Goal: Task Accomplishment & Management: Manage account settings

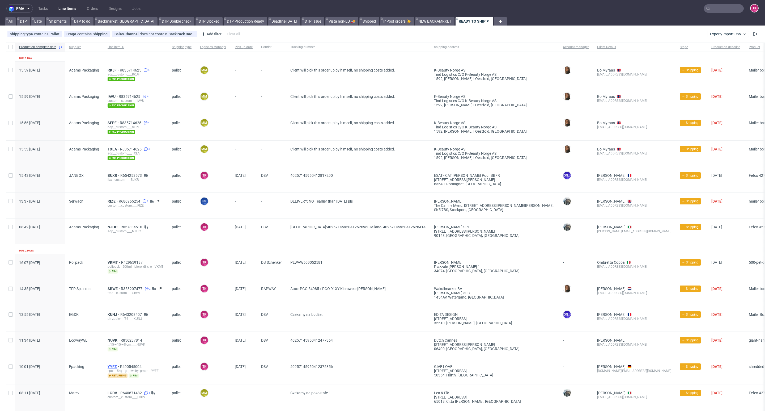
click at [113, 365] on span "YYFZ" at bounding box center [114, 366] width 12 height 4
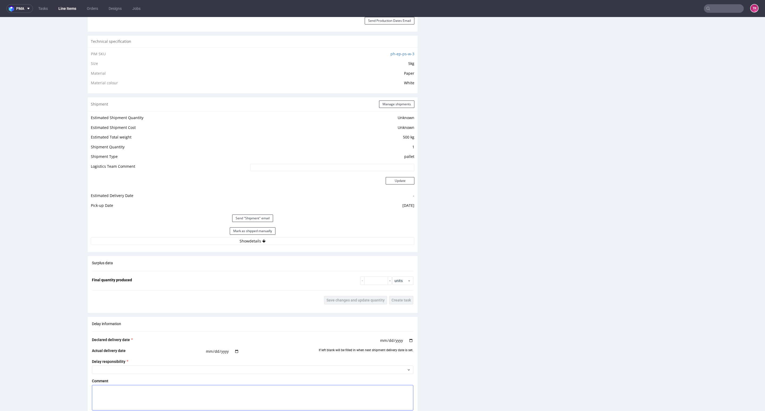
scroll to position [438, 0]
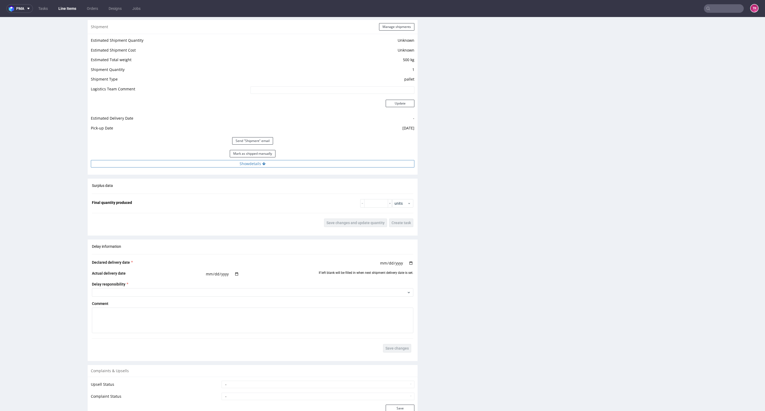
click at [326, 161] on button "Show details" at bounding box center [253, 163] width 324 height 7
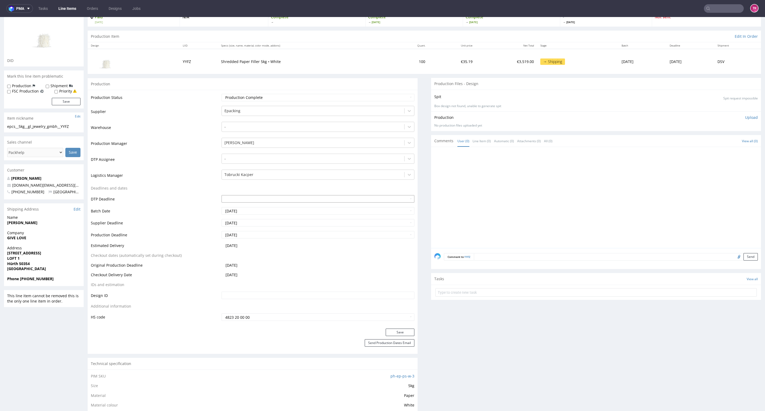
scroll to position [0, 0]
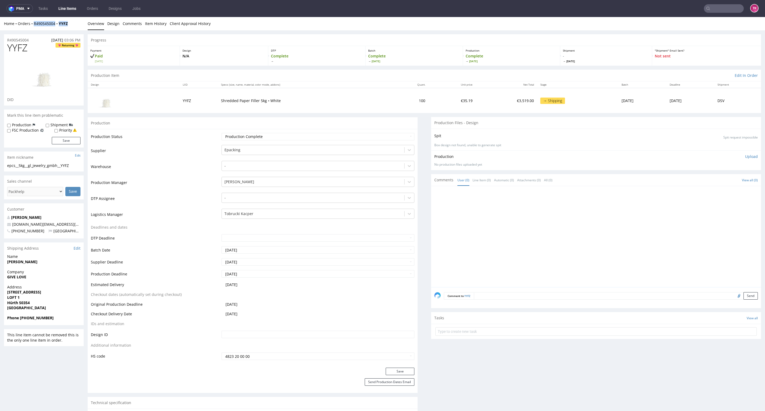
drag, startPoint x: 73, startPoint y: 23, endPoint x: 32, endPoint y: 28, distance: 41.2
click at [32, 28] on div "Home Orders R490545004 YYFZ Overview Design Comments Item History Client Approv…" at bounding box center [382, 23] width 765 height 13
copy div "R490545004 YYFZ"
click at [76, 10] on link "Line Items" at bounding box center [67, 8] width 24 height 8
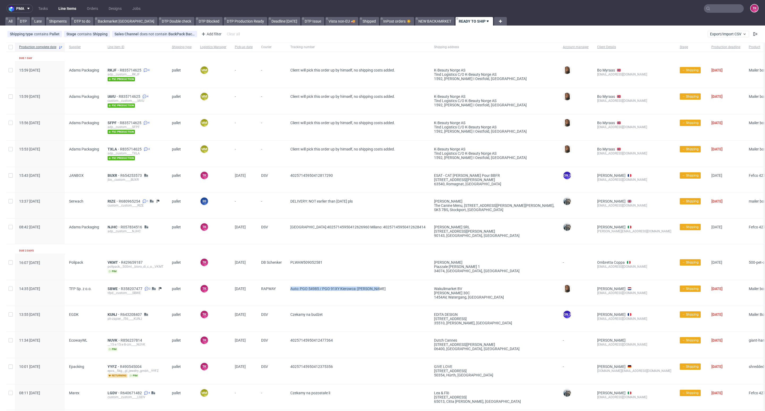
drag, startPoint x: 391, startPoint y: 292, endPoint x: 289, endPoint y: 287, distance: 102.6
click at [289, 287] on div "Auto: PGO 54985 / PGO 91XY Kierowca: Jacek Duma" at bounding box center [358, 292] width 144 height 25
click at [295, 299] on span "Auto: PGO 54985 / PGO 91XY Kierowca: Jacek Duma" at bounding box center [357, 292] width 135 height 13
drag, startPoint x: 375, startPoint y: 200, endPoint x: 301, endPoint y: 201, distance: 73.8
click at [301, 201] on span "DELIVERY: NOT earlier than 15th October pls" at bounding box center [357, 205] width 135 height 13
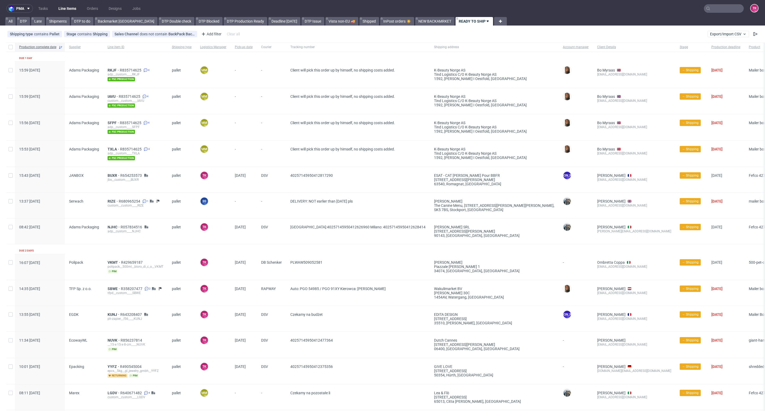
click at [65, 11] on link "Line Items" at bounding box center [67, 8] width 24 height 8
click at [60, 8] on link "Line Items" at bounding box center [67, 8] width 24 height 8
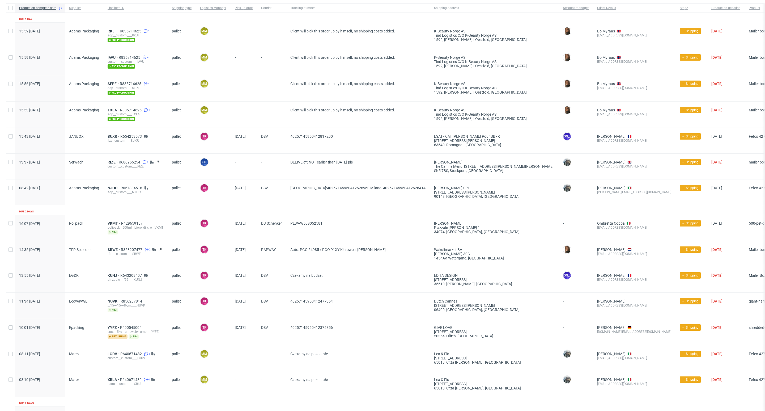
scroll to position [110, 0]
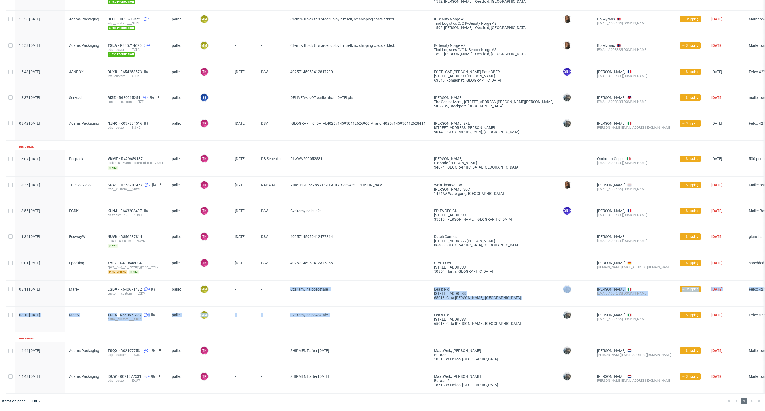
drag, startPoint x: 339, startPoint y: 306, endPoint x: 292, endPoint y: 274, distance: 57.0
click at [292, 274] on div "Production complete date Supplier Line item ID Shipping type Logistics Manager …" at bounding box center [429, 166] width 846 height 454
click at [283, 293] on div "-" at bounding box center [271, 292] width 29 height 25
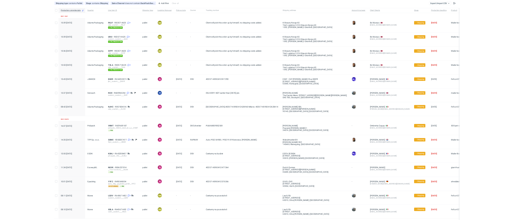
scroll to position [0, 0]
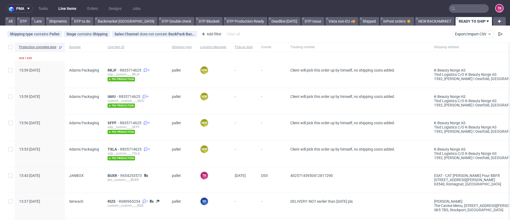
click at [65, 13] on nav "pma Tasks Line Items Orders Designs Jobs TK" at bounding box center [255, 8] width 510 height 17
click at [66, 11] on link "Line Items" at bounding box center [67, 8] width 24 height 8
click at [67, 10] on link "Line Items" at bounding box center [67, 8] width 24 height 8
click at [67, 7] on link "Line Items" at bounding box center [67, 8] width 24 height 8
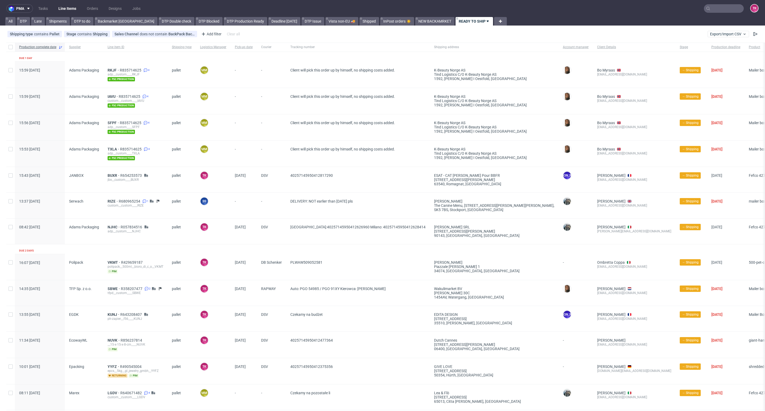
click at [73, 10] on link "Line Items" at bounding box center [67, 8] width 24 height 8
click at [73, 9] on link "Line Items" at bounding box center [67, 8] width 24 height 8
click at [67, 8] on link "Line Items" at bounding box center [67, 8] width 24 height 8
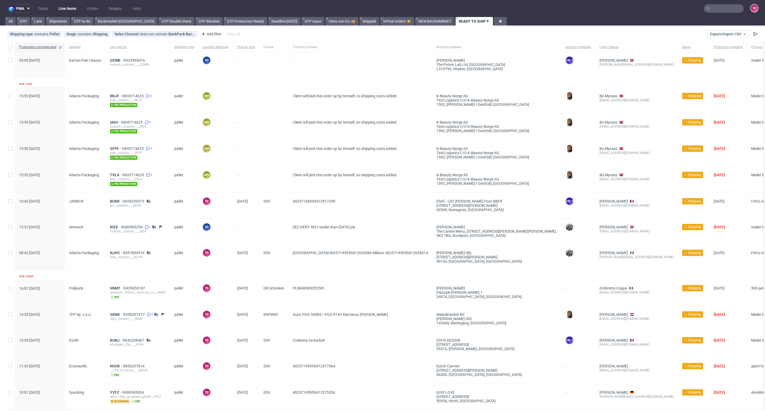
click at [83, 5] on ul "Tasks Line Items Orders Designs Jobs" at bounding box center [89, 8] width 113 height 8
click at [76, 7] on link "Line Items" at bounding box center [67, 8] width 24 height 8
click at [73, 6] on link "Line Items" at bounding box center [67, 8] width 24 height 8
click at [69, 7] on link "Line Items" at bounding box center [67, 8] width 24 height 8
click at [117, 58] on div "UZWB R533995416 custom__custom____UZWB" at bounding box center [138, 64] width 64 height 25
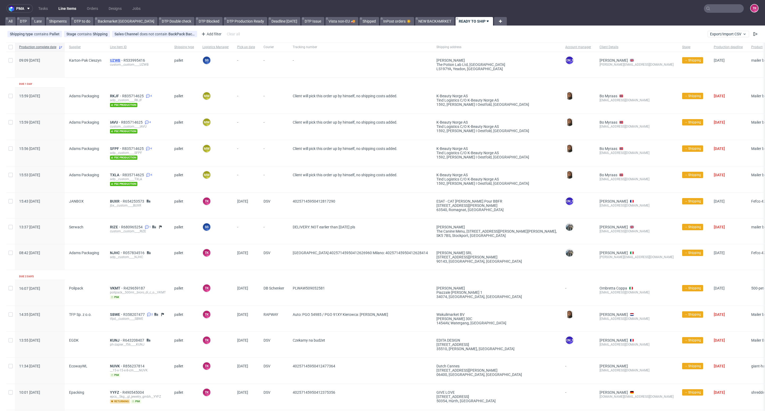
click at [116, 61] on span "UZWB" at bounding box center [117, 60] width 14 height 4
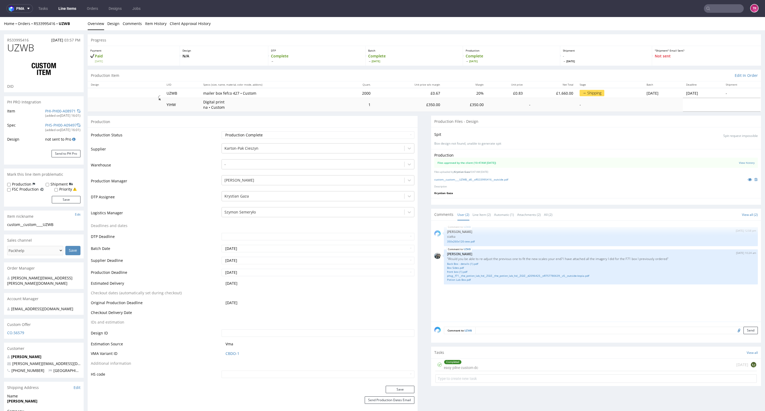
drag, startPoint x: 757, startPoint y: 282, endPoint x: 516, endPoint y: 32, distance: 346.6
drag, startPoint x: 78, startPoint y: 23, endPoint x: 54, endPoint y: 23, distance: 23.6
click at [54, 23] on div "Home Orders R533995416 UZWB" at bounding box center [44, 23] width 80 height 5
copy strong "UZWB"
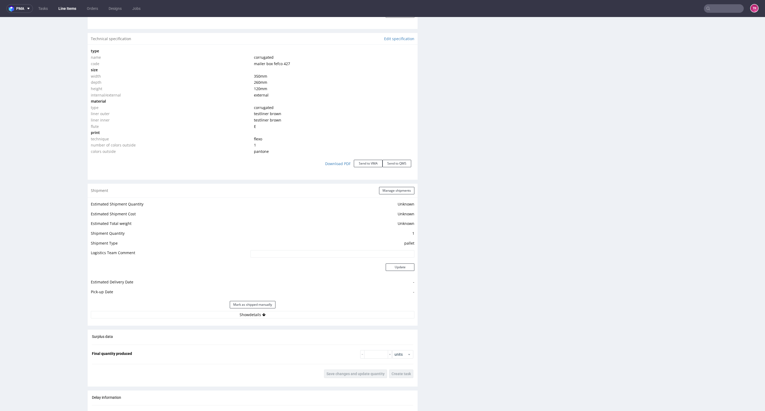
scroll to position [598, 0]
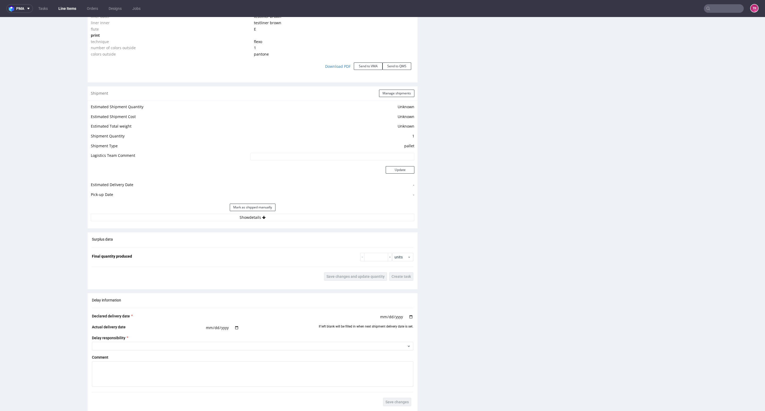
click at [57, 10] on link "Line Items" at bounding box center [67, 8] width 24 height 8
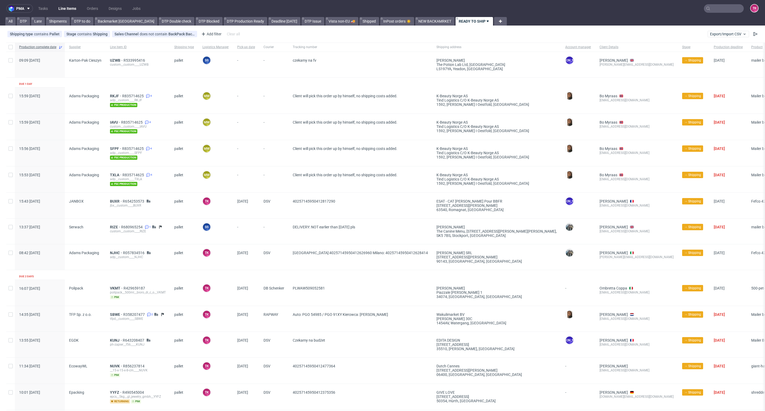
click at [73, 10] on link "Line Items" at bounding box center [67, 8] width 24 height 8
click at [60, 10] on link "Line Items" at bounding box center [67, 8] width 24 height 8
click at [70, 12] on link "Line Items" at bounding box center [67, 8] width 24 height 8
click at [70, 7] on link "Line Items" at bounding box center [67, 8] width 24 height 8
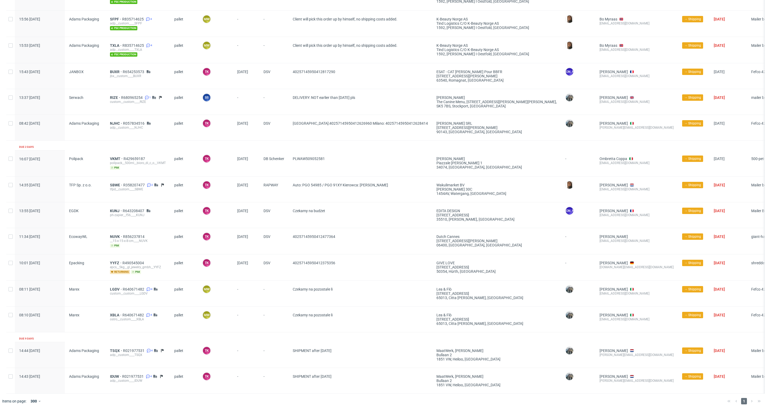
scroll to position [136, 0]
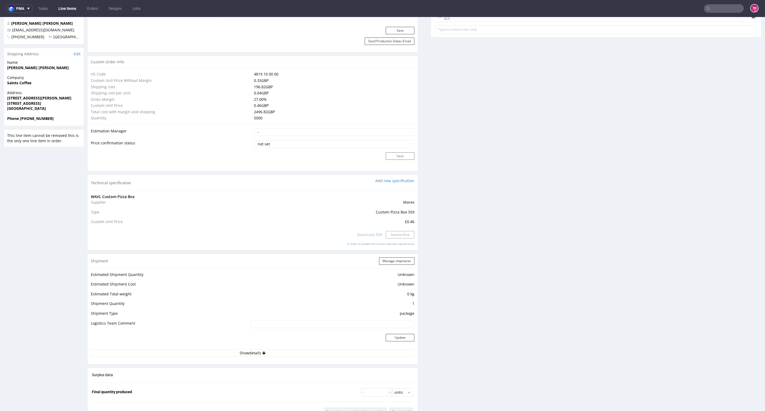
scroll to position [438, 0]
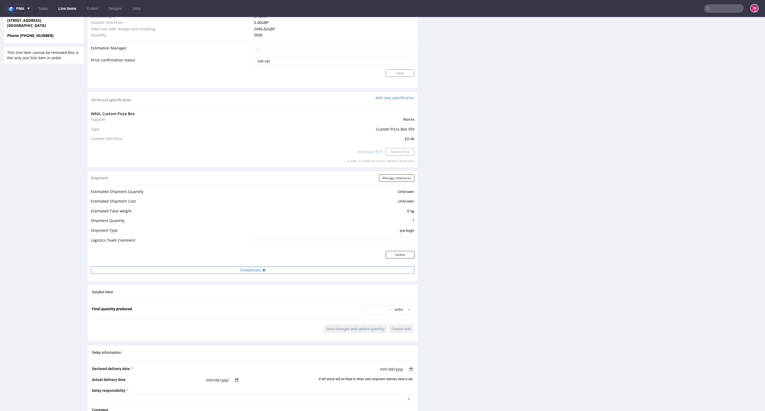
click at [231, 269] on button "Show details" at bounding box center [253, 269] width 324 height 7
click at [230, 269] on button "Hide details" at bounding box center [253, 269] width 324 height 7
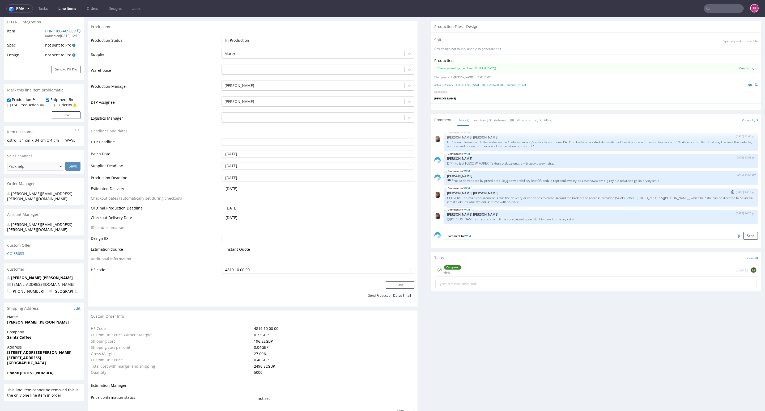
scroll to position [80, 0]
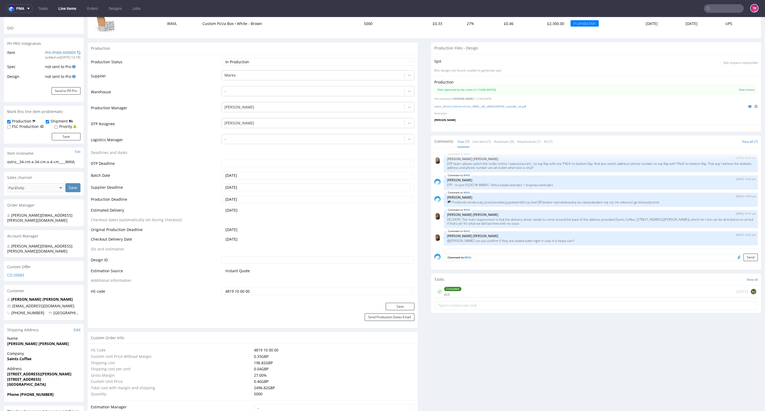
click at [64, 16] on nav "pma Tasks Line Items Orders Designs Jobs TK" at bounding box center [382, 8] width 765 height 17
click at [69, 6] on link "Line Items" at bounding box center [67, 8] width 24 height 8
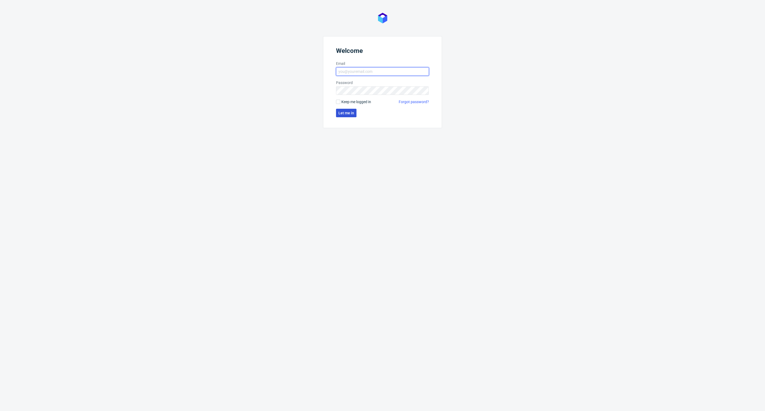
type input "kacper.tobrucki@packhelp.com"
click at [344, 115] on button "Let me in" at bounding box center [346, 113] width 20 height 8
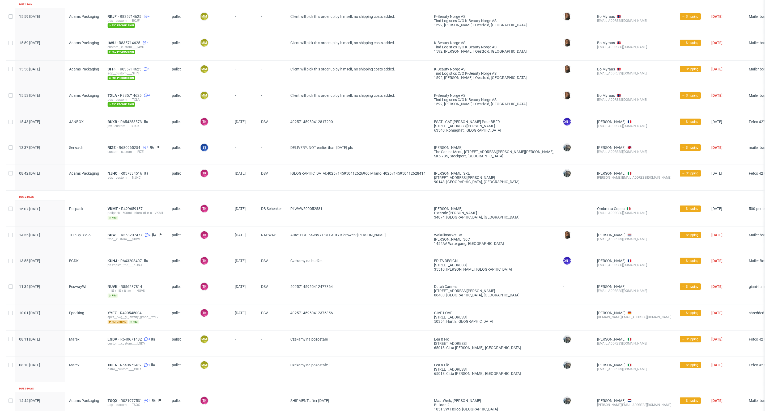
scroll to position [110, 0]
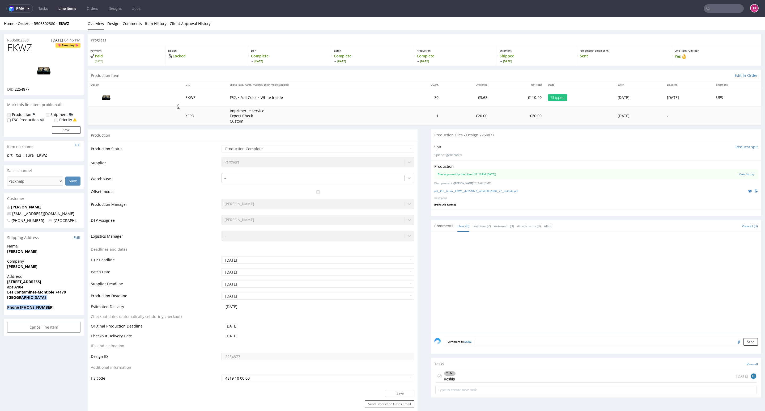
drag, startPoint x: 52, startPoint y: 301, endPoint x: 41, endPoint y: 313, distance: 16.3
click at [45, 311] on section "Shipping Address Edit Name Berthoud Laura Company Berthoud laura Address 129 ro…" at bounding box center [44, 273] width 80 height 83
click at [21, 308] on strong "Phone +33668019103" at bounding box center [30, 306] width 46 height 5
click at [17, 309] on strong "Phone [PHONE_NUMBER]" at bounding box center [30, 306] width 46 height 5
drag, startPoint x: 21, startPoint y: 305, endPoint x: 52, endPoint y: 306, distance: 30.8
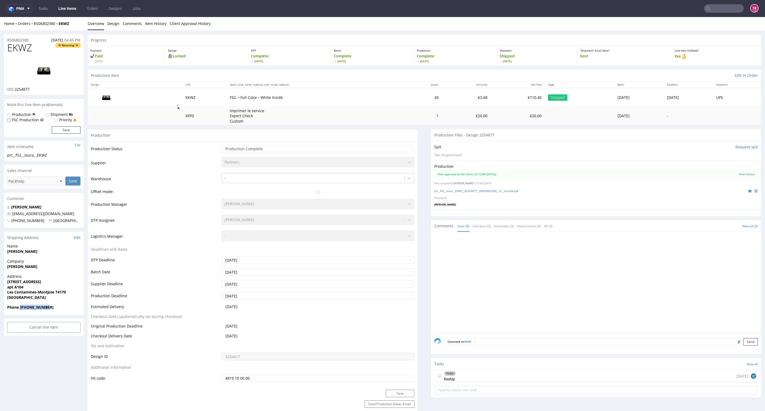
click at [52, 306] on span "Phone [PHONE_NUMBER]" at bounding box center [43, 306] width 73 height 5
copy strong "[PHONE_NUMBER]"
drag, startPoint x: 46, startPoint y: 254, endPoint x: 0, endPoint y: 257, distance: 46.3
copy strong "[PERSON_NAME]"
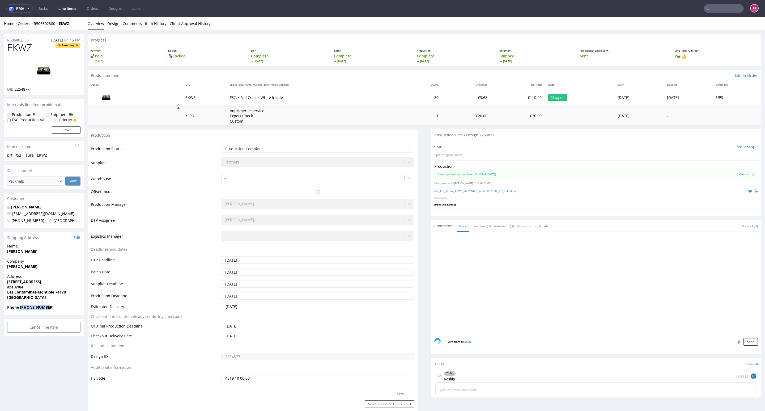
drag, startPoint x: 59, startPoint y: 280, endPoint x: 0, endPoint y: 281, distance: 59.2
drag, startPoint x: 6, startPoint y: 284, endPoint x: 6, endPoint y: 288, distance: 4.5
click at [5, 285] on div "Address 129 route du grand plane apt A104 Les Contamines-Montjoie 74170 France" at bounding box center [44, 289] width 80 height 31
click at [6, 288] on div "Address 129 route du grand plane apt A104 Les Contamines-Montjoie 74170 France" at bounding box center [44, 289] width 80 height 31
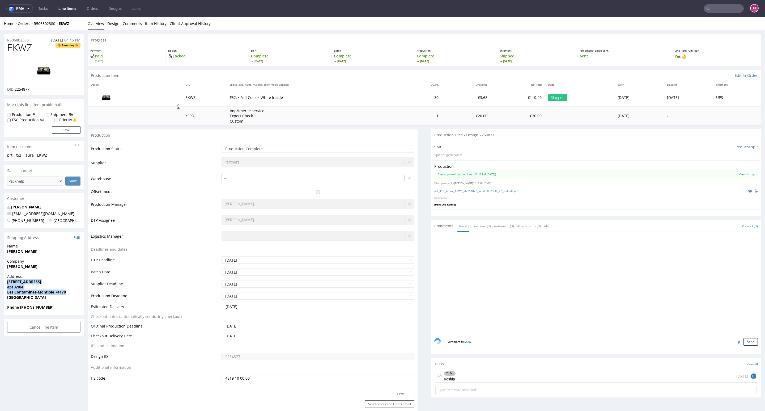
drag, startPoint x: 5, startPoint y: 282, endPoint x: 73, endPoint y: 289, distance: 68.2
click at [71, 290] on div "Address 129 route du grand plane apt A104 Les Contamines-Montjoie 74170 France" at bounding box center [44, 289] width 80 height 31
copy p "129 route du grand plane apt A104 Les Contamines-Montjoie 74170"
drag, startPoint x: 70, startPoint y: 210, endPoint x: 0, endPoint y: 221, distance: 70.4
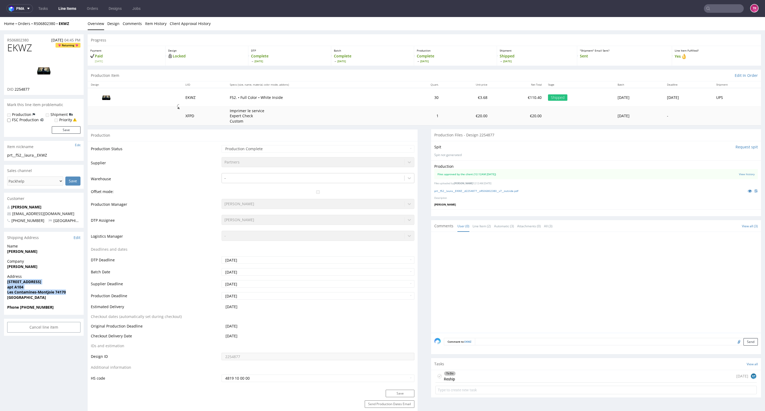
copy div "[EMAIL_ADDRESS][DOMAIN_NAME]"
click at [710, 10] on input "text" at bounding box center [724, 8] width 40 height 8
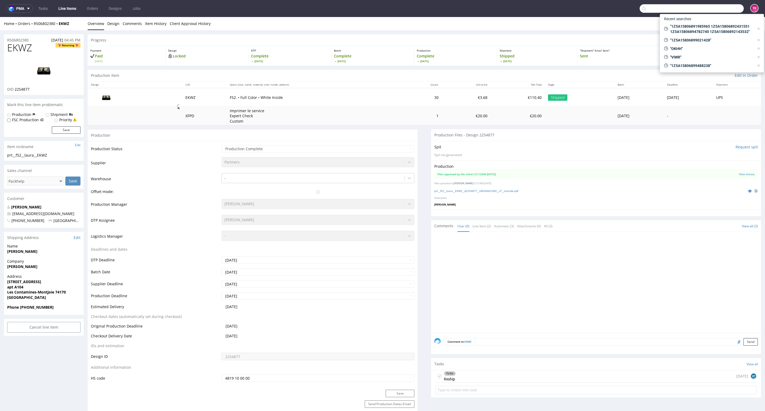
paste input "YZOD"
type input "YZOD"
click at [692, 22] on div "custom__custom____ YZOD" at bounding box center [706, 22] width 38 height 5
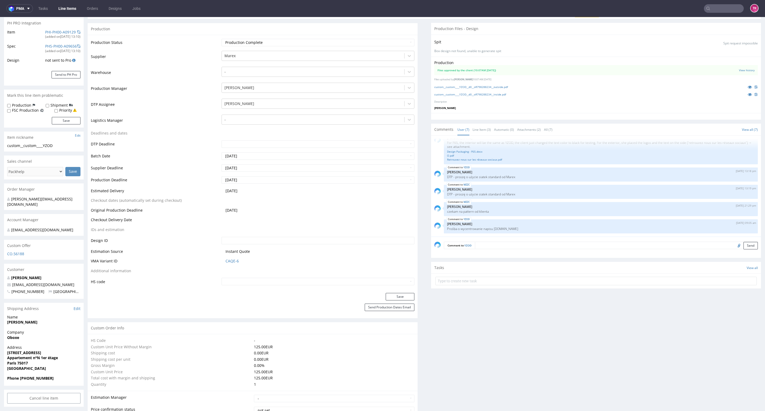
scroll to position [80, 0]
copy span
drag, startPoint x: 4, startPoint y: 332, endPoint x: 33, endPoint y: 328, distance: 29.8
drag, startPoint x: 30, startPoint y: 335, endPoint x: 6, endPoint y: 333, distance: 24.7
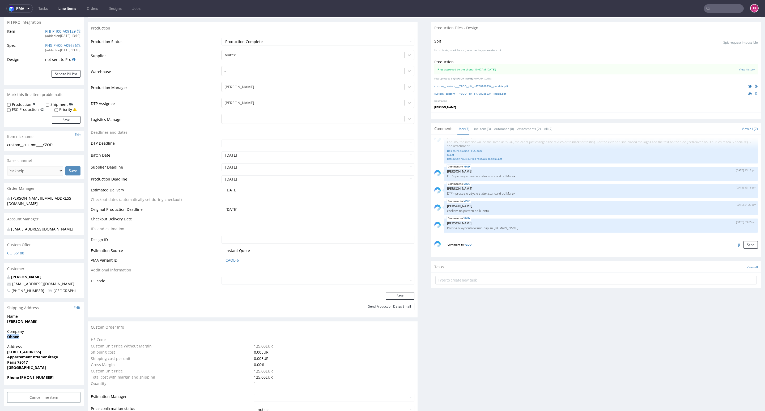
click at [6, 333] on div "Company Oboxe" at bounding box center [44, 336] width 80 height 15
copy strong "Oboxe"
drag, startPoint x: 8, startPoint y: 319, endPoint x: 21, endPoint y: 329, distance: 16.2
click at [54, 320] on div "Name [PERSON_NAME]" at bounding box center [44, 320] width 80 height 15
drag, startPoint x: 6, startPoint y: 318, endPoint x: 63, endPoint y: 311, distance: 57.8
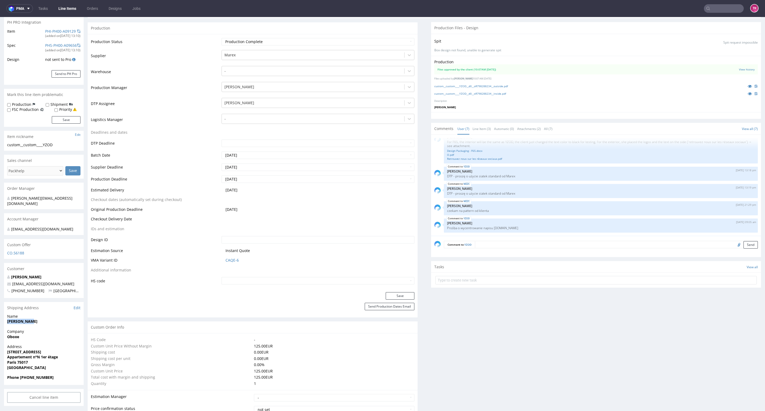
click at [35, 318] on div "Name Imane Harif" at bounding box center [44, 320] width 80 height 15
copy strong "Imane Harif"
copy p "23 RUE SAINT FERDINAND Appartement n°N 1er étage"
drag, startPoint x: 1, startPoint y: 345, endPoint x: 166, endPoint y: 300, distance: 171.2
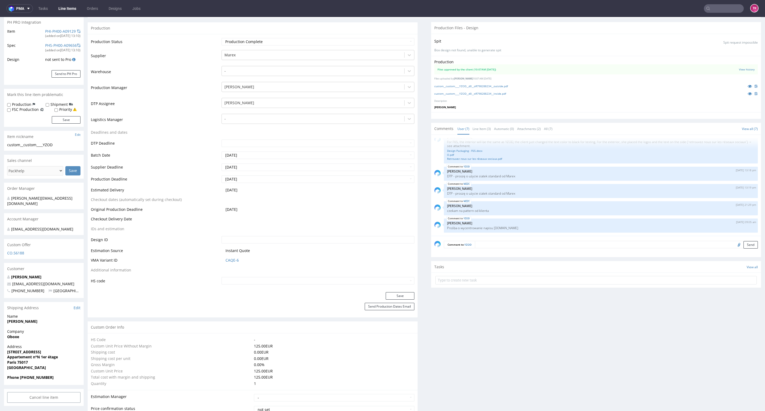
click at [19, 359] on strong "Paris 75017" at bounding box center [17, 361] width 21 height 5
copy strong "75017"
click at [9, 359] on strong "Paris 75017" at bounding box center [17, 361] width 21 height 5
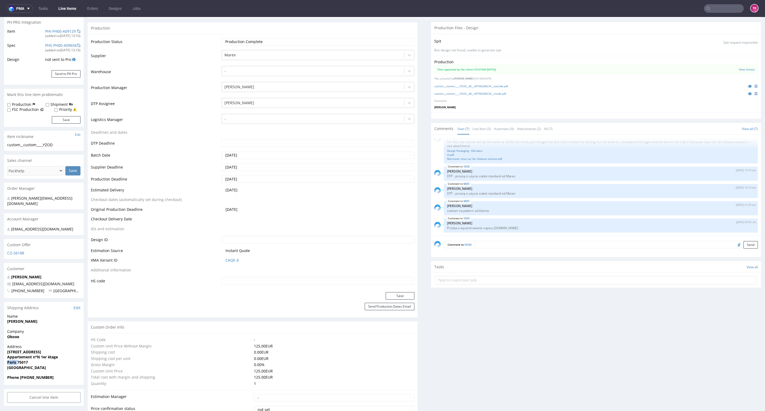
copy strong "Paris"
drag, startPoint x: 46, startPoint y: 371, endPoint x: 19, endPoint y: 376, distance: 27.7
click at [19, 376] on div "Phone +33783088273" at bounding box center [44, 380] width 80 height 10
copy strong "+33783088273"
drag, startPoint x: 46, startPoint y: 276, endPoint x: 5, endPoint y: 276, distance: 40.6
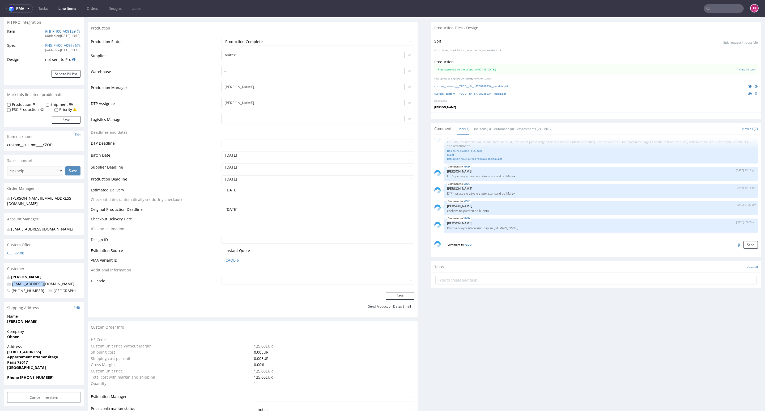
click at [5, 276] on div "Imane Harif contact@oboxe.fr +33783088273 France" at bounding box center [44, 286] width 80 height 24
copy span "contact@oboxe.fr"
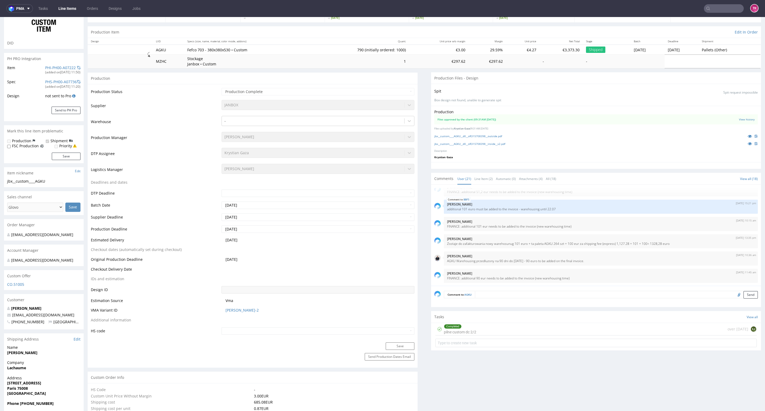
scroll to position [120, 0]
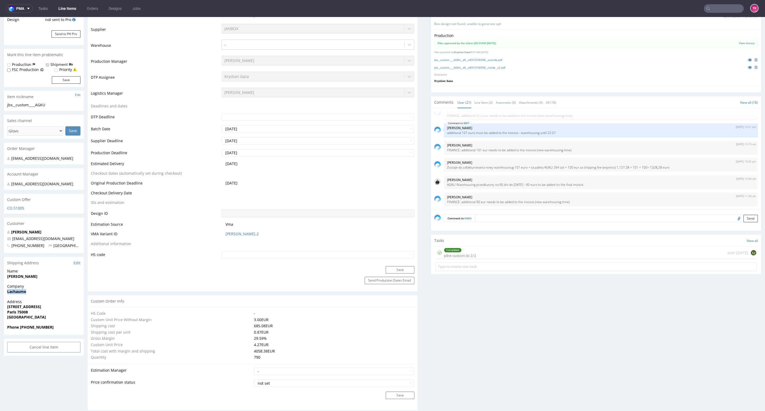
drag, startPoint x: 3, startPoint y: 290, endPoint x: 39, endPoint y: 292, distance: 36.2
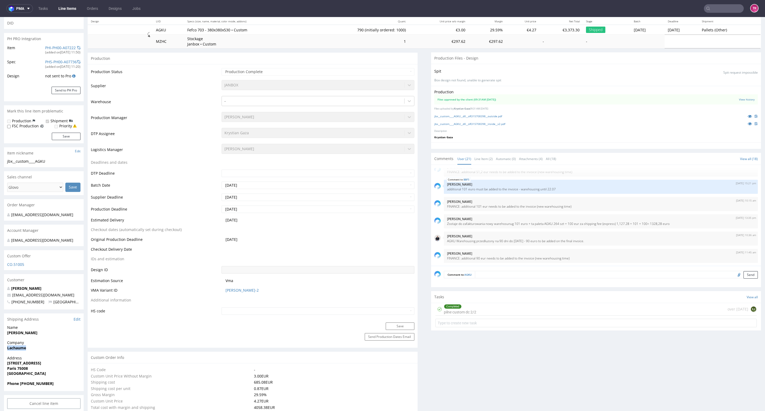
scroll to position [159, 0]
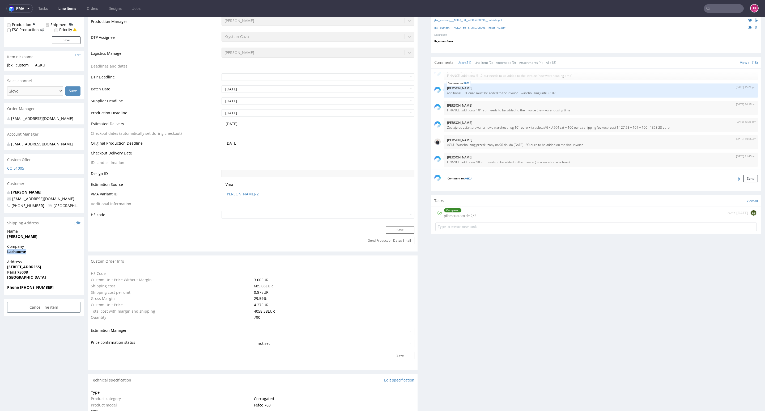
copy strong "Lachaume"
drag, startPoint x: 0, startPoint y: 268, endPoint x: 47, endPoint y: 273, distance: 47.6
copy p "[STREET_ADDRESS]"
drag, startPoint x: 41, startPoint y: 237, endPoint x: 0, endPoint y: 235, distance: 40.4
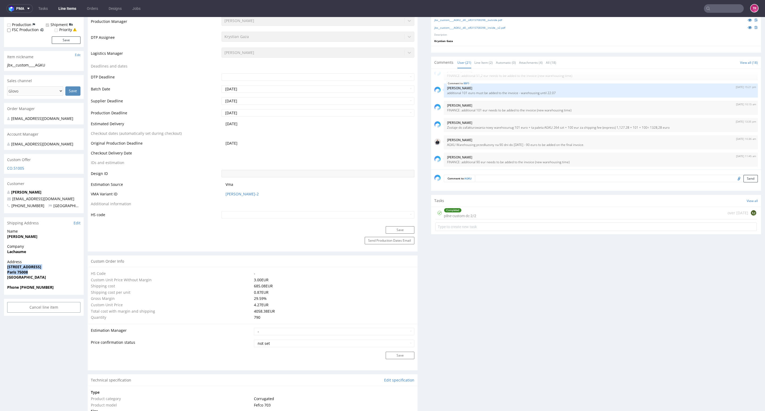
copy strong "[PERSON_NAME]"
drag, startPoint x: 38, startPoint y: 199, endPoint x: 0, endPoint y: 199, distance: 38.2
copy span "df@inovesta.fr"
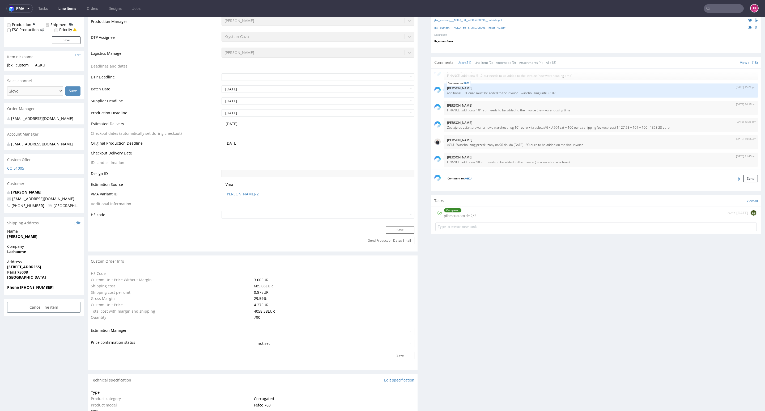
click at [41, 286] on strong "Phone +33608700051" at bounding box center [30, 286] width 46 height 5
drag, startPoint x: 20, startPoint y: 287, endPoint x: 68, endPoint y: 285, distance: 47.9
click at [68, 285] on span "Phone +33608700051" at bounding box center [43, 286] width 73 height 5
copy strong "+33608700051"
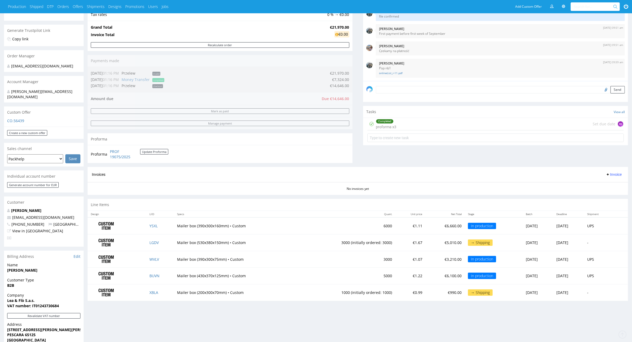
scroll to position [188, 0]
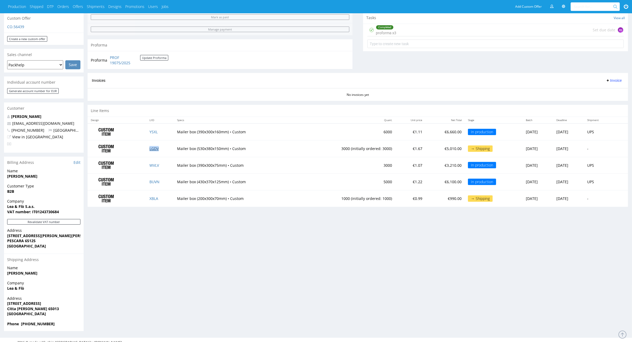
click at [155, 148] on link "LGDV" at bounding box center [154, 148] width 9 height 5
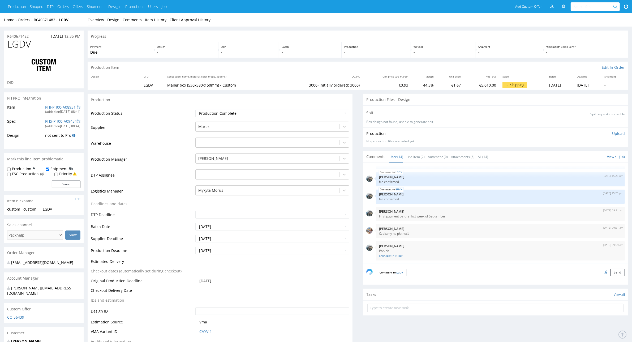
drag, startPoint x: 635, startPoint y: 38, endPoint x: 590, endPoint y: 367, distance: 332.5
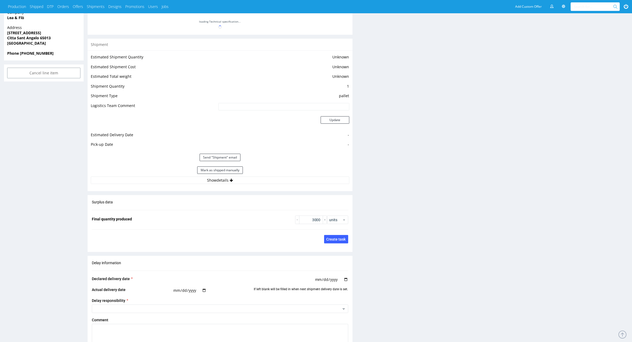
scroll to position [432, 0]
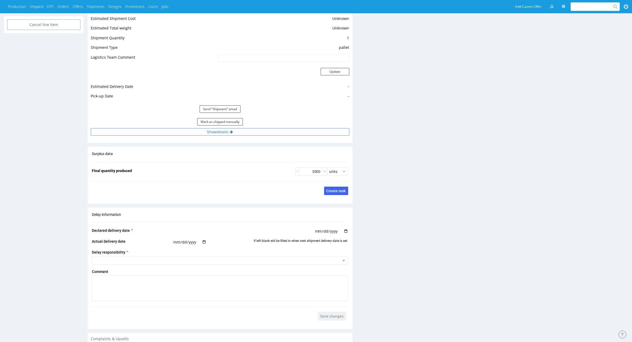
drag, startPoint x: 261, startPoint y: 126, endPoint x: 261, endPoint y: 129, distance: 3.2
click at [261, 125] on div "Mark as shipped manually" at bounding box center [220, 122] width 259 height 13
click at [264, 132] on button "Show details" at bounding box center [220, 131] width 259 height 7
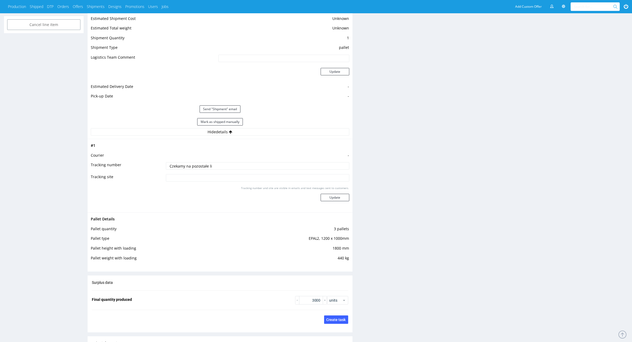
click at [268, 168] on input "Czekamy na pozostałe li" at bounding box center [257, 165] width 183 height 7
type input "Czekamy na pozostałe li wysyłka po południu 03.10"
click at [345, 194] on div "Tracking number and site are visible in emails and text messages sent to custom…" at bounding box center [257, 195] width 183 height 19
click at [345, 195] on button "Update" at bounding box center [335, 197] width 29 height 7
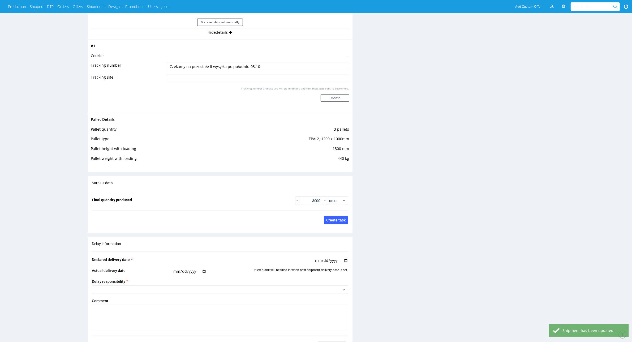
scroll to position [594, 0]
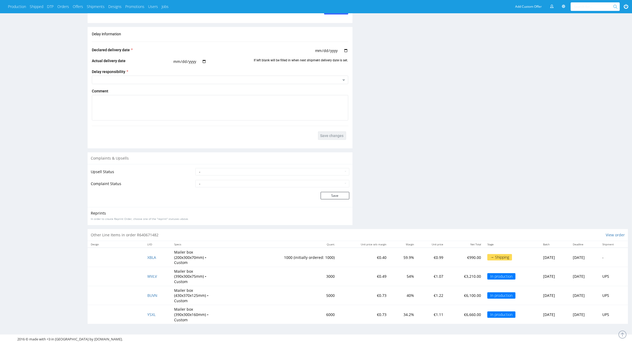
scroll to position [614, 0]
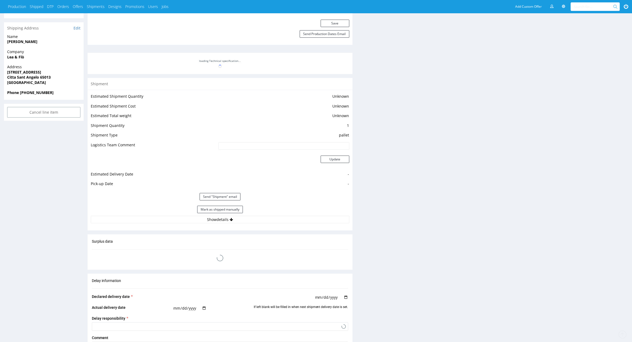
scroll to position [475, 0]
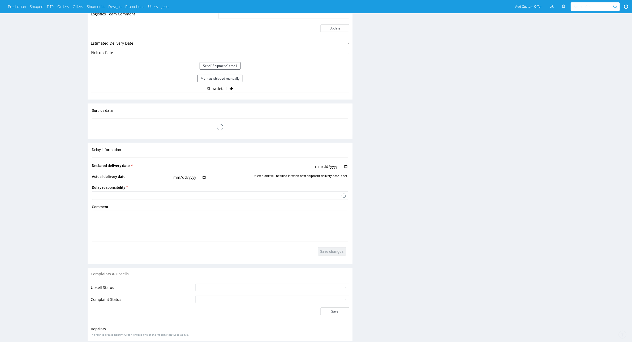
drag, startPoint x: 637, startPoint y: 67, endPoint x: 594, endPoint y: 284, distance: 220.7
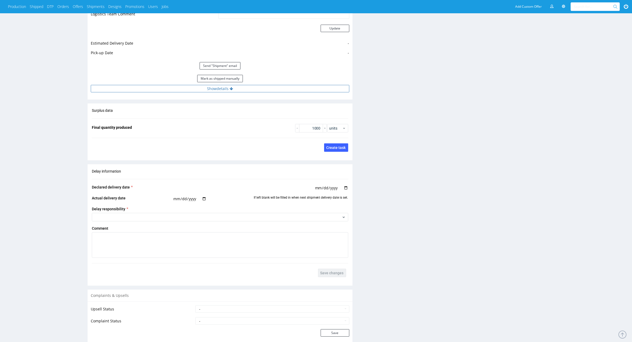
click at [232, 87] on icon at bounding box center [231, 89] width 3 height 4
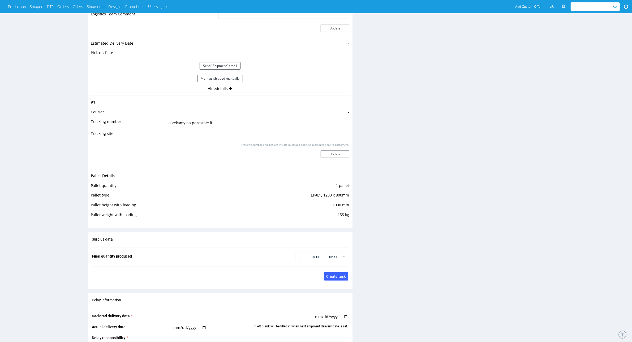
drag, startPoint x: 215, startPoint y: 121, endPoint x: 162, endPoint y: 128, distance: 53.0
click at [71, 136] on div "R640671482 13.08.2025 12:35 PM XBLA DID PH PRO Integration Item PHI-PH00-A08932…" at bounding box center [316, 75] width 632 height 1047
paste input "wysyłka po południu 03.10"
type input "Czekamy na pozostałe li wysyłka po południu 03.10"
click at [330, 154] on button "Update" at bounding box center [335, 154] width 29 height 7
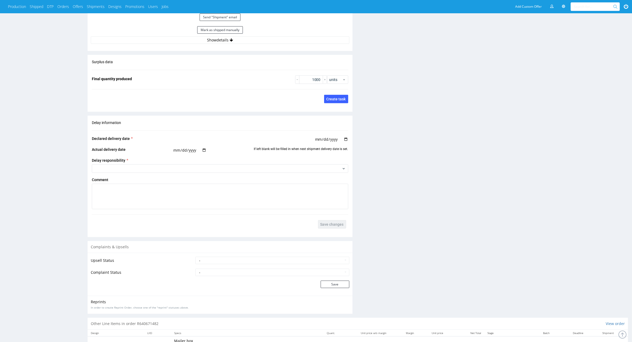
scroll to position [614, 0]
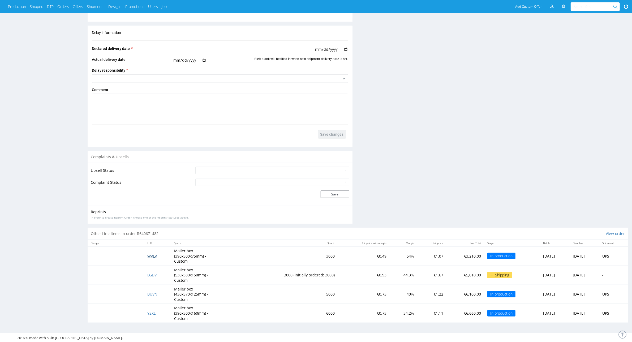
click at [147, 257] on span "WVLV" at bounding box center [152, 256] width 10 height 5
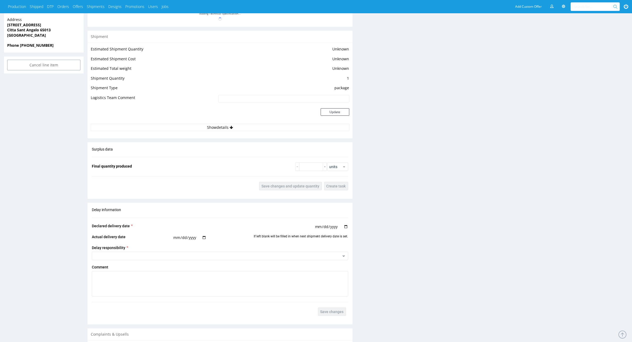
scroll to position [403, 0]
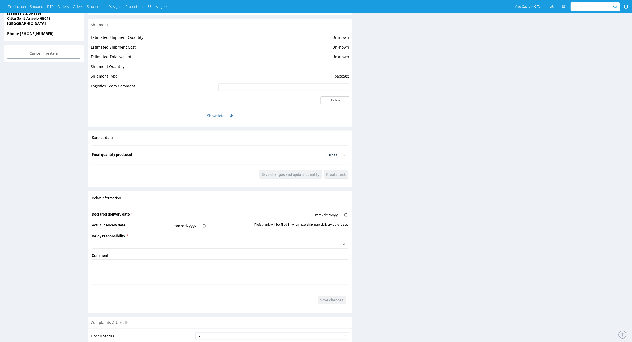
click at [254, 114] on button "Show details" at bounding box center [220, 115] width 259 height 7
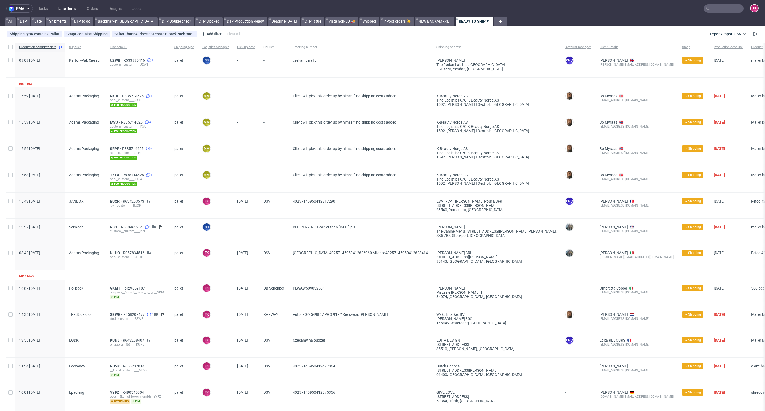
click at [61, 7] on link "Line Items" at bounding box center [67, 8] width 24 height 8
click at [68, 6] on link "Line Items" at bounding box center [67, 8] width 24 height 8
click at [61, 6] on link "Line Items" at bounding box center [67, 8] width 24 height 8
drag, startPoint x: 71, startPoint y: 1, endPoint x: 69, endPoint y: 3, distance: 3.2
click at [69, 2] on nav "pma Tasks Line Items Orders Designs Jobs TK" at bounding box center [382, 8] width 765 height 17
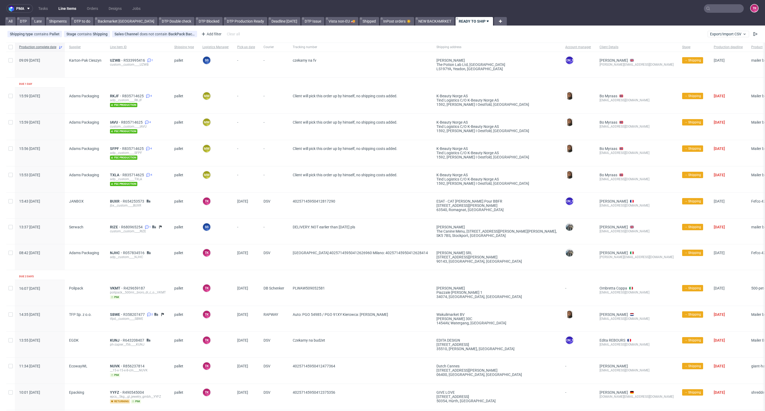
click at [69, 3] on nav "pma Tasks Line Items Orders Designs Jobs TK" at bounding box center [382, 8] width 765 height 17
click at [69, 7] on link "Line Items" at bounding box center [67, 8] width 24 height 8
click at [72, 7] on link "Line Items" at bounding box center [67, 8] width 24 height 8
drag, startPoint x: 80, startPoint y: 6, endPoint x: 74, endPoint y: 7, distance: 5.8
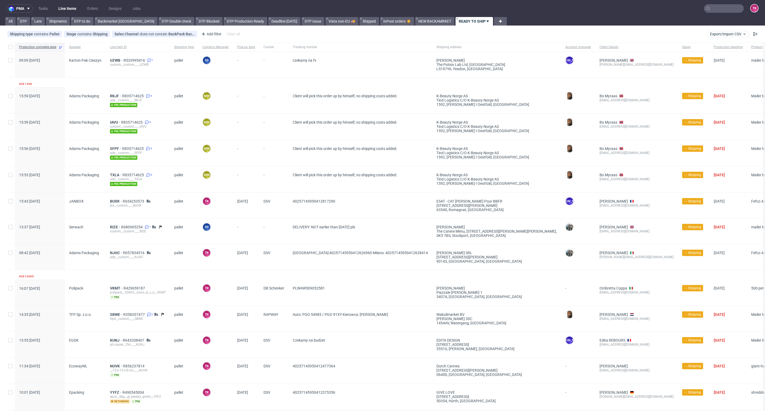
click at [78, 7] on ul "Tasks Line Items Orders Designs Jobs" at bounding box center [89, 8] width 113 height 8
click at [74, 7] on link "Line Items" at bounding box center [67, 8] width 24 height 8
click at [58, 11] on link "Line Items" at bounding box center [67, 8] width 24 height 8
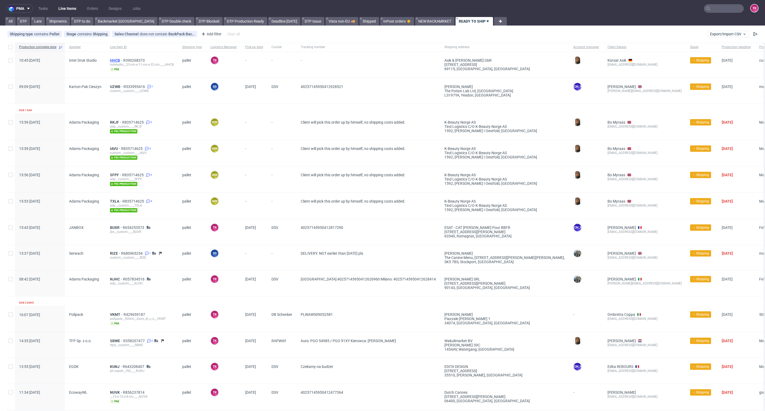
click at [115, 58] on span "HHCB" at bounding box center [116, 60] width 13 height 4
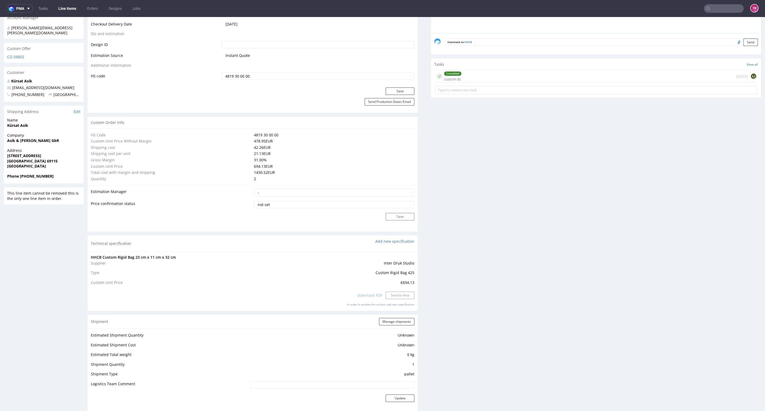
scroll to position [398, 0]
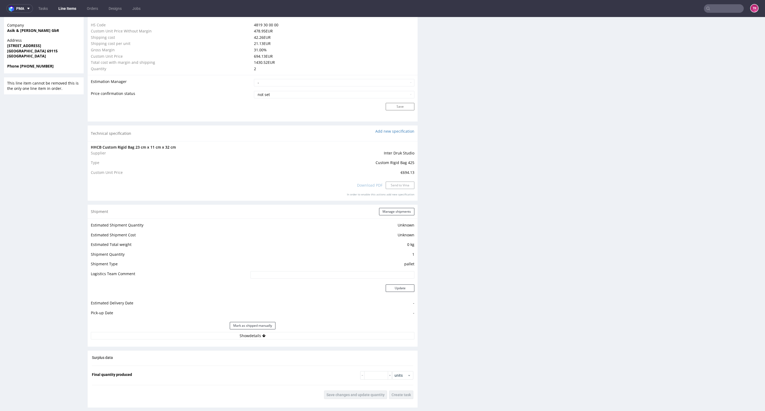
drag, startPoint x: 313, startPoint y: 341, endPoint x: 309, endPoint y: 331, distance: 11.0
click at [312, 339] on div "Shipment Manage shipments Estimated Shipment Quantity Unknown Estimated Shipmen…" at bounding box center [253, 276] width 330 height 142
drag, startPoint x: 309, startPoint y: 331, endPoint x: 314, endPoint y: 336, distance: 7.1
click at [309, 331] on div "Mark as shipped manually" at bounding box center [253, 325] width 324 height 13
click at [314, 337] on button "Show details" at bounding box center [253, 335] width 324 height 7
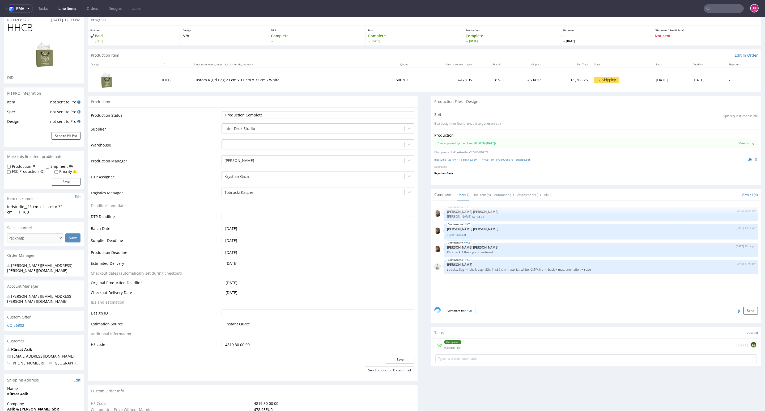
scroll to position [0, 0]
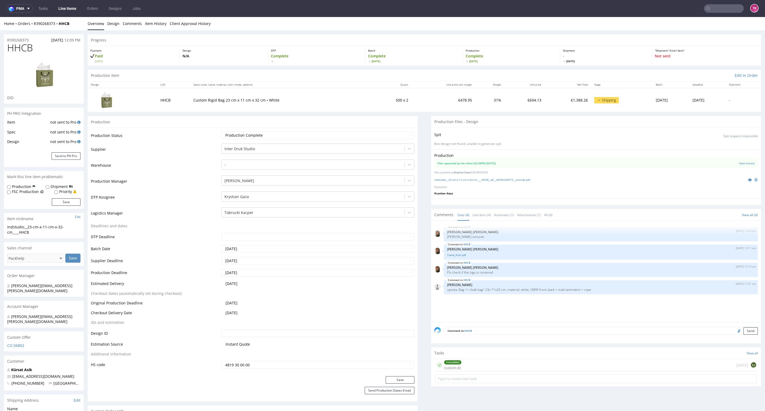
click at [72, 5] on link "Line Items" at bounding box center [67, 8] width 24 height 8
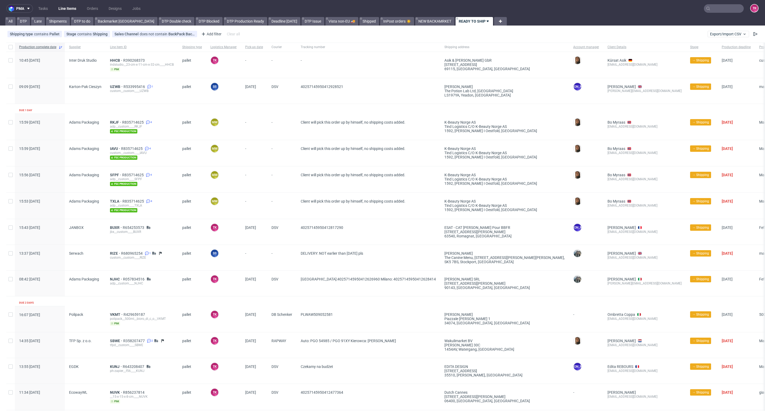
click at [67, 9] on link "Line Items" at bounding box center [67, 8] width 24 height 8
click at [116, 56] on div "HHCB R390268373 indstudio__23-cm-x-11-cm-x-32-cm____HHCB pim" at bounding box center [142, 65] width 72 height 26
click at [116, 58] on div "HHCB R390268373 indstudio__23-cm-x-11-cm-x-32-cm____HHCB pim" at bounding box center [142, 65] width 72 height 26
click at [116, 60] on span "HHCB" at bounding box center [116, 60] width 13 height 4
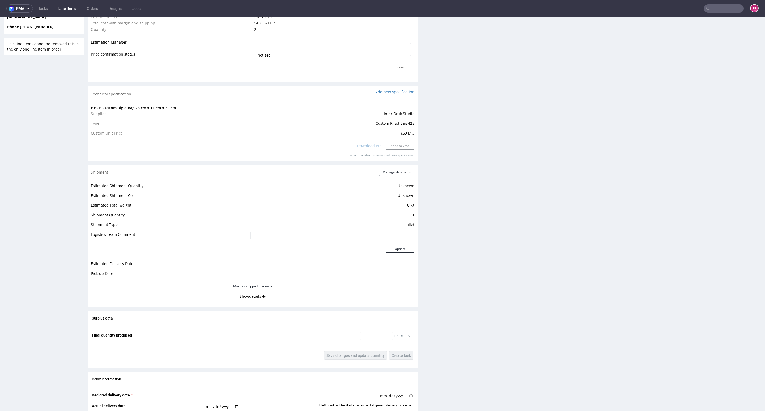
scroll to position [438, 0]
click at [306, 292] on button "Show details" at bounding box center [253, 295] width 324 height 7
drag, startPoint x: 391, startPoint y: 178, endPoint x: 390, endPoint y: 172, distance: 6.3
click at [391, 176] on div "Shipment Manage shipments" at bounding box center [253, 172] width 330 height 14
click at [390, 172] on button "Manage shipments" at bounding box center [396, 171] width 35 height 7
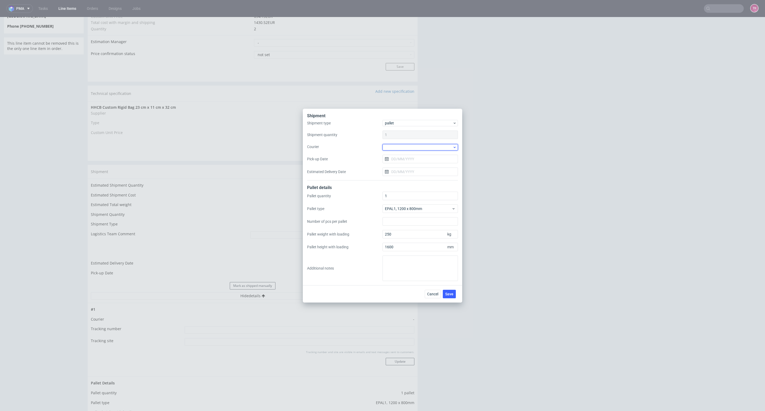
click at [417, 148] on div at bounding box center [419, 147] width 75 height 6
click at [404, 160] on div "DSV" at bounding box center [420, 157] width 71 height 10
click at [405, 157] on input "Pick-up Date" at bounding box center [419, 158] width 75 height 8
click at [426, 196] on button "2" at bounding box center [429, 193] width 8 height 8
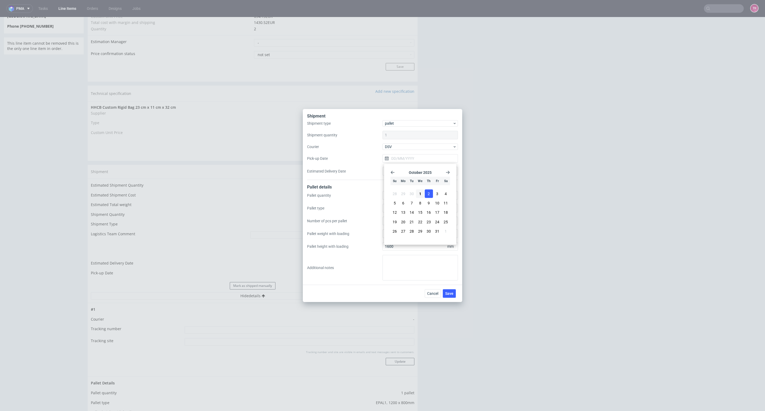
type input "02/10/2025"
click at [455, 292] on button "Save" at bounding box center [449, 293] width 13 height 8
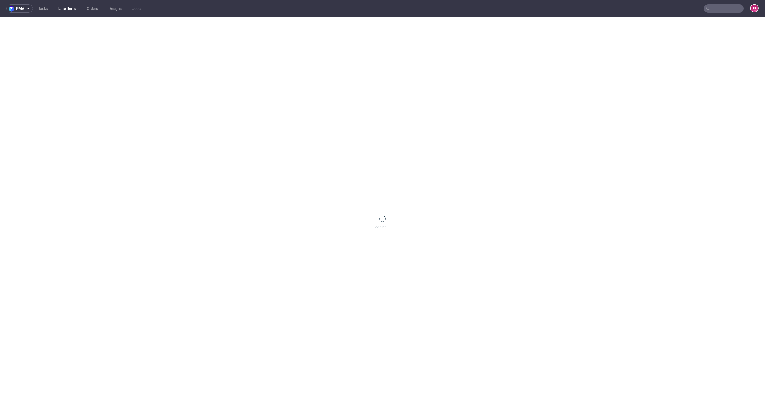
click at [452, 292] on div "loading ..." at bounding box center [382, 222] width 765 height 411
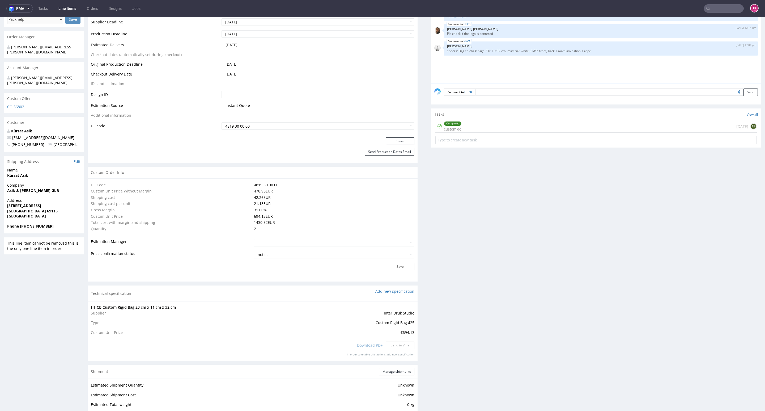
scroll to position [239, 0]
click at [65, 6] on link "Line Items" at bounding box center [67, 8] width 24 height 8
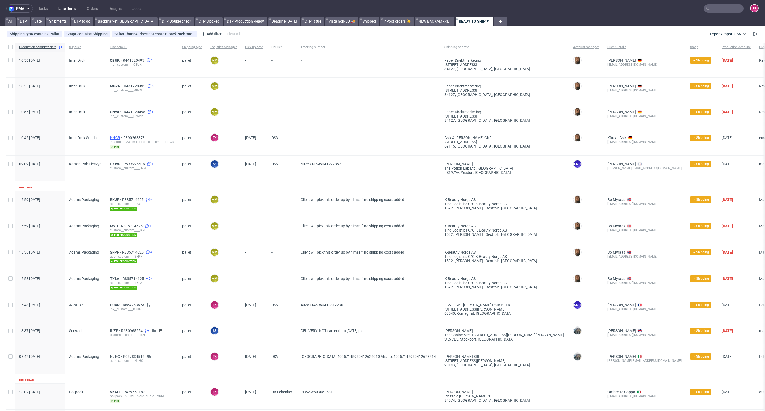
click at [113, 137] on span "HHCB" at bounding box center [116, 137] width 13 height 4
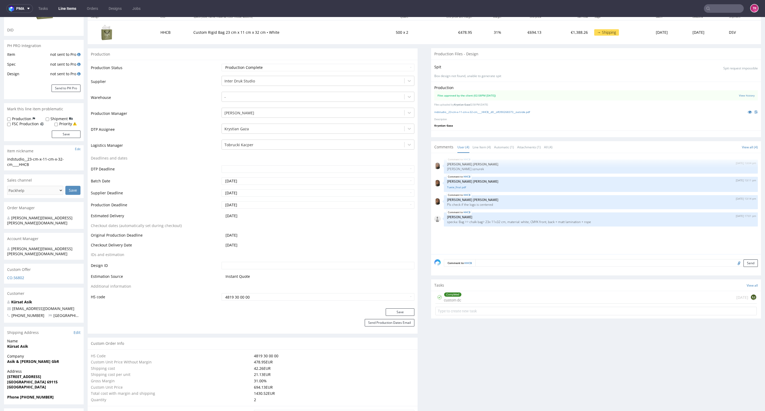
scroll to position [159, 0]
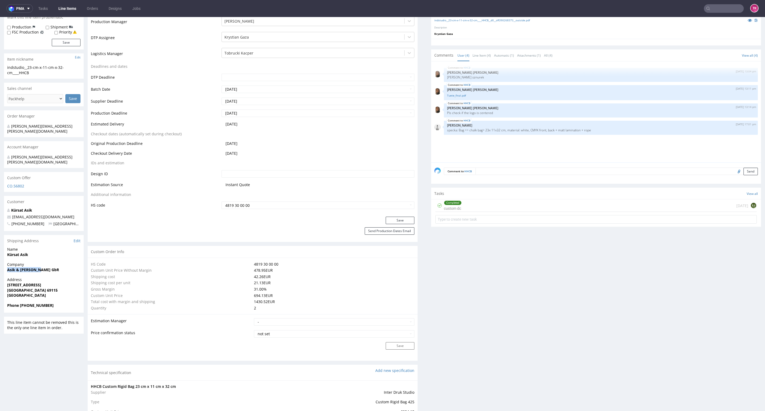
drag, startPoint x: 1, startPoint y: 260, endPoint x: 46, endPoint y: 263, distance: 45.5
click at [46, 263] on div "R390268373 [DATE] 12:09 PM HHCB DID PH PRO Integration Item not sent to Pro Spe…" at bounding box center [382, 385] width 765 height 1029
copy strong "Asik & [PERSON_NAME] GbR"
drag, startPoint x: 3, startPoint y: 277, endPoint x: 15, endPoint y: 280, distance: 11.6
click at [57, 290] on div "R390268373 [DATE] 12:09 PM HHCB DID PH PRO Integration Item not sent to Pro Spe…" at bounding box center [382, 385] width 765 height 1029
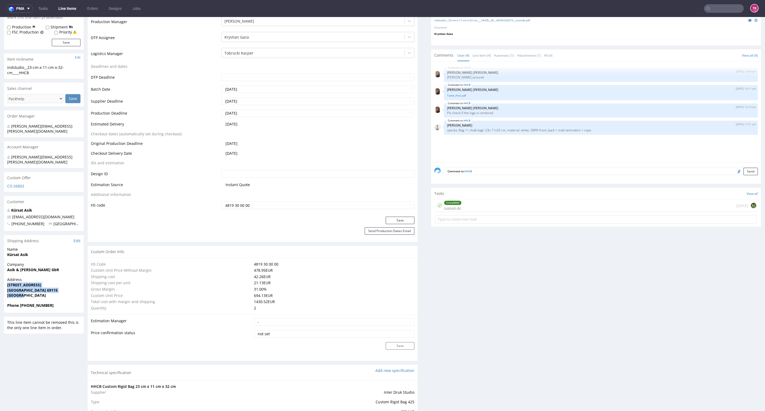
drag, startPoint x: 6, startPoint y: 274, endPoint x: 40, endPoint y: 290, distance: 38.0
click at [40, 290] on div "Address Bergheimer Straße 77 Heidelberg 69115 Germany" at bounding box center [44, 289] width 80 height 25
copy p "Bergheimer Straße 77 Heidelberg 69115 Germany"
drag, startPoint x: 20, startPoint y: 294, endPoint x: 50, endPoint y: 295, distance: 29.8
click at [50, 303] on span "Phone +4915251976032" at bounding box center [43, 305] width 73 height 5
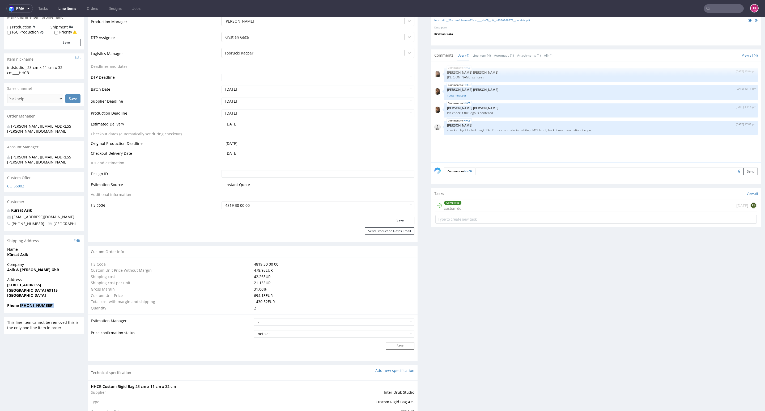
copy strong "+4915251976032"
copy strong "Kürsat Asik"
drag, startPoint x: 35, startPoint y: 244, endPoint x: 3, endPoint y: 250, distance: 31.6
click at [0, 249] on div "R390268373 15.09.2025 12:09 PM HHCB DID PH PRO Integration Item not sent to Pro…" at bounding box center [382, 385] width 765 height 1029
copy span "info@bentos-matcha.de"
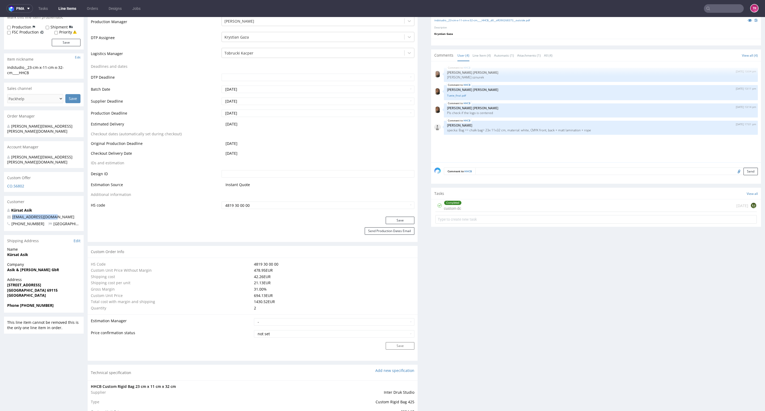
drag, startPoint x: 61, startPoint y: 207, endPoint x: 0, endPoint y: 205, distance: 61.4
click at [0, 205] on div "R390268373 15.09.2025 12:09 PM HHCB DID PH PRO Integration Item not sent to Pro…" at bounding box center [382, 385] width 765 height 1029
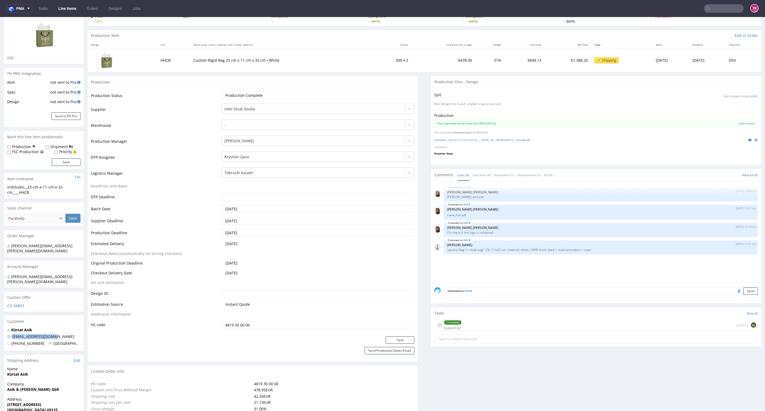
scroll to position [0, 0]
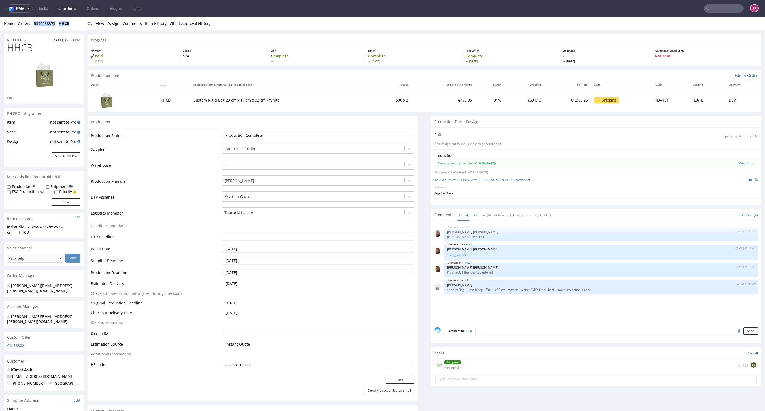
drag, startPoint x: 72, startPoint y: 28, endPoint x: 32, endPoint y: 29, distance: 39.8
click at [31, 29] on div "Home Orders R390268373 HHCB Overview Design Comments Item History Client Approv…" at bounding box center [382, 23] width 765 height 13
copy div "R390268373 HHCB"
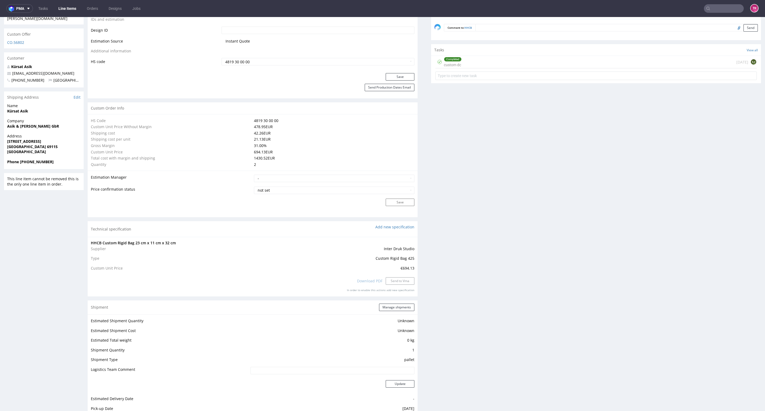
scroll to position [478, 0]
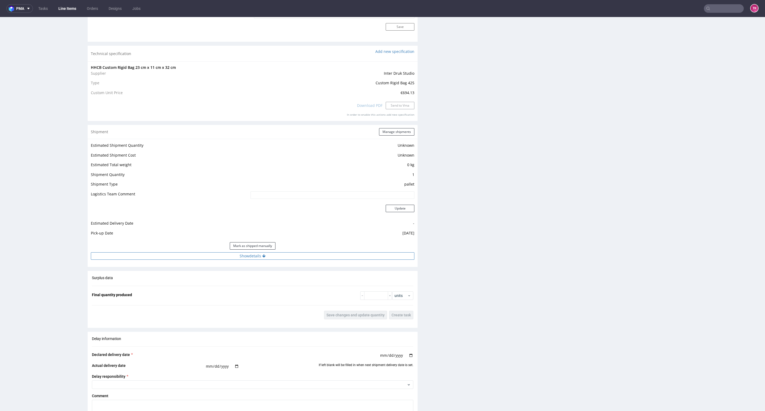
click at [243, 258] on button "Show details" at bounding box center [253, 255] width 324 height 7
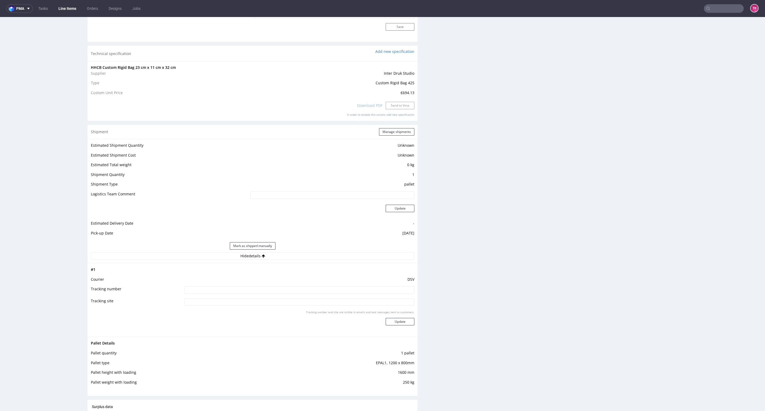
click at [196, 292] on input at bounding box center [300, 289] width 230 height 7
paste input "40257145950412945078"
type input "40257145950412945078"
click at [398, 324] on button "Update" at bounding box center [400, 321] width 29 height 7
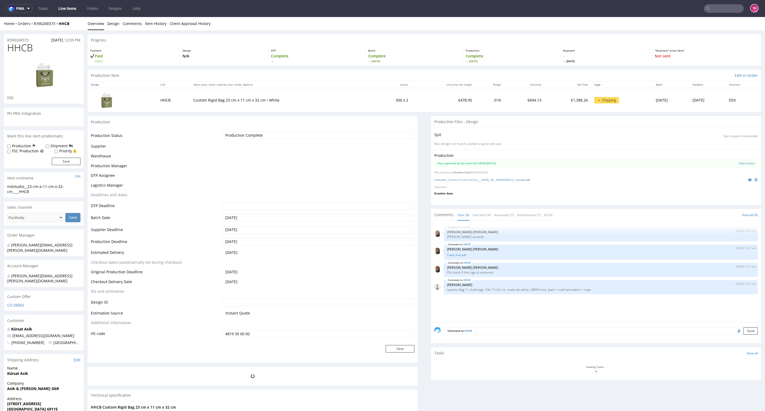
scroll to position [276, 0]
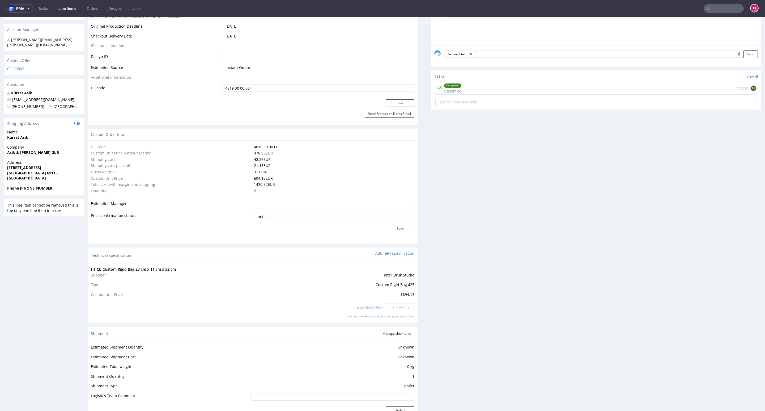
drag, startPoint x: 721, startPoint y: 14, endPoint x: 719, endPoint y: 7, distance: 8.1
click at [721, 13] on nav "pma Tasks Line Items Orders Designs Jobs TK" at bounding box center [382, 8] width 765 height 17
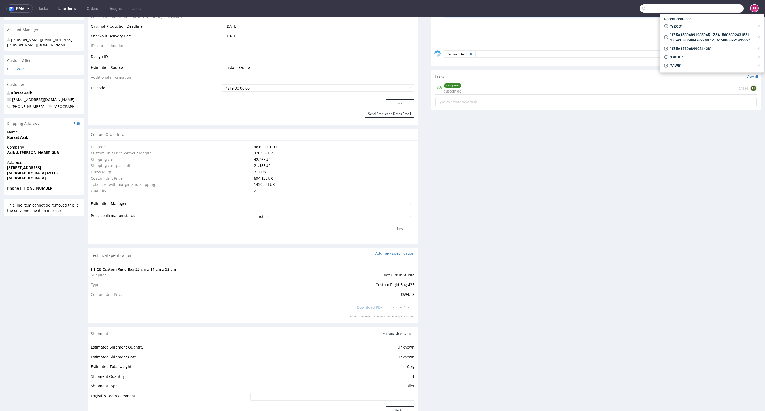
click at [719, 7] on input "text" at bounding box center [692, 8] width 104 height 8
paste input "40257145950411559634"
type input "4025714595041155963"
click at [710, 23] on div "XNMK" at bounding box center [715, 21] width 11 height 5
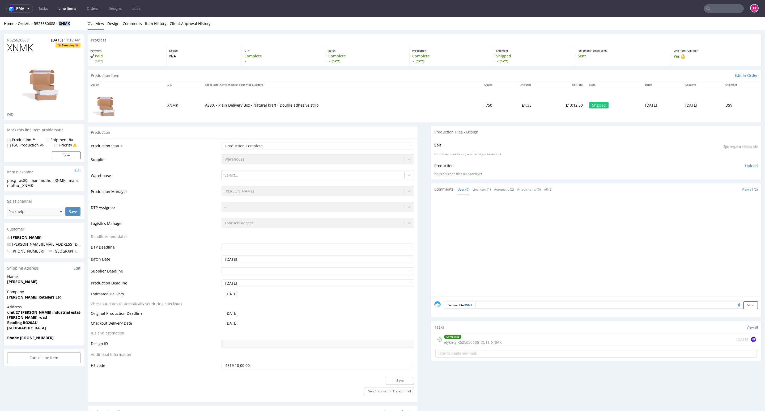
drag, startPoint x: 71, startPoint y: 24, endPoint x: 56, endPoint y: 27, distance: 15.4
click at [56, 27] on div "Home Orders R525630688 XNMK Overview Design Comments Item History Client Approv…" at bounding box center [382, 23] width 765 height 13
copy strong "XNMK"
click at [69, 8] on link "Line Items" at bounding box center [67, 8] width 24 height 8
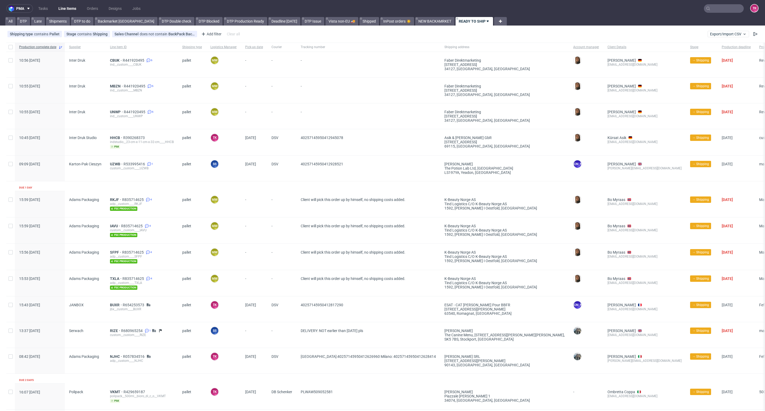
click at [111, 114] on div "ind__custom____UNWP" at bounding box center [142, 116] width 64 height 4
drag, startPoint x: 115, startPoint y: 89, endPoint x: 115, endPoint y: 86, distance: 3.2
click at [69, 12] on link "Line Items" at bounding box center [67, 8] width 24 height 8
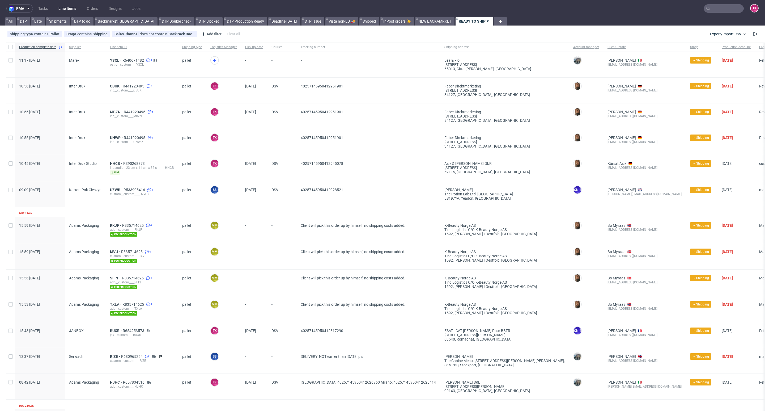
click at [77, 12] on ul "Tasks Line Items Orders Designs Jobs" at bounding box center [89, 8] width 113 height 8
click at [72, 6] on link "Line Items" at bounding box center [67, 8] width 24 height 8
click at [73, 4] on link "Line Items" at bounding box center [67, 8] width 24 height 8
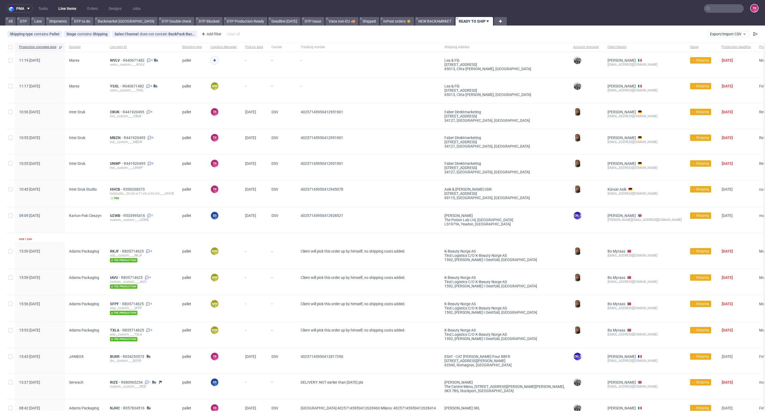
click at [65, 10] on link "Line Items" at bounding box center [67, 8] width 24 height 8
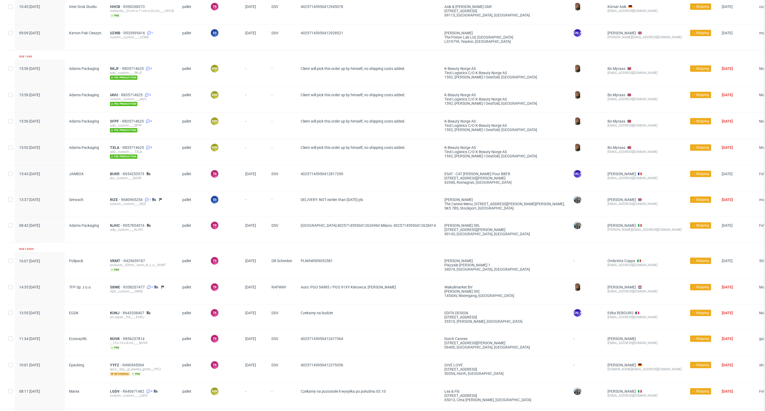
scroll to position [317, 0]
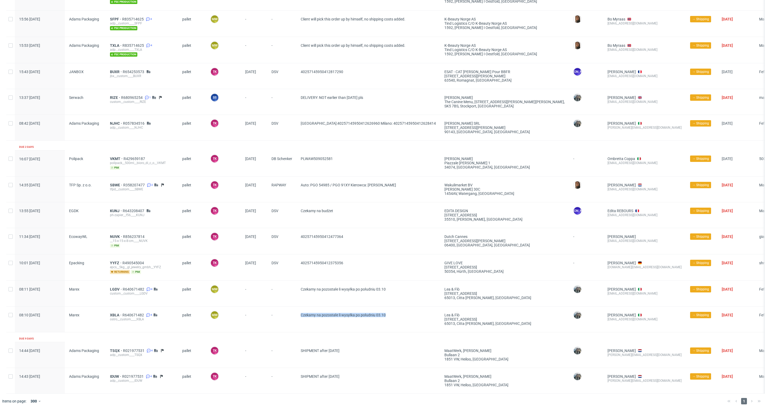
drag, startPoint x: 397, startPoint y: 309, endPoint x: 295, endPoint y: 319, distance: 102.7
click at [295, 319] on div "08:10 Mon 29.09.2025 Marex XBLA R640671482 4 ostro__custom____XBLA pallet MM My…" at bounding box center [434, 319] width 857 height 26
copy div "Czekamy na pozostałe li wysyłka po południu 03.10"
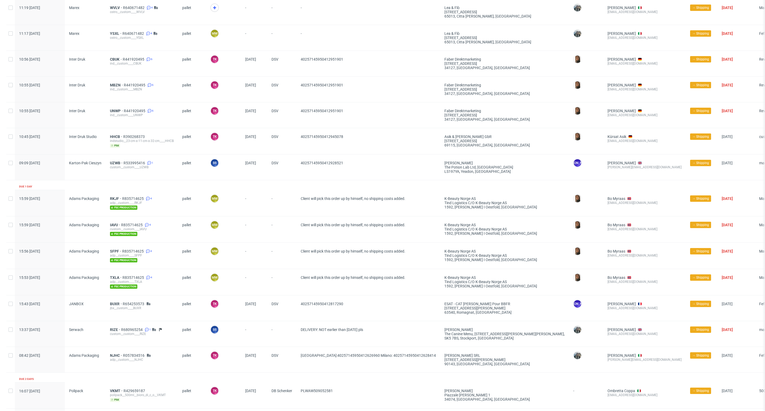
scroll to position [0, 0]
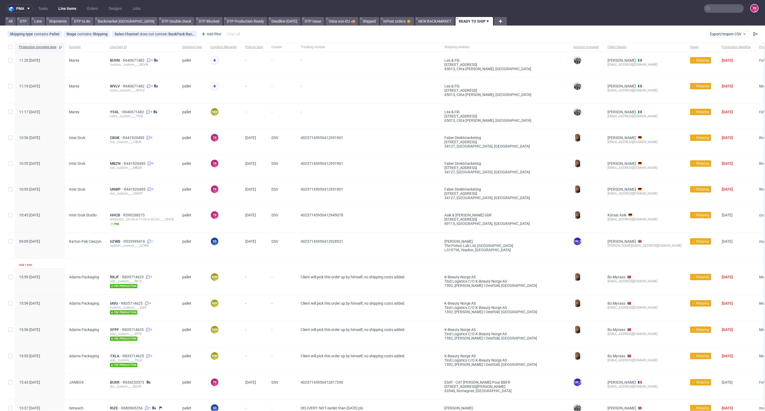
click at [214, 90] on span at bounding box center [223, 89] width 26 height 15
drag, startPoint x: 119, startPoint y: 110, endPoint x: 116, endPoint y: 111, distance: 3.3
drag, startPoint x: 113, startPoint y: 57, endPoint x: 113, endPoint y: 62, distance: 4.8
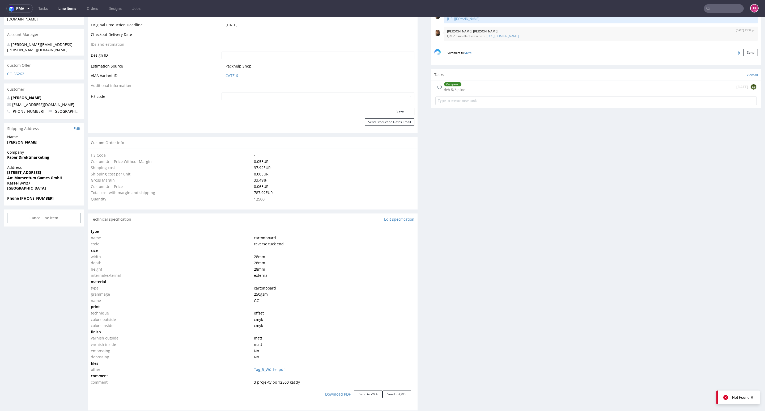
scroll to position [319, 0]
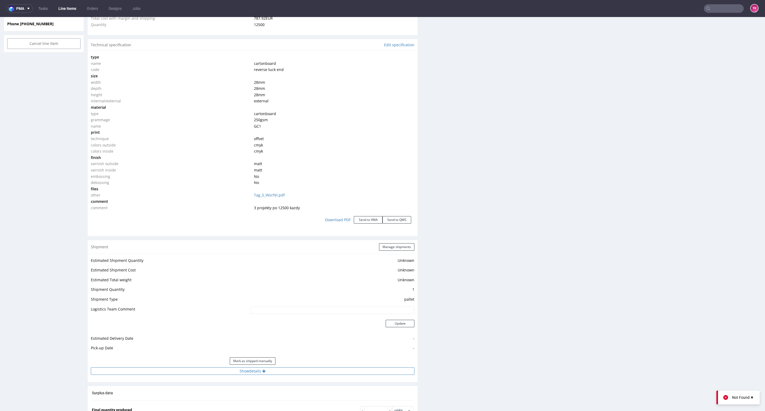
drag, startPoint x: 196, startPoint y: 360, endPoint x: 194, endPoint y: 368, distance: 8.1
click at [194, 366] on div "Mark as shipped manually" at bounding box center [253, 360] width 324 height 13
click at [194, 368] on button "Show details" at bounding box center [253, 370] width 324 height 7
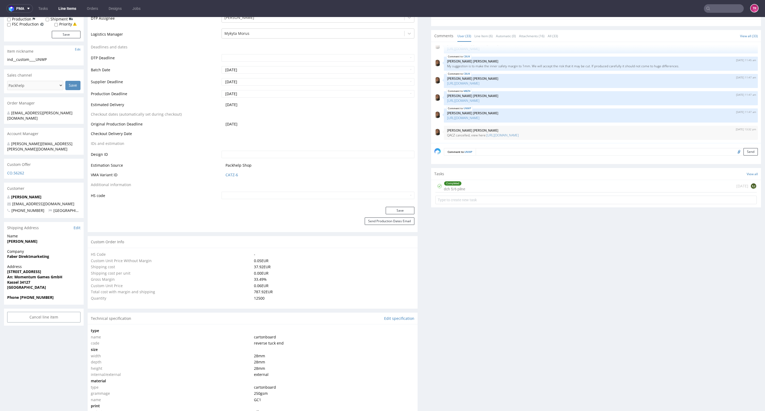
scroll to position [120, 0]
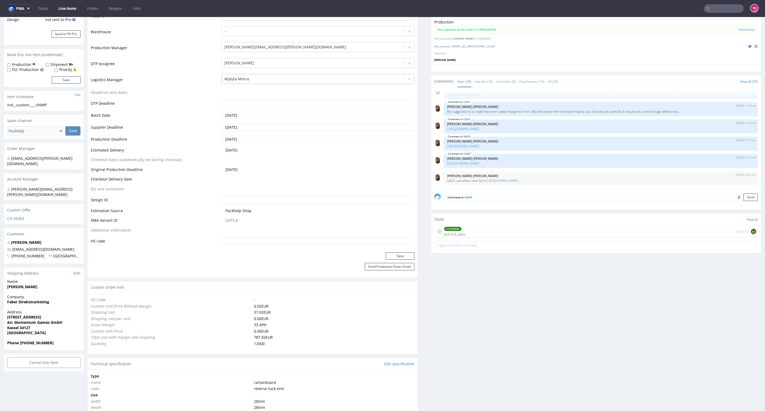
click at [257, 79] on div at bounding box center [312, 79] width 177 height 6
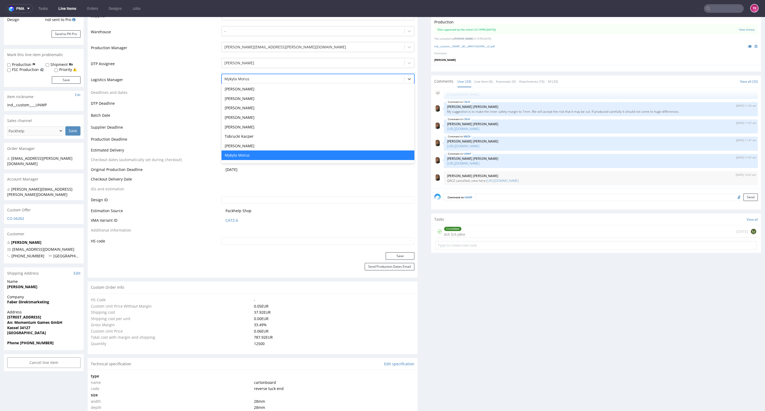
type input "5"
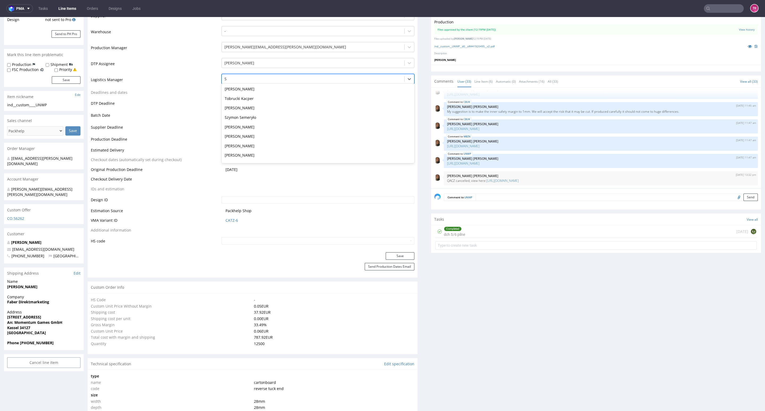
scroll to position [10, 0]
drag, startPoint x: 252, startPoint y: 108, endPoint x: 253, endPoint y: 104, distance: 4.3
click at [253, 108] on div "Tobrucki Kacper" at bounding box center [318, 108] width 193 height 10
click at [394, 258] on button "Save" at bounding box center [400, 255] width 29 height 7
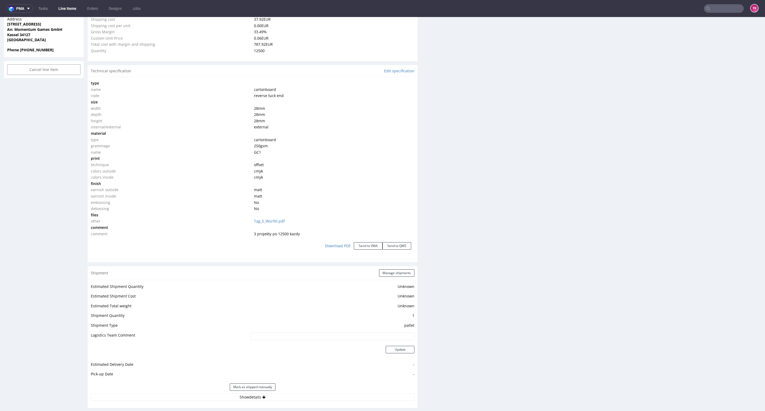
scroll to position [567, 0]
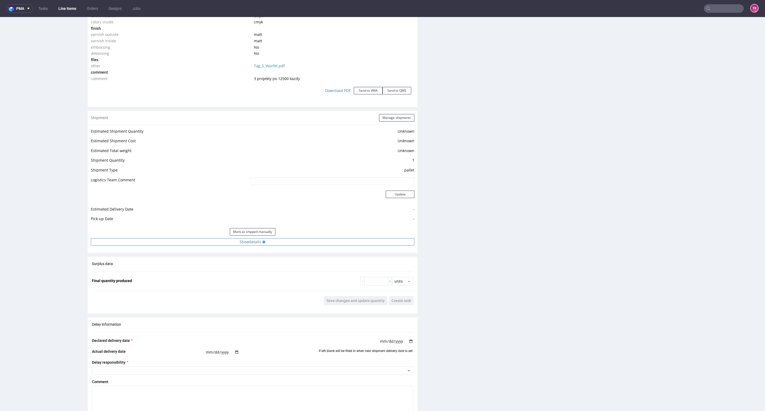
click at [304, 241] on button "Show details" at bounding box center [253, 241] width 324 height 7
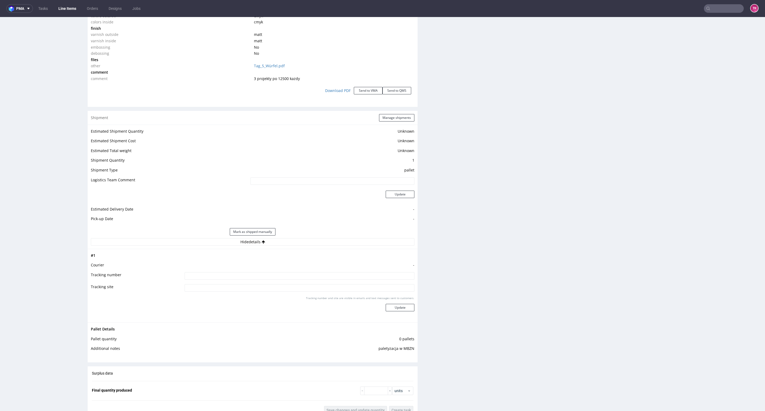
click at [300, 279] on input at bounding box center [300, 275] width 230 height 7
paste input "40257145950412951901"
type input "40257145950412951901"
click at [388, 311] on div "Tracking number and site are visible in emails and text messages sent to custom…" at bounding box center [300, 305] width 230 height 19
click at [387, 307] on button "Update" at bounding box center [400, 307] width 29 height 7
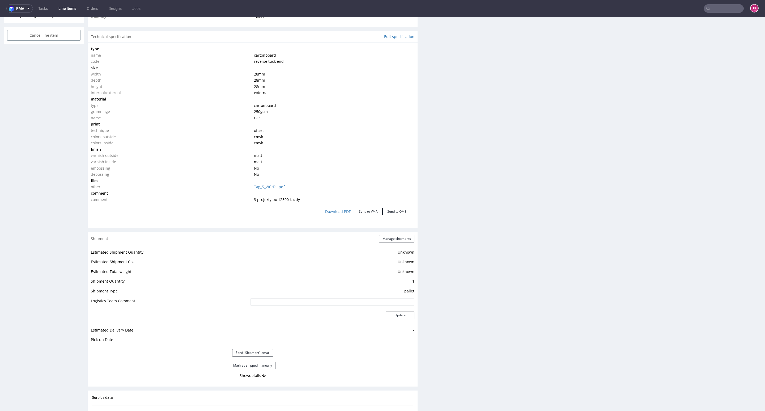
scroll to position [603, 0]
click at [394, 241] on button "Manage shipments" at bounding box center [396, 238] width 35 height 7
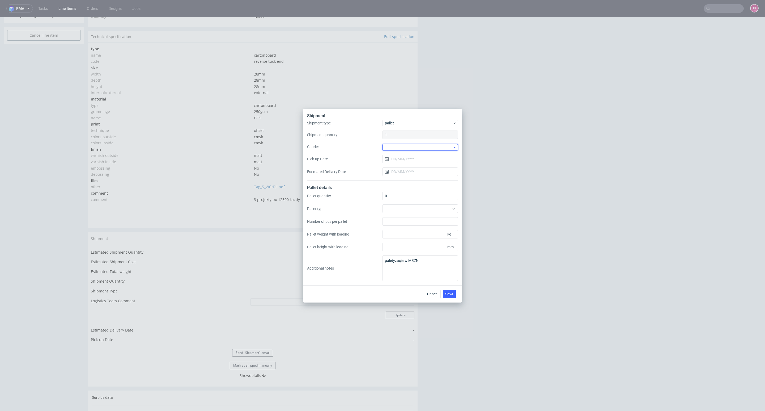
click at [420, 146] on div at bounding box center [419, 147] width 75 height 6
click at [398, 186] on div "DSV" at bounding box center [420, 188] width 71 height 10
click at [402, 160] on input "Pick-up Date" at bounding box center [419, 158] width 75 height 8
drag, startPoint x: 426, startPoint y: 194, endPoint x: 429, endPoint y: 198, distance: 4.1
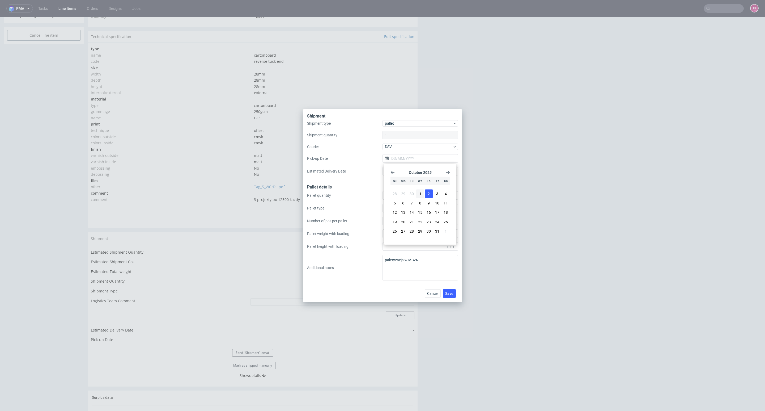
click at [427, 195] on button "2" at bounding box center [429, 193] width 8 height 8
type input "[DATE]"
click at [452, 290] on button "Save" at bounding box center [449, 293] width 13 height 8
click at [452, 290] on span at bounding box center [449, 293] width 6 height 7
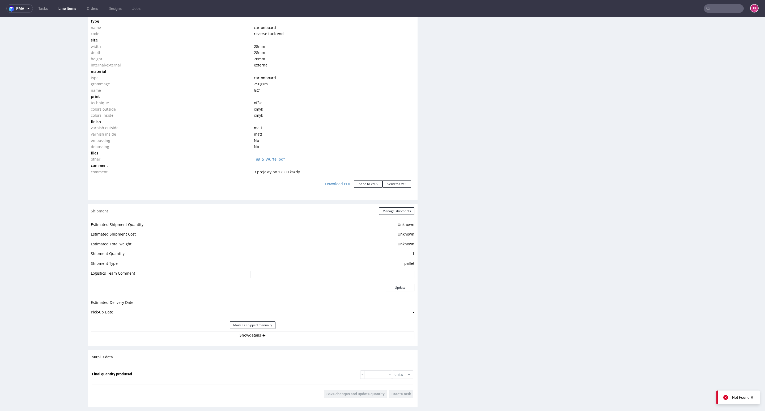
scroll to position [558, 0]
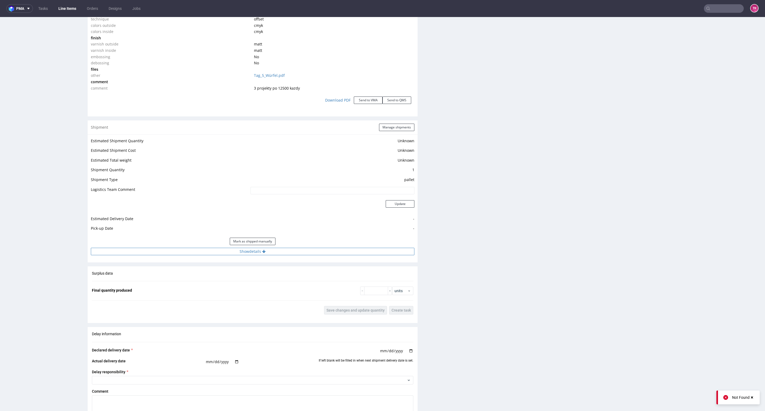
click at [222, 250] on button "Show details" at bounding box center [253, 251] width 324 height 7
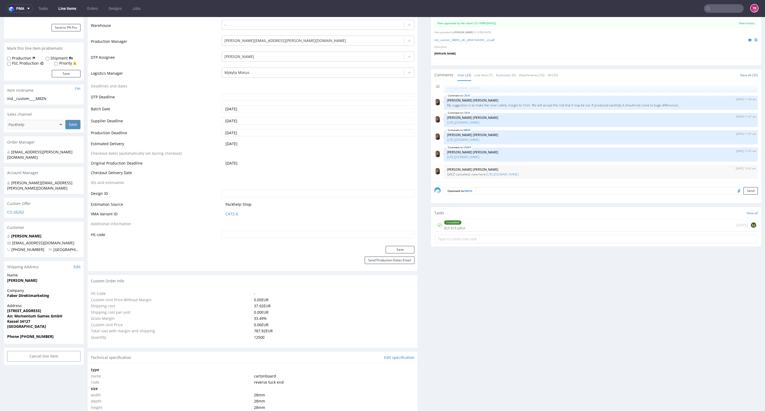
scroll to position [120, 0]
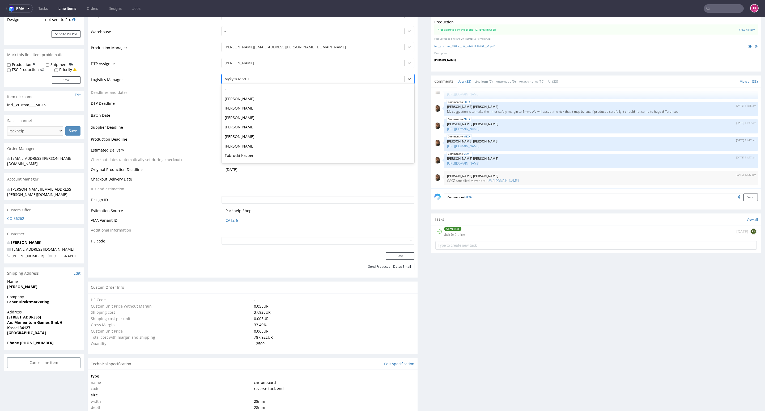
click at [267, 76] on div at bounding box center [312, 79] width 177 height 6
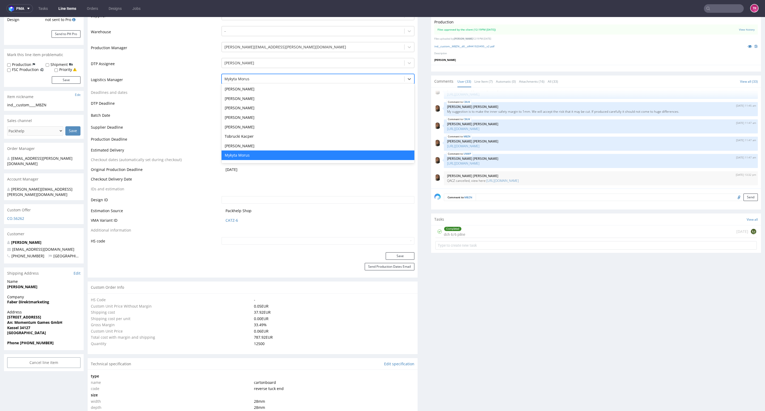
type input "5"
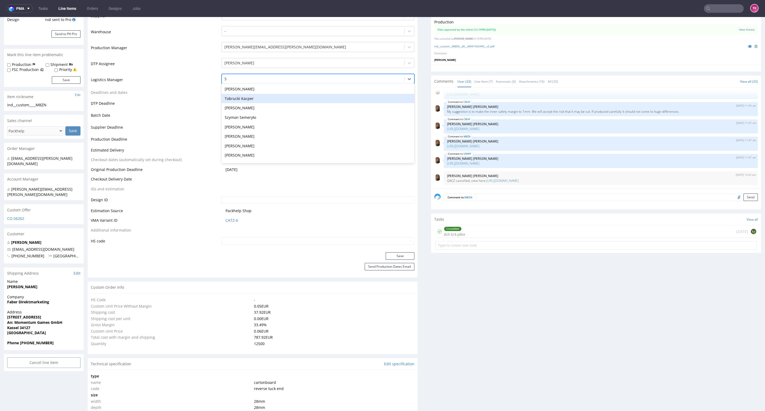
scroll to position [10, 0]
click at [267, 106] on div "Tobrucki Kacper" at bounding box center [318, 108] width 193 height 10
click at [393, 254] on button "Save" at bounding box center [400, 255] width 29 height 7
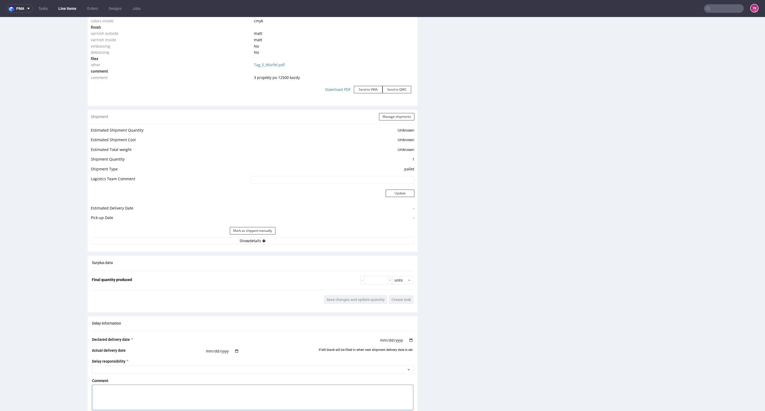
scroll to position [687, 0]
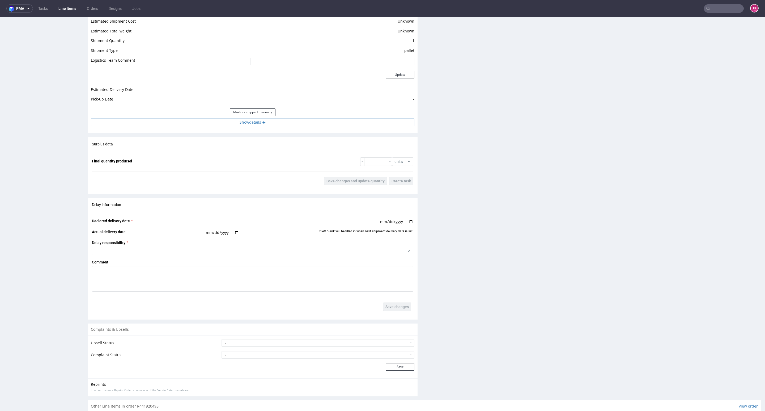
click at [296, 121] on button "Show details" at bounding box center [253, 121] width 324 height 7
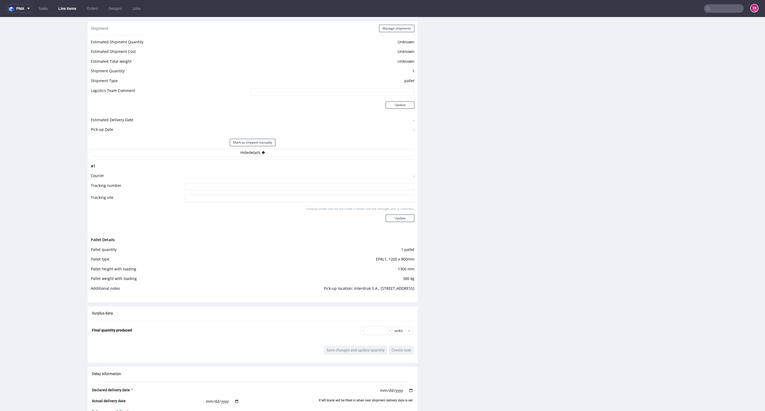
scroll to position [567, 0]
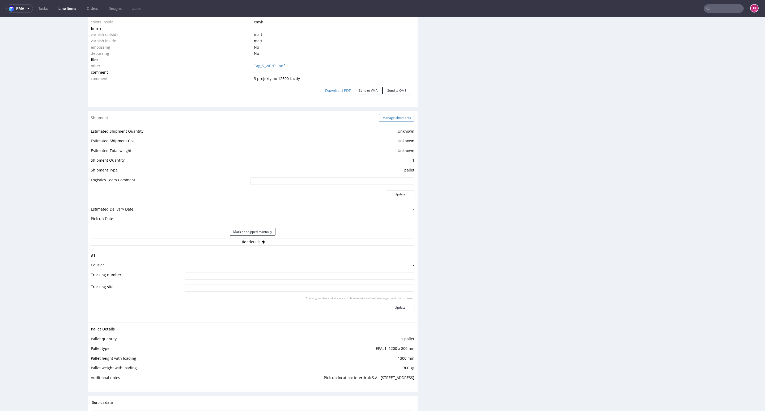
click at [391, 115] on button "Manage shipments" at bounding box center [396, 117] width 35 height 7
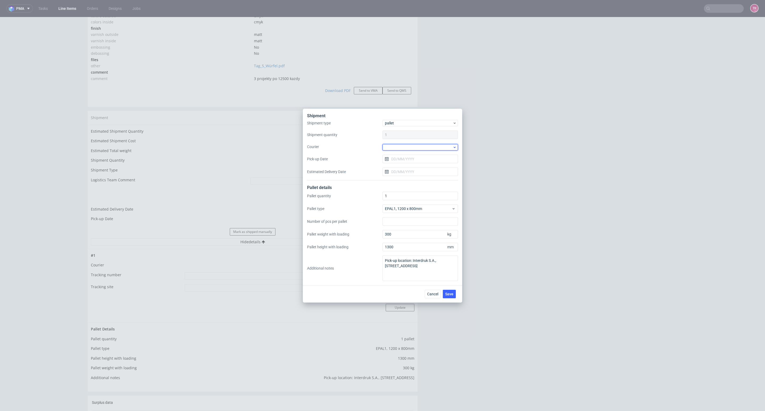
click at [413, 148] on div at bounding box center [419, 147] width 75 height 6
click at [398, 185] on div "DSV" at bounding box center [420, 188] width 71 height 10
click at [405, 162] on div "Shipment type pallet Shipment quantity 1 Courier DSV Pick-up Date Estimated Del…" at bounding box center [382, 150] width 151 height 60
click at [405, 161] on input "Pick-up Date" at bounding box center [419, 158] width 75 height 8
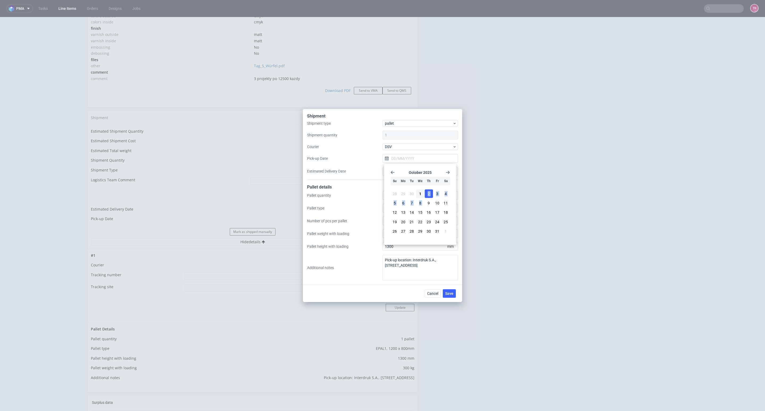
click at [430, 197] on section "28 29 30 1 2 3 4 5 6 7 8 9 10 11 12 13 14 15 16 17 18 19 20 21 22 23 24 25 26 2…" at bounding box center [419, 212] width 59 height 47
click at [430, 196] on button "2" at bounding box center [429, 193] width 8 height 8
type input "[DATE]"
click at [451, 291] on button "Save" at bounding box center [449, 293] width 13 height 8
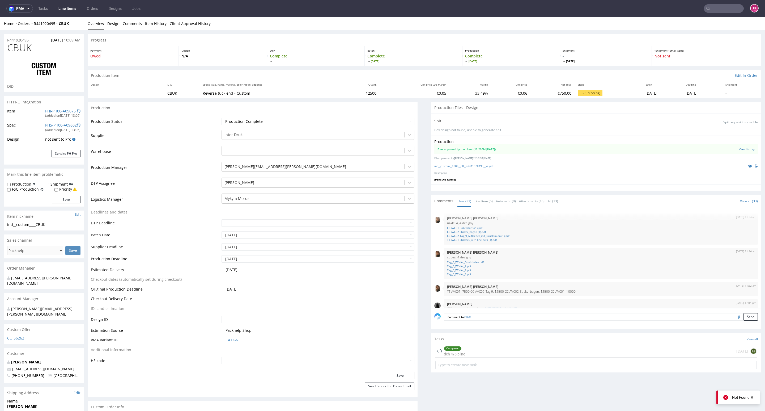
scroll to position [603, 0]
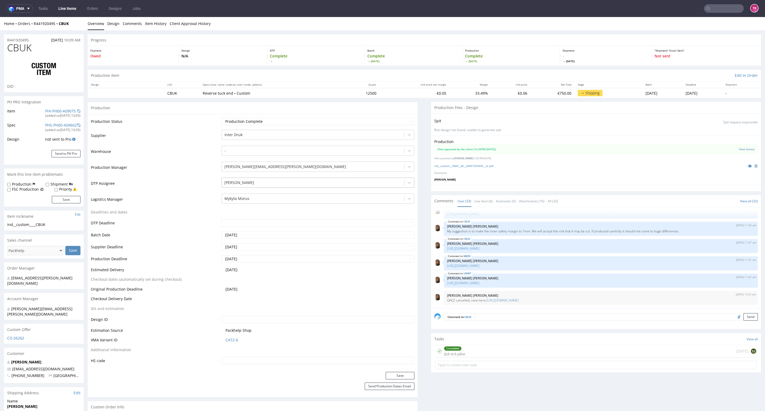
click at [262, 183] on div at bounding box center [312, 182] width 177 height 6
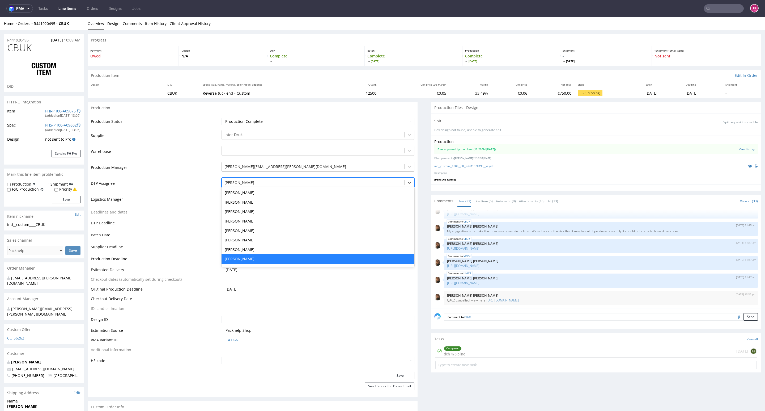
drag, startPoint x: 254, startPoint y: 164, endPoint x: 253, endPoint y: 168, distance: 4.5
click at [253, 164] on div at bounding box center [312, 166] width 177 height 6
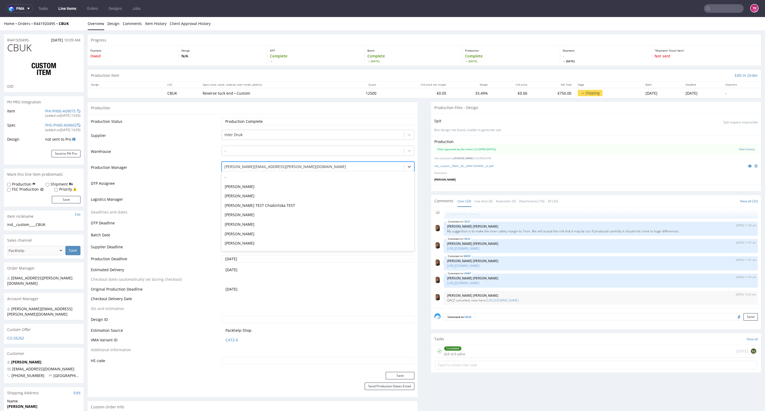
scroll to position [453, 0]
click at [203, 188] on td "DTP Assignee" at bounding box center [155, 185] width 129 height 16
drag, startPoint x: 241, startPoint y: 197, endPoint x: 241, endPoint y: 200, distance: 3.2
click at [241, 198] on div at bounding box center [312, 198] width 177 height 6
type input "5"
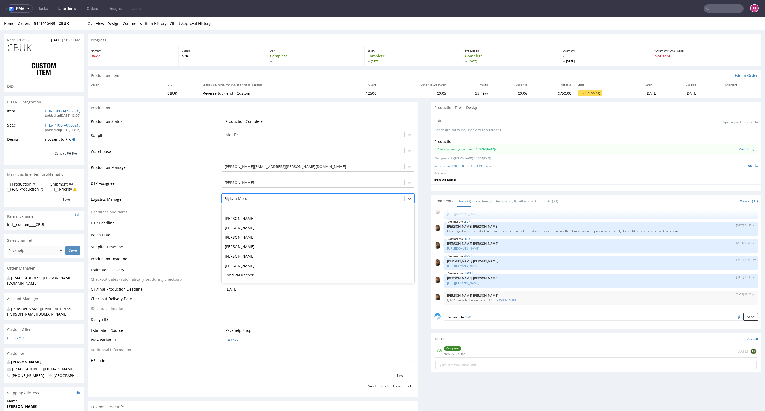
scroll to position [10, 0]
click at [261, 226] on div "Tobrucki Kacper" at bounding box center [318, 228] width 193 height 10
click at [394, 378] on button "Save" at bounding box center [400, 375] width 29 height 7
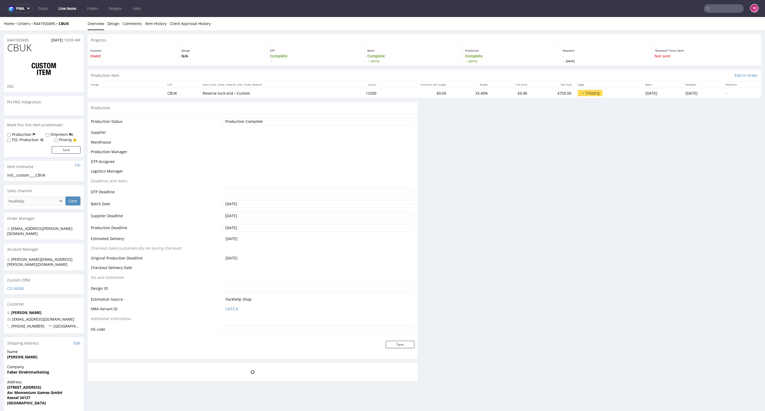
scroll to position [0, 0]
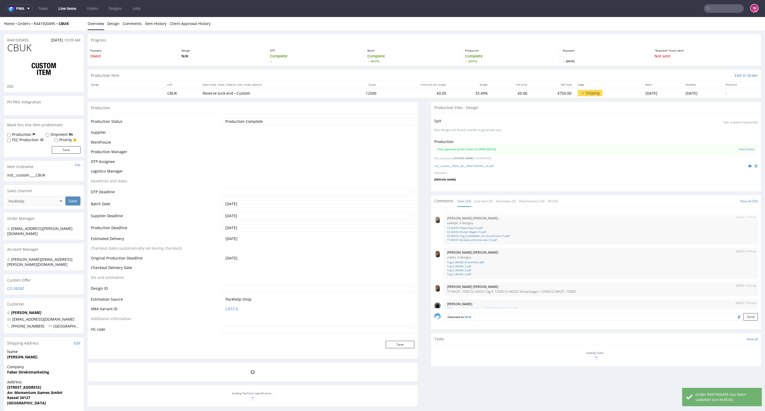
drag, startPoint x: 31, startPoint y: 26, endPoint x: 55, endPoint y: 28, distance: 24.2
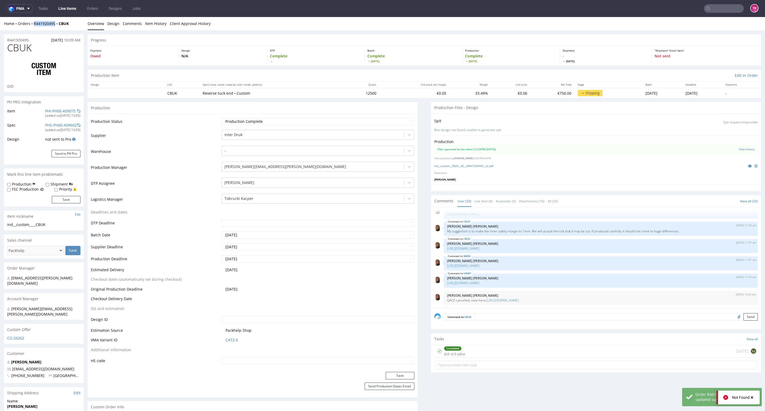
drag, startPoint x: 55, startPoint y: 28, endPoint x: 38, endPoint y: 37, distance: 19.2
click at [32, 26] on div "Home Orders R441920495 CBUK Overview Design Comments Item History Client Approv…" at bounding box center [382, 23] width 765 height 13
copy link "R441920495"
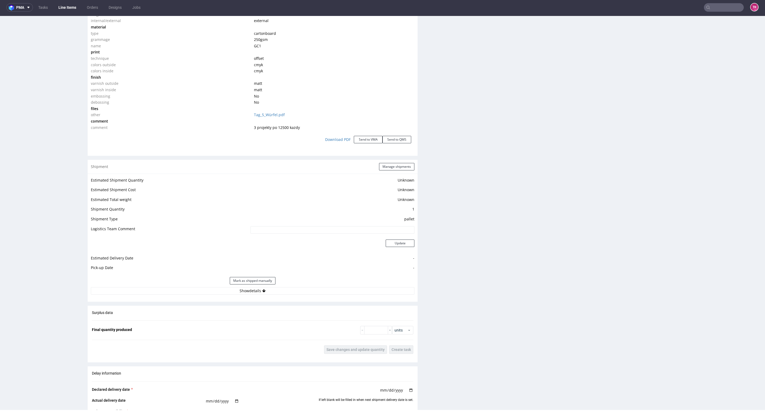
scroll to position [518, 0]
drag, startPoint x: 327, startPoint y: 300, endPoint x: 325, endPoint y: 287, distance: 12.9
click at [325, 295] on div "Shipment Manage shipments Estimated Shipment Quantity Unknown Estimated Shipmen…" at bounding box center [253, 230] width 330 height 142
click at [325, 286] on button "Show details" at bounding box center [253, 289] width 324 height 7
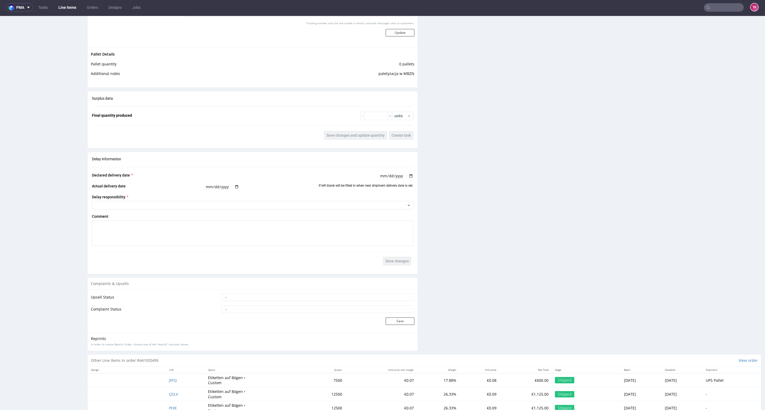
scroll to position [757, 0]
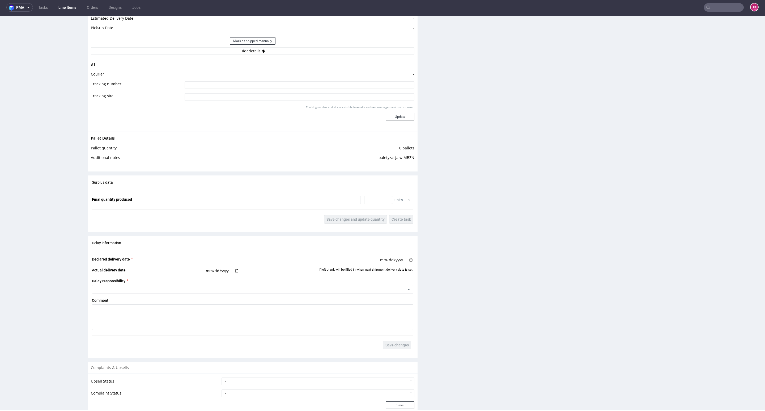
drag, startPoint x: 313, startPoint y: 91, endPoint x: 315, endPoint y: 84, distance: 7.2
click at [313, 91] on td at bounding box center [298, 87] width 231 height 12
click at [315, 84] on input at bounding box center [300, 84] width 230 height 7
paste input "40257145950412951901"
type input "40257145950412951901"
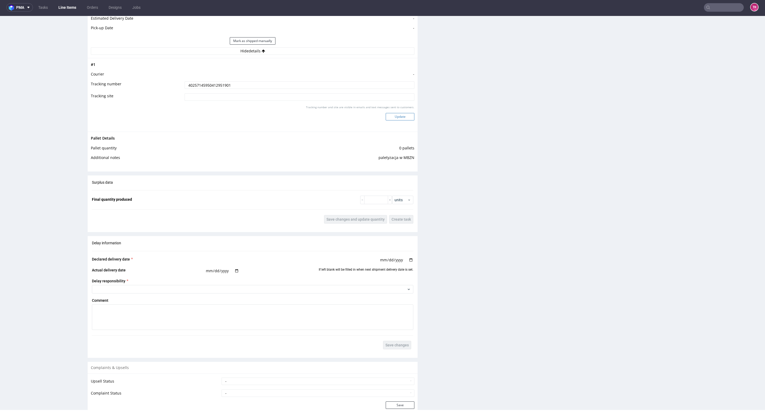
click at [389, 116] on button "Update" at bounding box center [400, 116] width 29 height 7
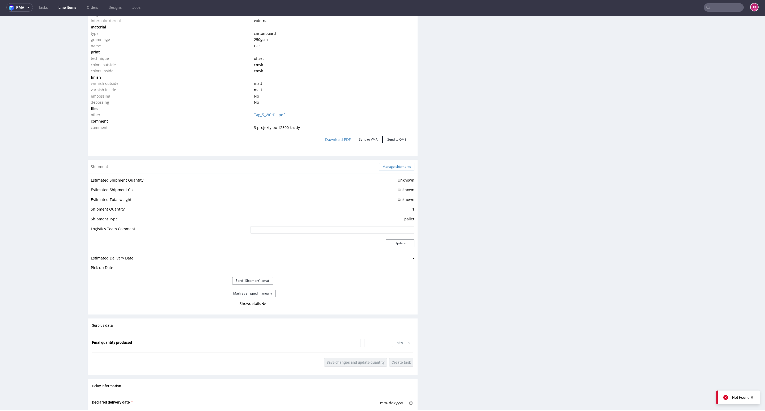
scroll to position [518, 0]
click at [383, 168] on button "Manage shipments" at bounding box center [396, 165] width 35 height 7
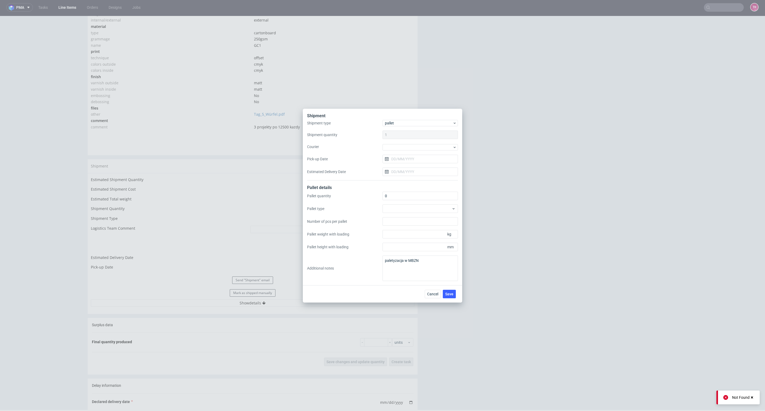
click at [410, 152] on div "Shipment type pallet Shipment quantity 1 Courier Pick-up Date Estimated Deliver…" at bounding box center [382, 150] width 151 height 61
click at [408, 148] on div at bounding box center [419, 147] width 75 height 6
click at [395, 184] on div "DSV" at bounding box center [420, 188] width 71 height 10
click at [395, 159] on input "Pick-up Date" at bounding box center [419, 158] width 75 height 8
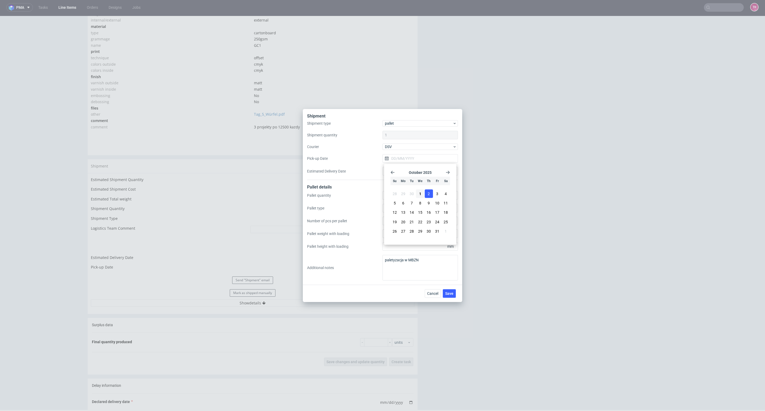
click at [431, 195] on button "2" at bounding box center [429, 193] width 8 height 8
type input "02/10/2025"
click at [446, 291] on button "Save" at bounding box center [449, 293] width 13 height 8
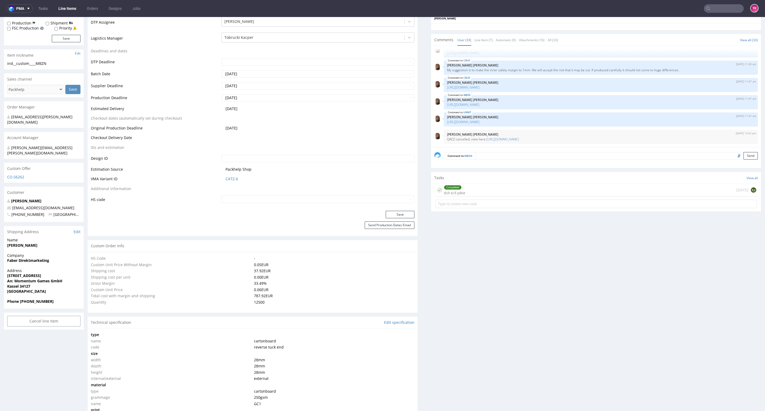
scroll to position [199, 0]
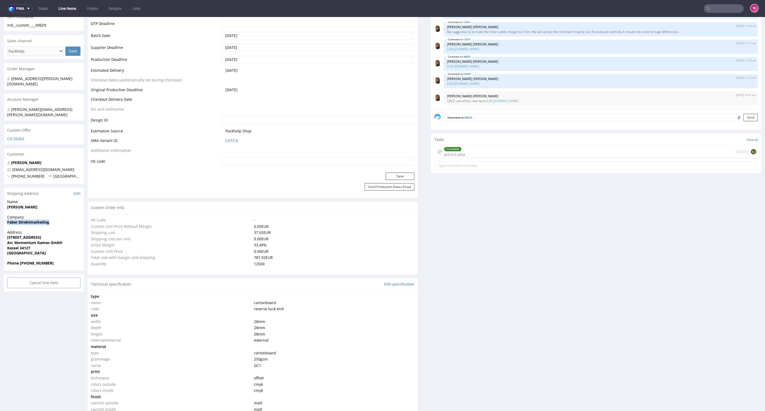
drag, startPoint x: 54, startPoint y: 211, endPoint x: 0, endPoint y: 211, distance: 54.4
click at [0, 211] on div "R441920495 [DATE] 10:06 AM MBZN DID PH PRO Integration Item PHI-PH00-A08986 (ad…" at bounding box center [382, 407] width 765 height 1152
copy strong "Faber Direktmarketing"
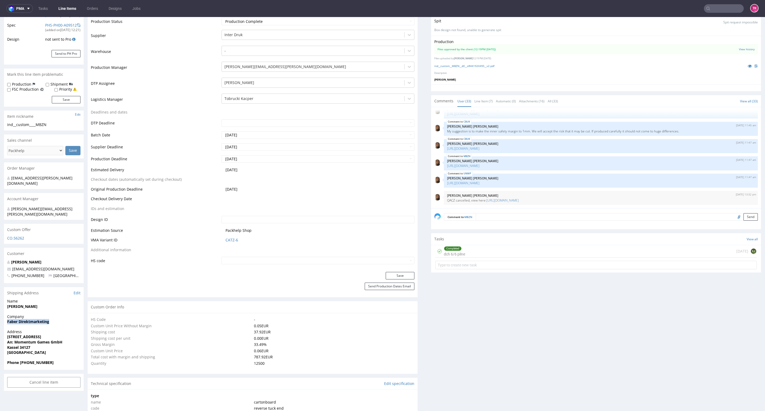
scroll to position [0, 0]
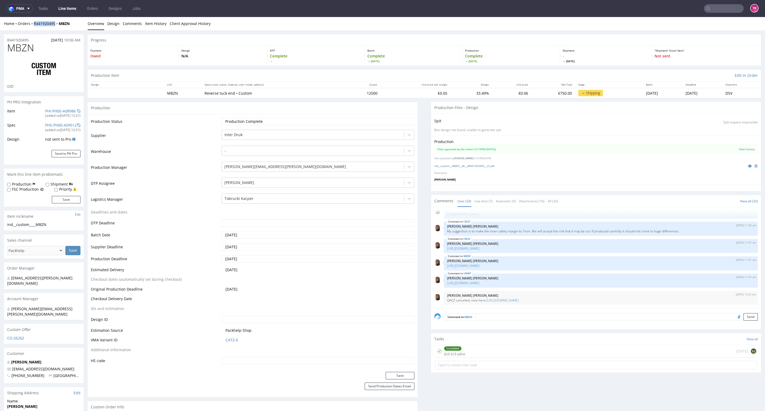
drag, startPoint x: 31, startPoint y: 27, endPoint x: 54, endPoint y: 31, distance: 23.4
click at [54, 29] on div "Home Orders R441920495 MBZN Overview Design Comments Item History Client Approv…" at bounding box center [382, 23] width 765 height 13
copy link "R441920495"
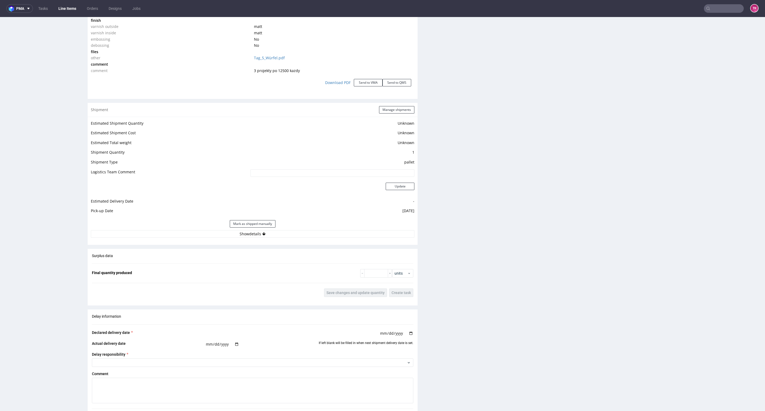
scroll to position [637, 0]
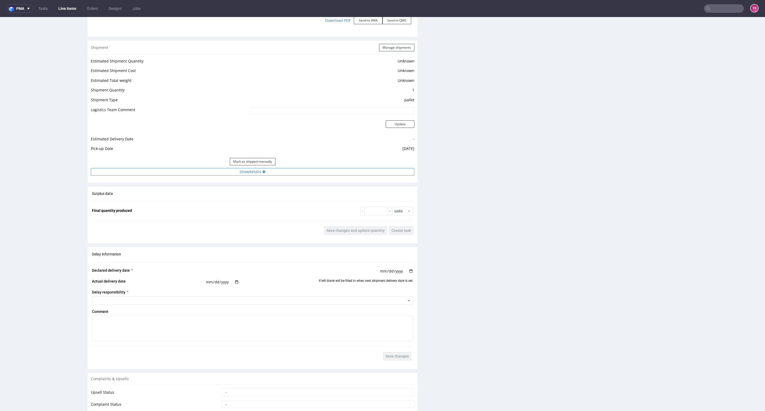
click at [309, 168] on div "Estimated Shipment Quantity Unknown Estimated Shipment Cost Unknown Estimated T…" at bounding box center [253, 116] width 330 height 124
click at [311, 175] on button "Show details" at bounding box center [253, 171] width 324 height 7
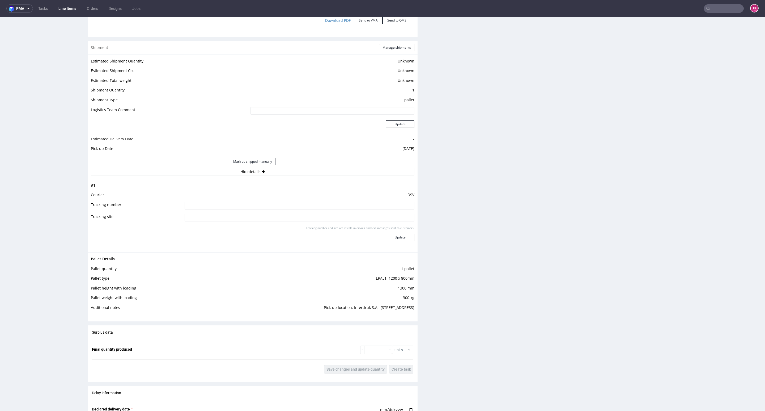
click at [272, 205] on input at bounding box center [300, 205] width 230 height 7
paste input "40257145950412951901"
type input "40257145950412951901"
click at [396, 243] on div "Tracking number and site are visible in emails and text messages sent to custom…" at bounding box center [300, 235] width 230 height 19
click at [396, 237] on button "Update" at bounding box center [400, 236] width 29 height 7
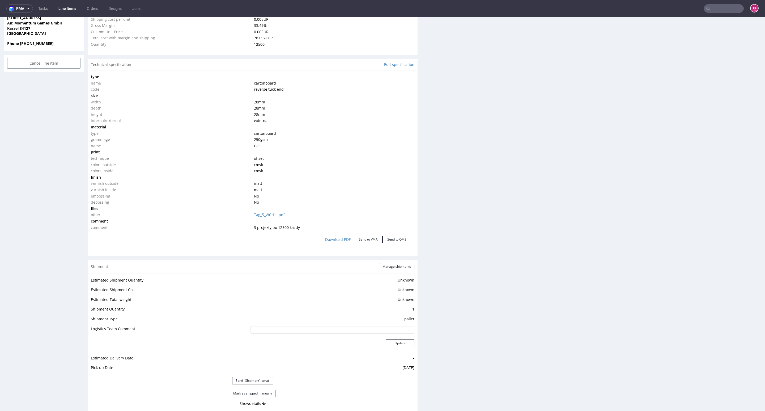
scroll to position [603, 0]
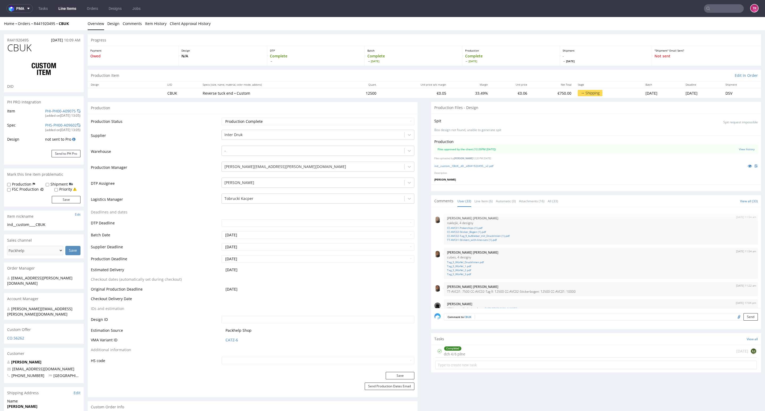
scroll to position [603, 0]
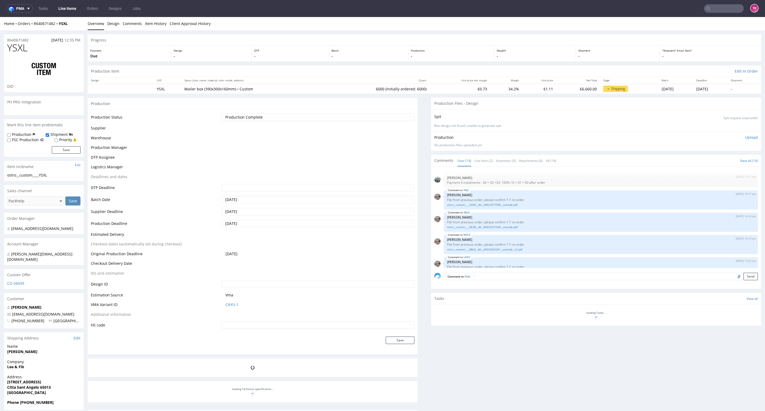
scroll to position [177, 0]
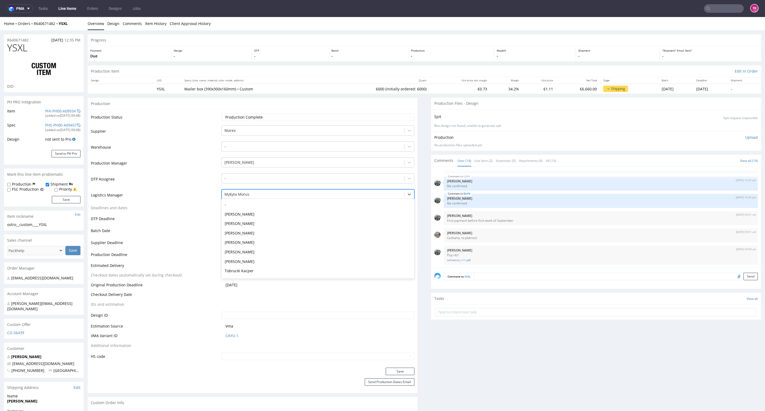
click at [278, 193] on div at bounding box center [312, 194] width 177 height 6
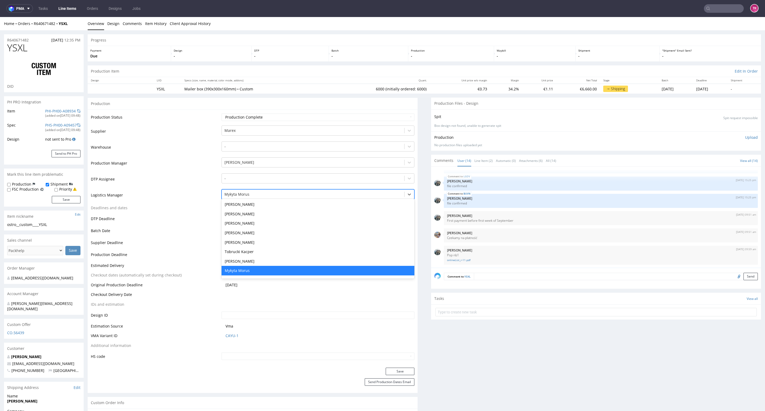
type input "t"
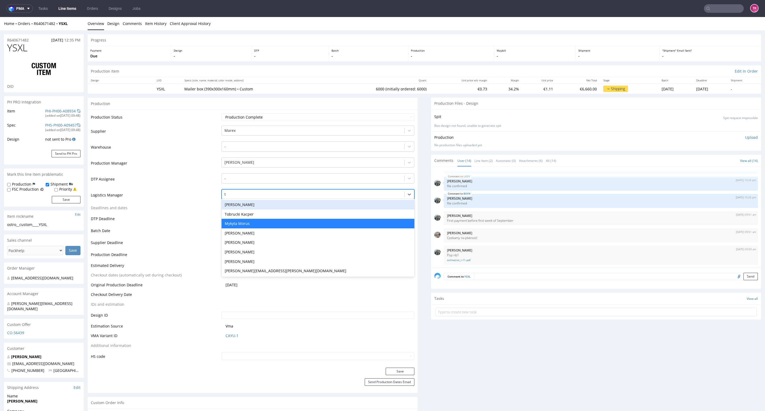
scroll to position [0, 0]
click at [256, 210] on div "Tobrucki Kacper" at bounding box center [318, 214] width 193 height 10
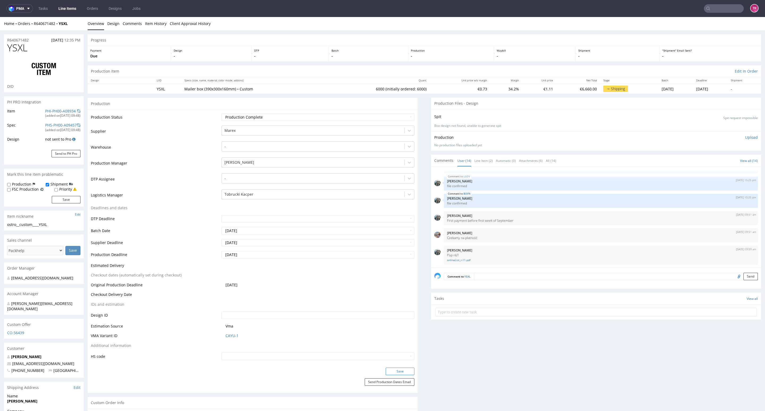
click at [404, 373] on button "Save" at bounding box center [400, 370] width 29 height 7
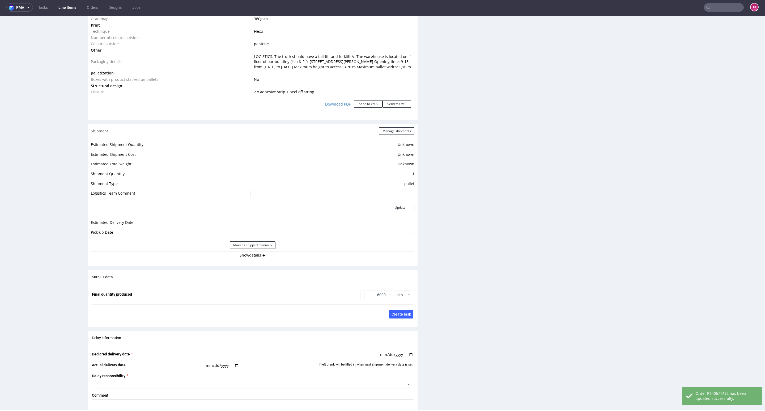
scroll to position [606, 0]
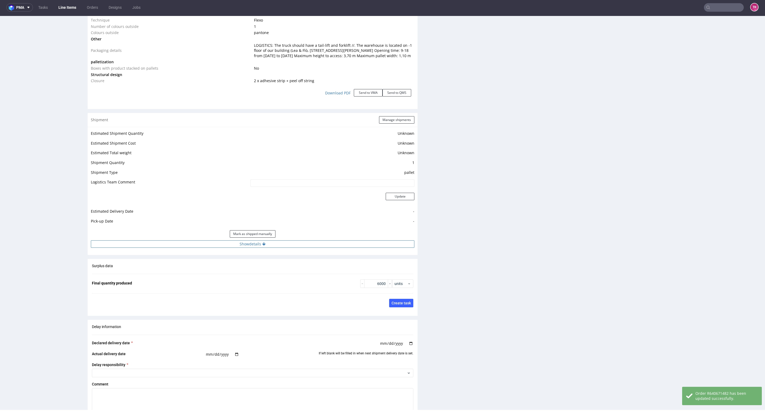
click at [305, 248] on button "Show details" at bounding box center [253, 243] width 324 height 7
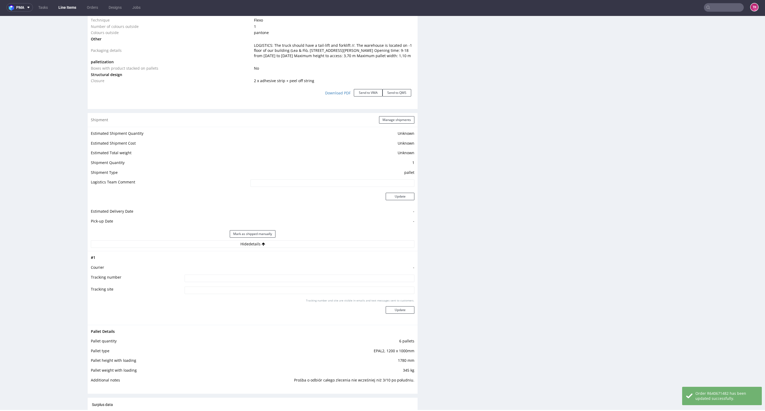
click at [290, 280] on input at bounding box center [300, 277] width 230 height 7
paste input "Czekamy na pozostałe li wysyłka po południu 03.10"
type input "Czekamy na pozostałe li wysyłka po południu 03.10"
click at [400, 313] on button "Update" at bounding box center [400, 309] width 29 height 7
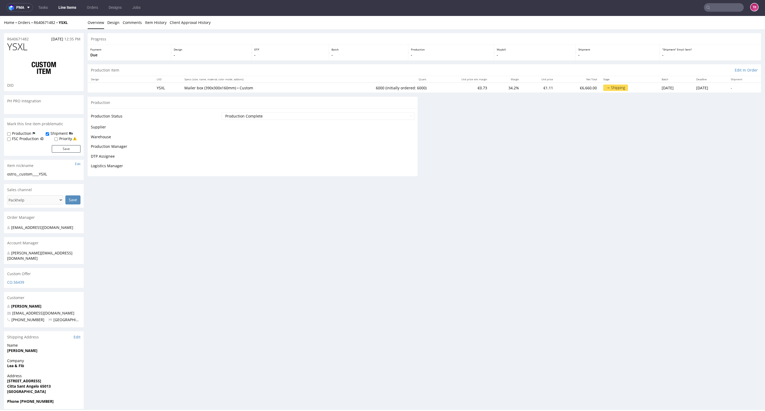
scroll to position [0, 0]
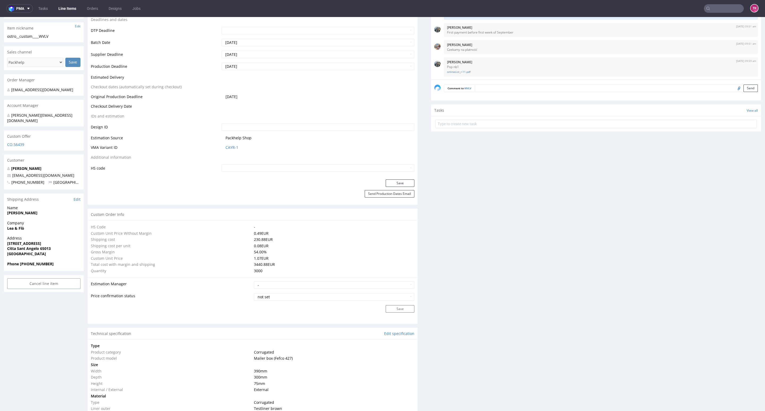
scroll to position [80, 0]
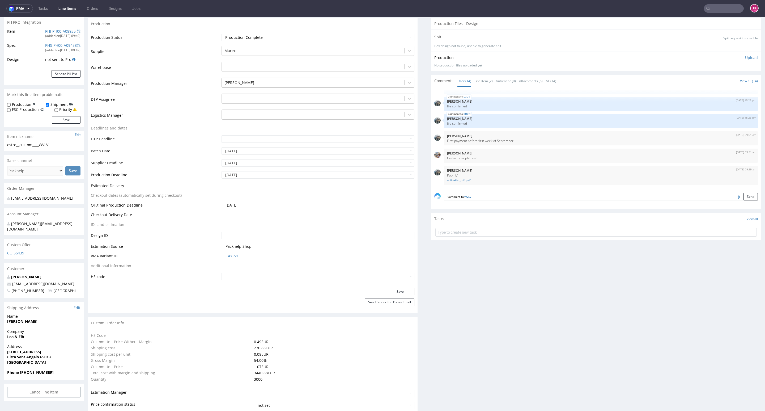
click at [252, 78] on div "[PERSON_NAME]" at bounding box center [318, 83] width 193 height 10
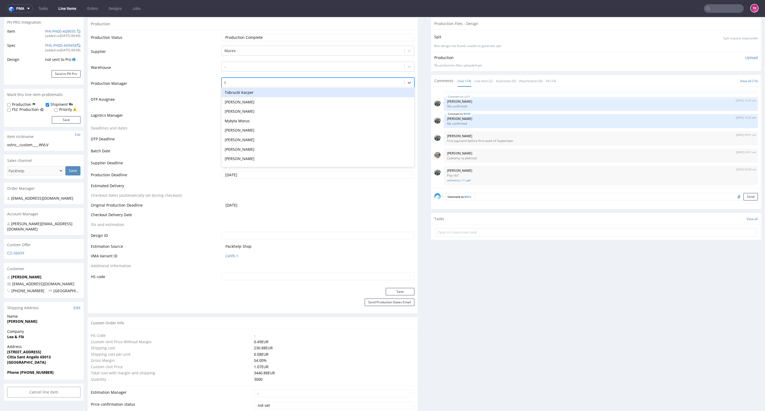
type input "t"
click at [143, 135] on td "DTP Deadline" at bounding box center [155, 141] width 129 height 12
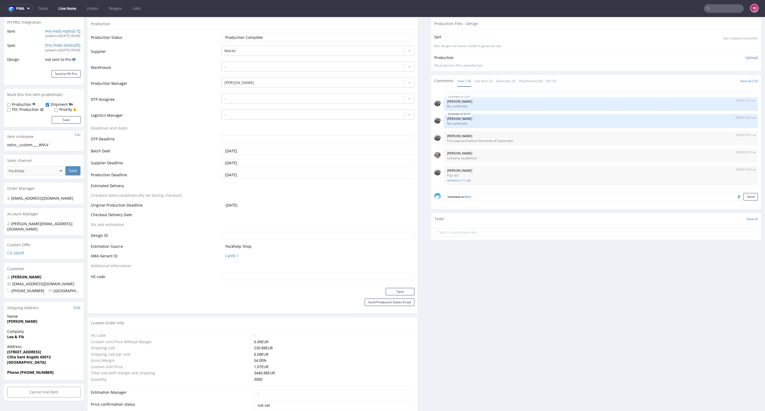
click at [235, 93] on td "[PERSON_NAME]" at bounding box center [317, 85] width 194 height 16
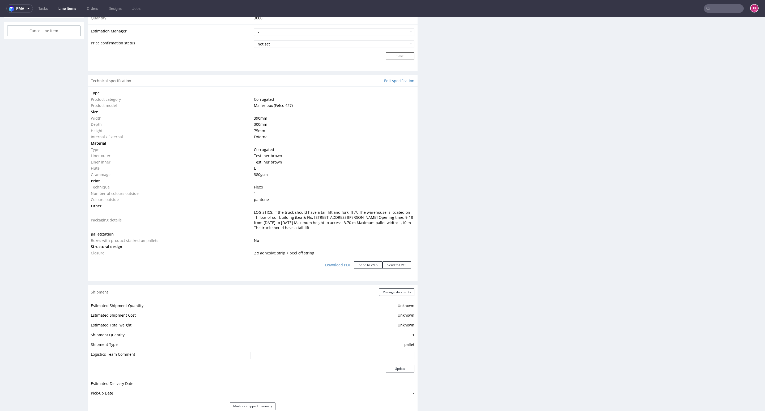
scroll to position [478, 0]
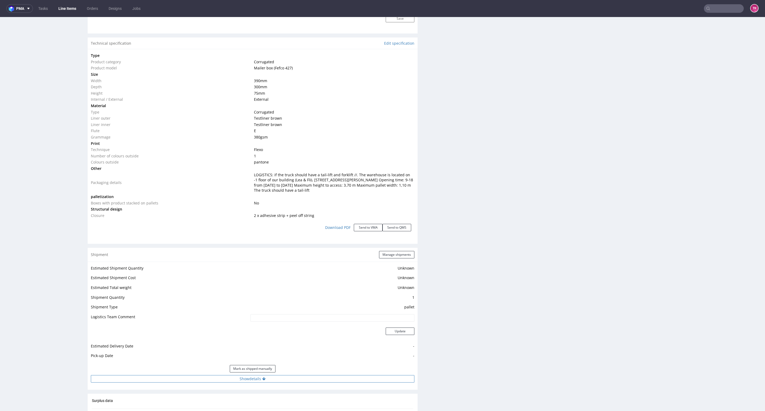
click at [288, 376] on button "Show details" at bounding box center [253, 378] width 324 height 7
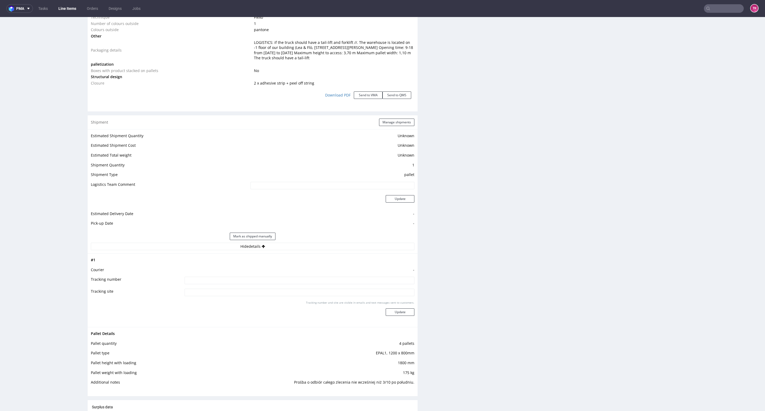
scroll to position [677, 0]
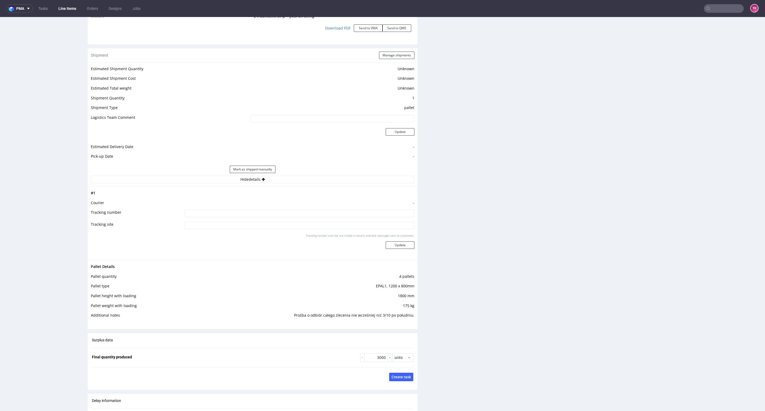
click at [266, 211] on input at bounding box center [300, 213] width 230 height 7
paste input "Czekamy na pozostałe li wysyłka po południu 03.10"
type input "Czekamy na pozostałe li wysyłka po południu 03.10"
click at [387, 243] on button "Update" at bounding box center [400, 244] width 29 height 7
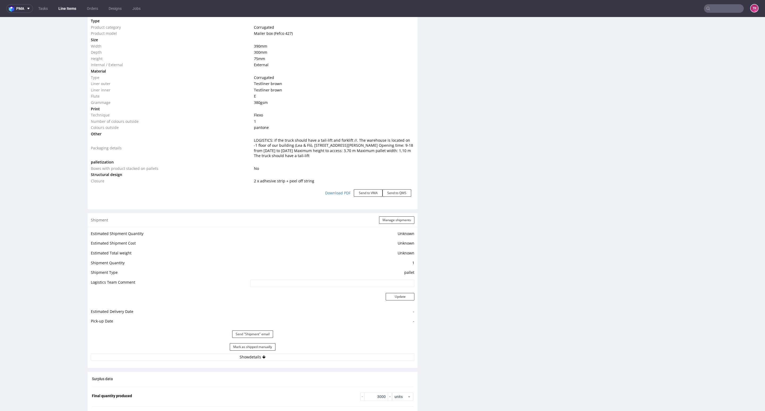
scroll to position [177, 0]
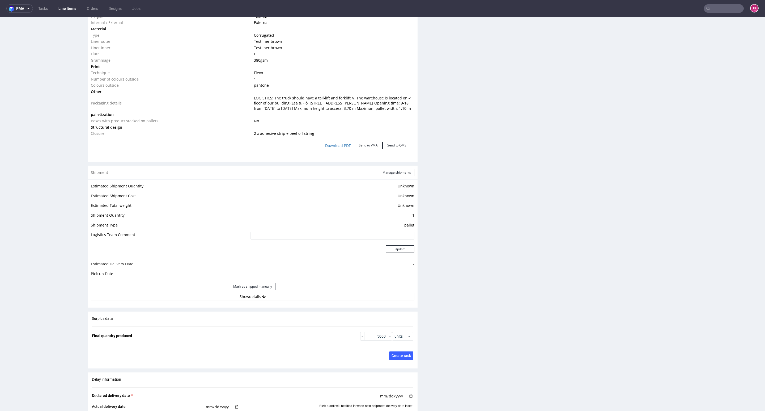
scroll to position [677, 0]
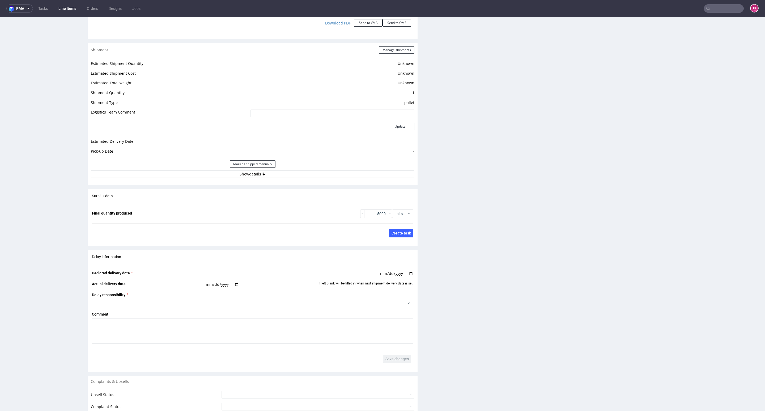
click at [275, 181] on div "Estimated Shipment Quantity Unknown Estimated Shipment Cost Unknown Estimated T…" at bounding box center [253, 119] width 330 height 124
drag, startPoint x: 275, startPoint y: 182, endPoint x: 270, endPoint y: 185, distance: 5.6
click at [274, 178] on button "Show details" at bounding box center [253, 173] width 324 height 7
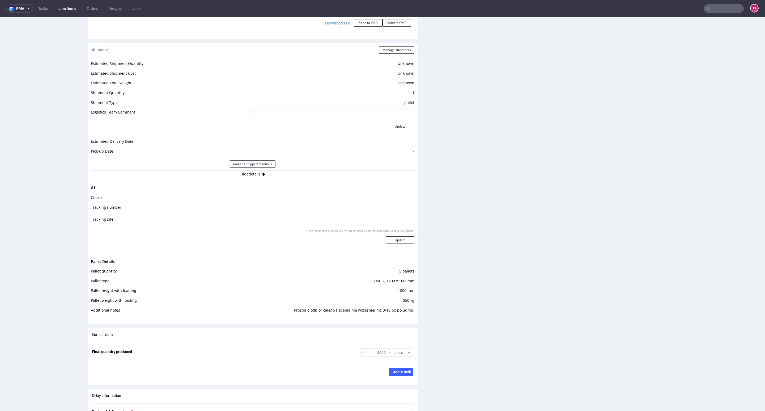
click at [225, 212] on input at bounding box center [300, 208] width 230 height 7
paste input "Czekamy na pozostałe li wysyłka po południu 03.10"
type input "Czekamy na pozostałe li wysyłka po południu 03.10"
click at [394, 244] on button "Update" at bounding box center [400, 239] width 29 height 7
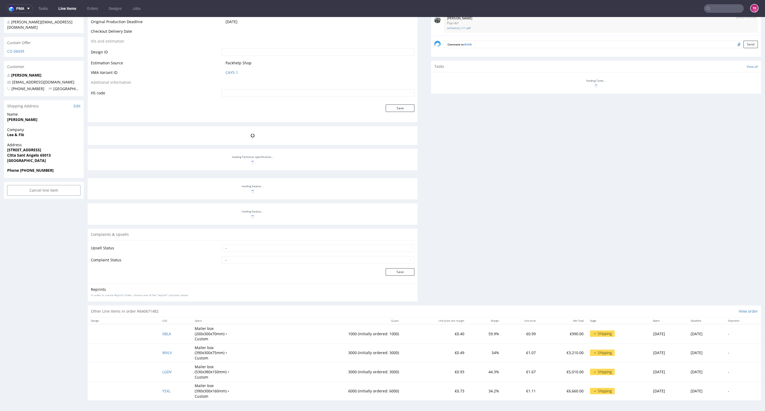
scroll to position [282, 0]
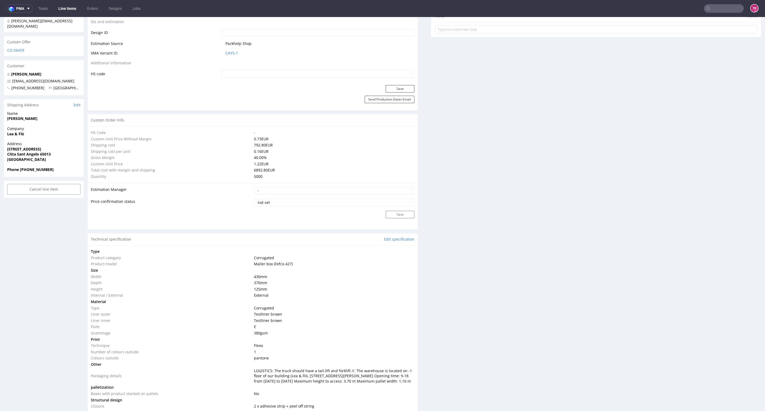
click at [65, 9] on link "Line Items" at bounding box center [67, 8] width 24 height 8
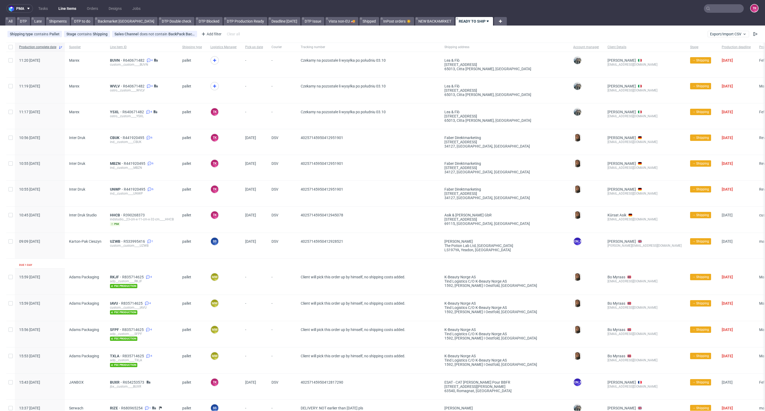
click at [218, 83] on span at bounding box center [223, 89] width 26 height 15
drag, startPoint x: 217, startPoint y: 84, endPoint x: 214, endPoint y: 85, distance: 2.9
click at [215, 84] on span at bounding box center [223, 89] width 26 height 15
click at [214, 85] on icon at bounding box center [214, 86] width 6 height 6
click at [216, 65] on span at bounding box center [223, 63] width 26 height 15
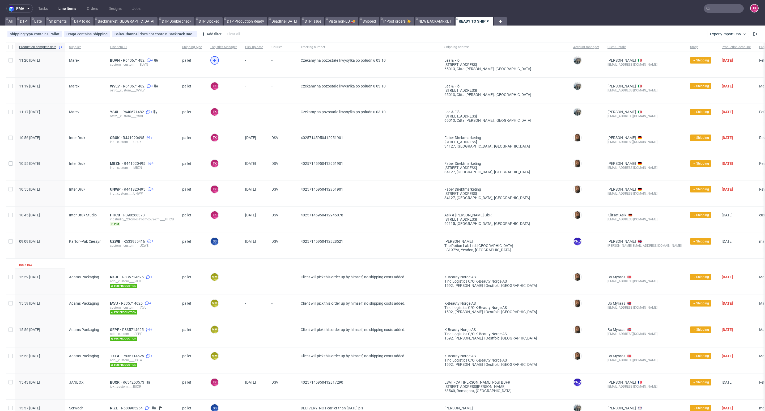
click at [214, 64] on span at bounding box center [223, 63] width 26 height 15
click at [212, 61] on icon at bounding box center [214, 60] width 6 height 6
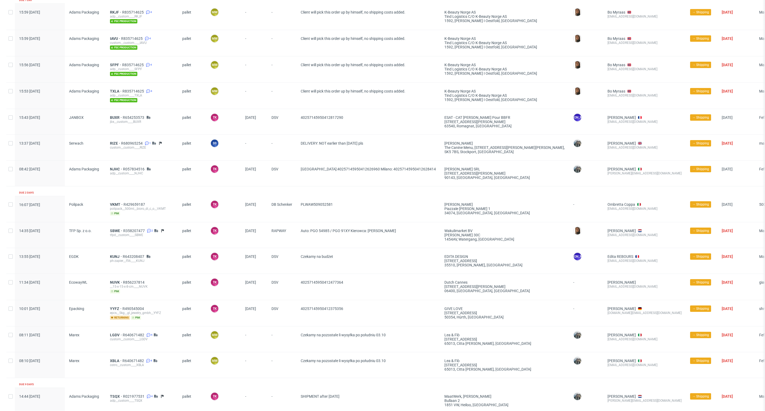
scroll to position [317, 0]
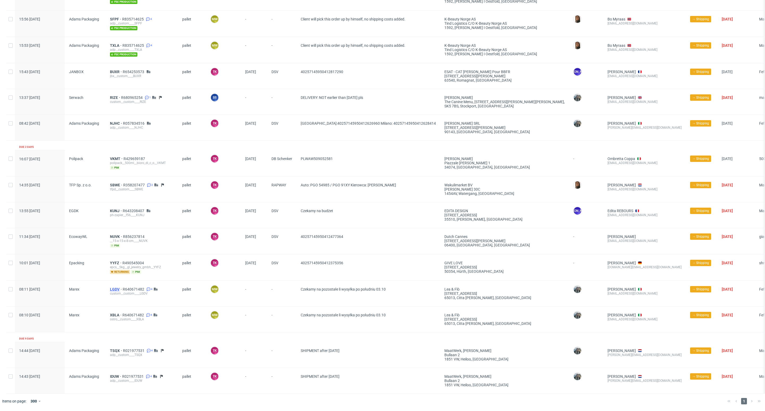
drag, startPoint x: 109, startPoint y: 279, endPoint x: 111, endPoint y: 281, distance: 2.9
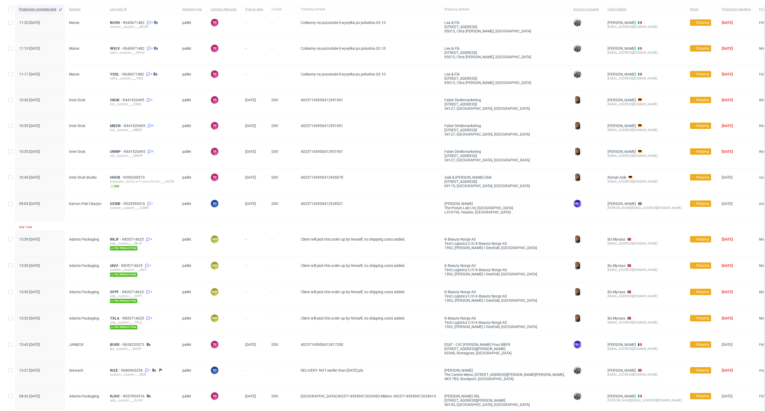
scroll to position [0, 0]
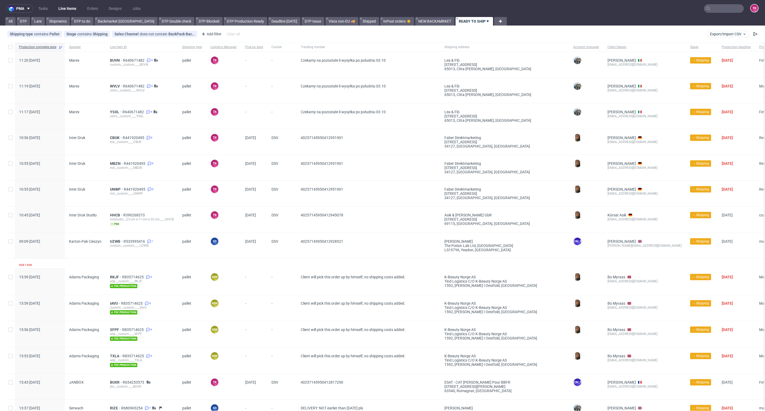
click at [67, 12] on link "Line Items" at bounding box center [67, 8] width 24 height 8
click at [61, 9] on link "Line Items" at bounding box center [67, 8] width 24 height 8
click at [111, 59] on span "BUVN" at bounding box center [116, 60] width 13 height 4
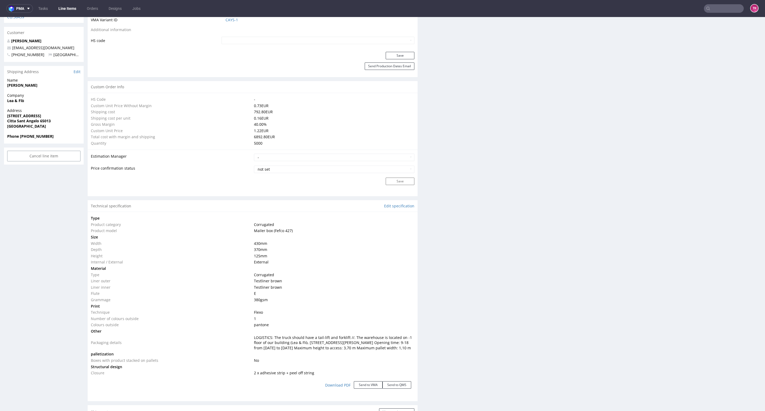
scroll to position [398, 0]
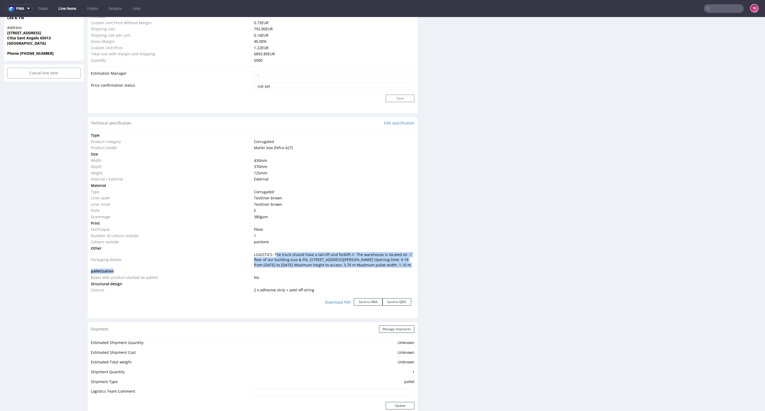
drag, startPoint x: 274, startPoint y: 253, endPoint x: 355, endPoint y: 278, distance: 84.4
click at [351, 277] on tbody "Type Product category Corrugated Product model Mailer box (Fefco 427) Size Widt…" at bounding box center [253, 212] width 324 height 161
click at [355, 274] on td at bounding box center [334, 271] width 162 height 6
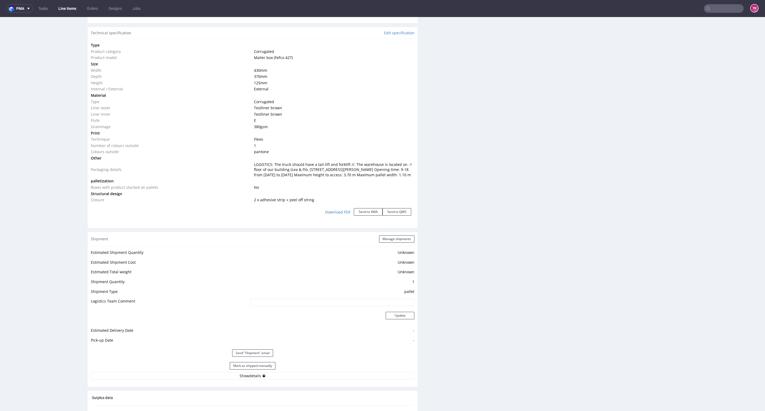
scroll to position [558, 0]
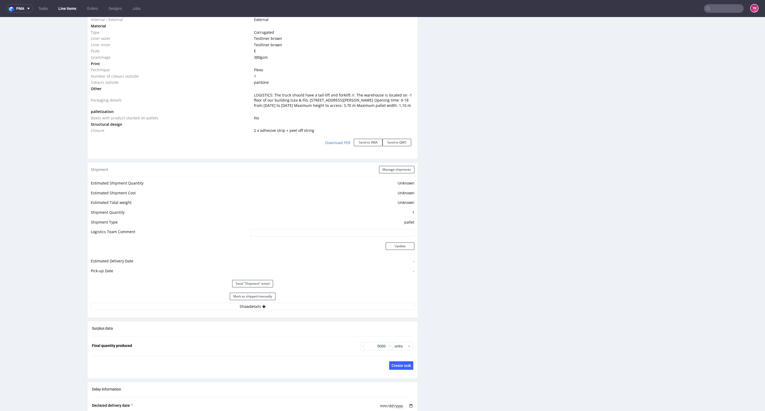
drag, startPoint x: 332, startPoint y: 305, endPoint x: 331, endPoint y: 308, distance: 2.9
click at [331, 303] on div "Mark as shipped manually" at bounding box center [253, 296] width 324 height 13
drag, startPoint x: 331, startPoint y: 308, endPoint x: 330, endPoint y: 311, distance: 3.8
click at [331, 308] on div "Estimated Shipment Quantity Unknown Estimated Shipment Cost Unknown Estimated T…" at bounding box center [253, 244] width 330 height 137
click at [330, 310] on button "Show details" at bounding box center [253, 306] width 324 height 7
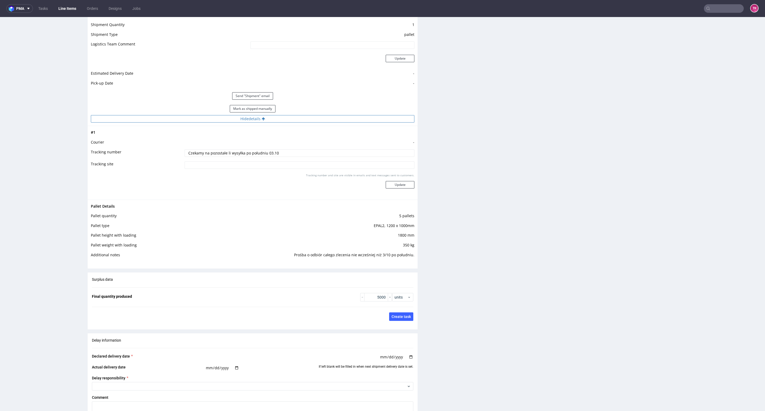
scroll to position [743, 0]
click at [318, 125] on button "Hide details" at bounding box center [253, 120] width 324 height 7
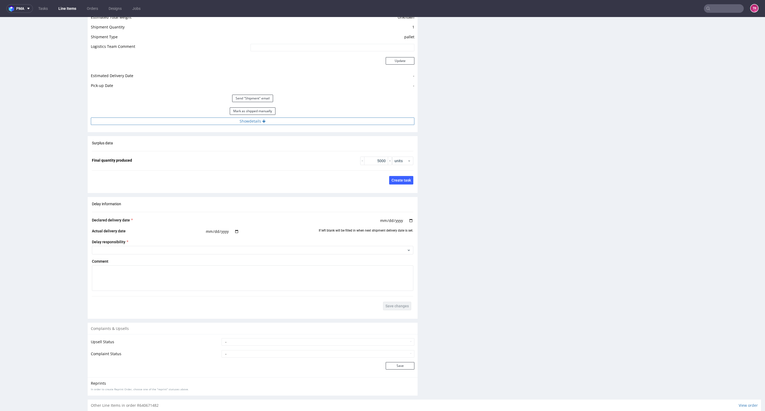
click at [318, 125] on button "Show details" at bounding box center [253, 120] width 324 height 7
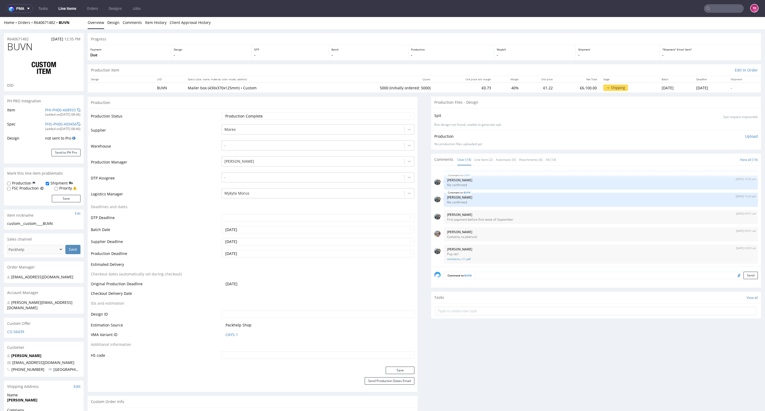
scroll to position [0, 0]
drag, startPoint x: 78, startPoint y: 26, endPoint x: 54, endPoint y: 26, distance: 23.9
click at [54, 26] on div "Home Orders R640671482 BUVN Overview Design Comments Item History Client Approv…" at bounding box center [382, 23] width 765 height 13
copy div "2 BUVN"
drag, startPoint x: 64, startPoint y: 32, endPoint x: 59, endPoint y: 33, distance: 4.8
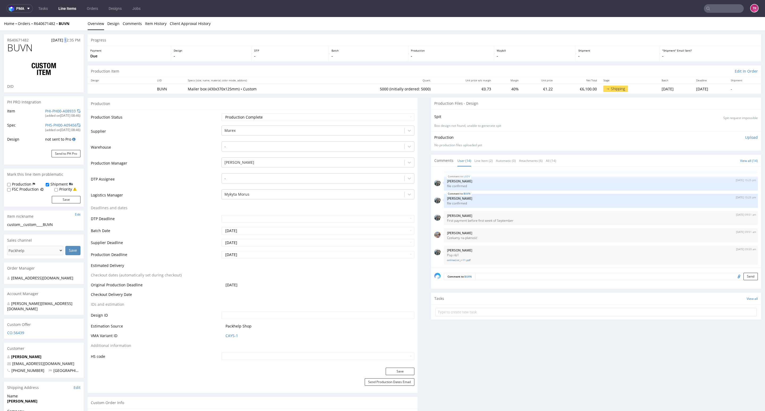
drag, startPoint x: 58, startPoint y: 28, endPoint x: 77, endPoint y: 29, distance: 19.7
click at [77, 29] on div "Home Orders R640671482 BUVN Overview Design Comments Item History Client Approv…" at bounding box center [382, 23] width 765 height 13
copy strong "BUVN"
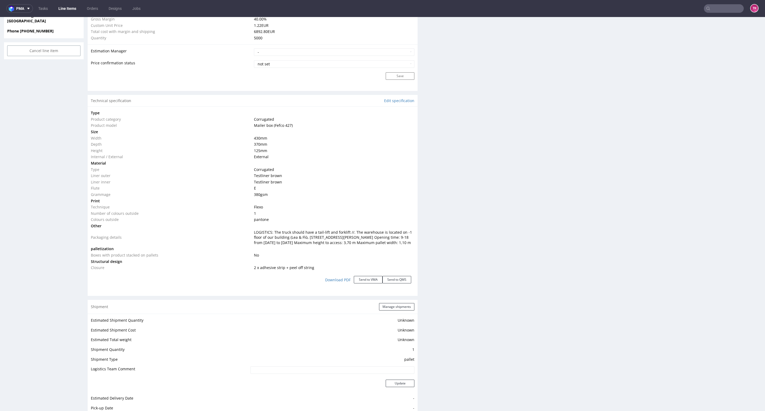
scroll to position [319, 0]
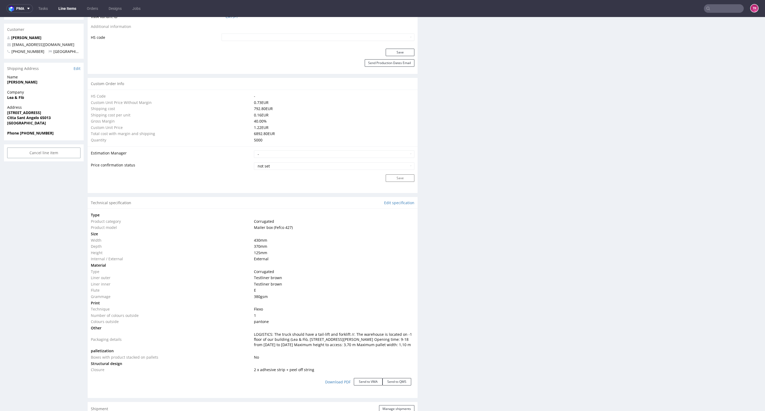
click at [62, 7] on link "Line Items" at bounding box center [67, 8] width 24 height 8
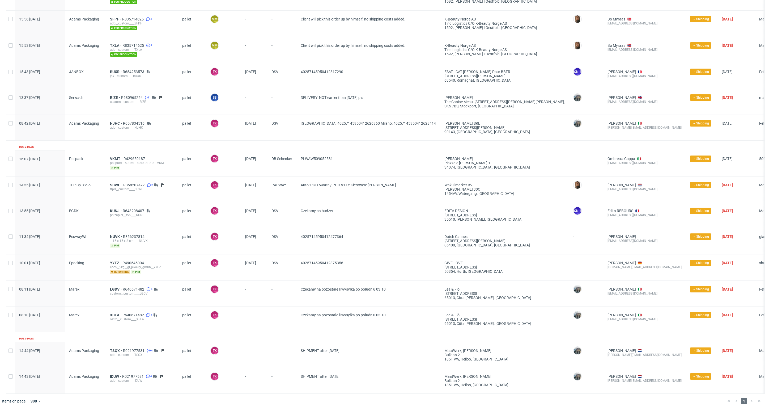
scroll to position [118, 0]
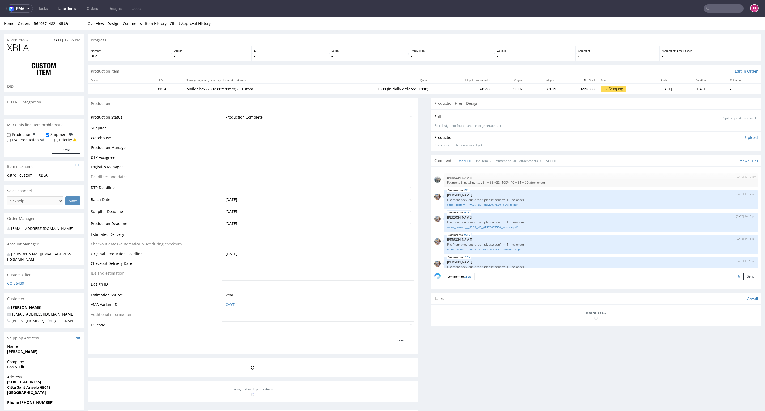
scroll to position [177, 0]
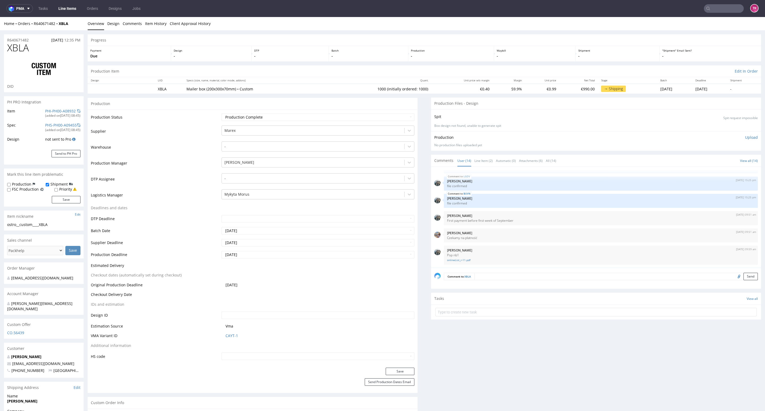
type input "1000"
click at [258, 195] on div at bounding box center [312, 194] width 177 height 6
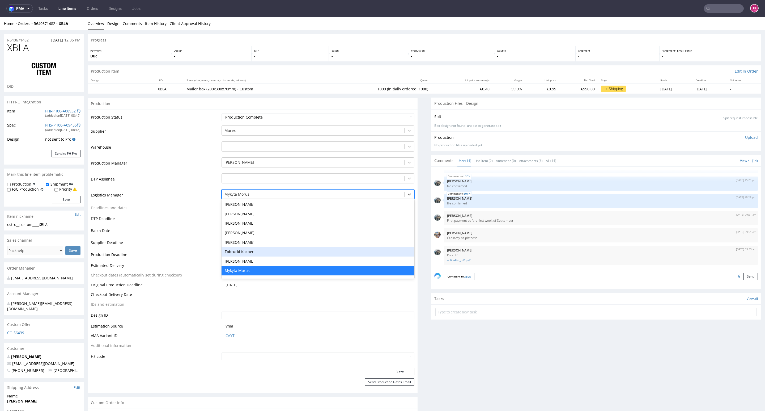
drag, startPoint x: 251, startPoint y: 251, endPoint x: 263, endPoint y: 262, distance: 15.8
click at [251, 251] on div "Tobrucki Kacper" at bounding box center [318, 252] width 193 height 10
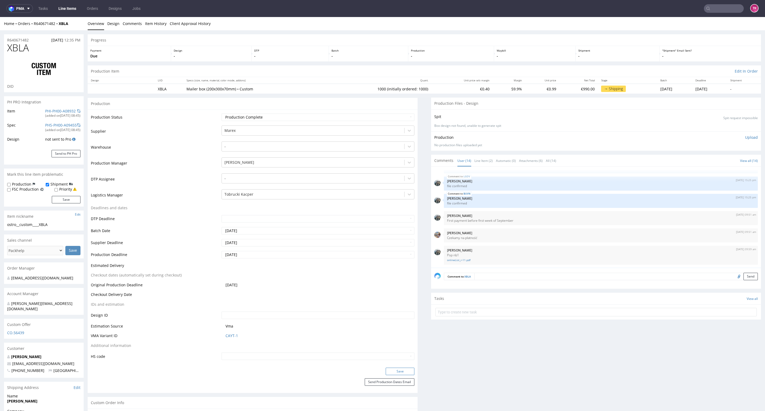
click at [389, 370] on button "Save" at bounding box center [400, 370] width 29 height 7
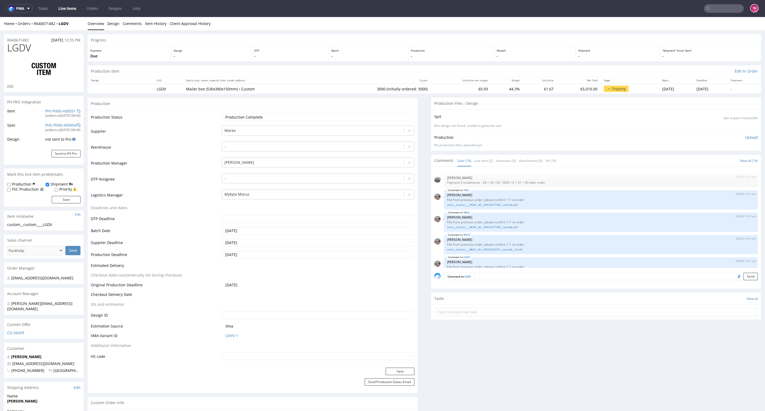
scroll to position [177, 0]
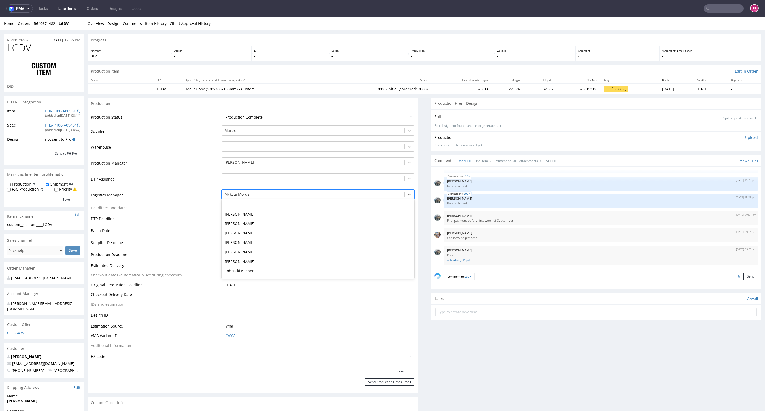
click at [268, 196] on div at bounding box center [312, 194] width 177 height 6
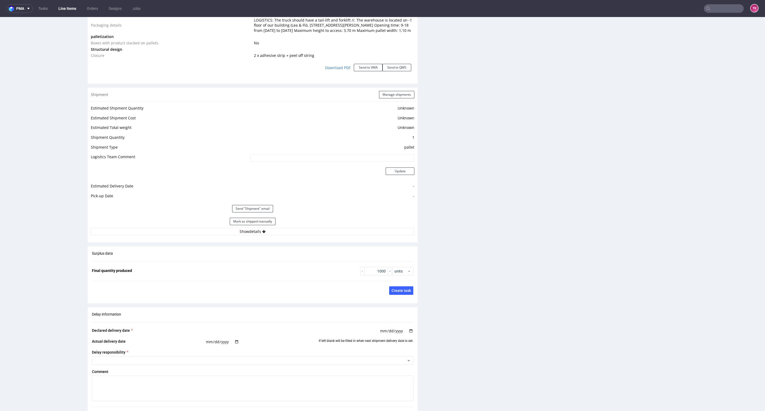
scroll to position [637, 0]
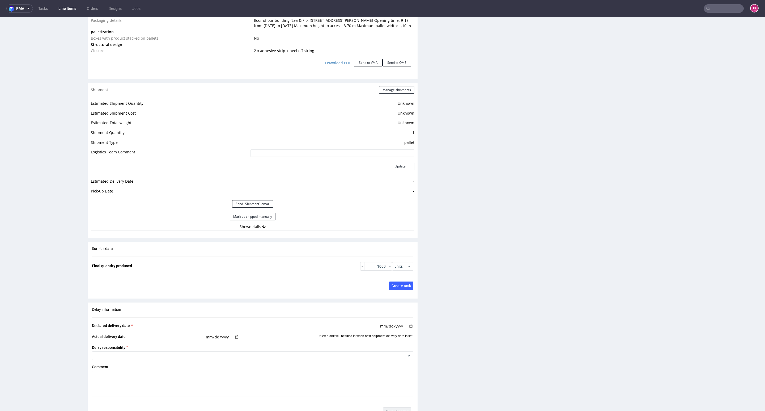
click at [281, 223] on div "Mark as shipped manually" at bounding box center [253, 216] width 324 height 13
click at [282, 230] on button "Show details" at bounding box center [253, 226] width 324 height 7
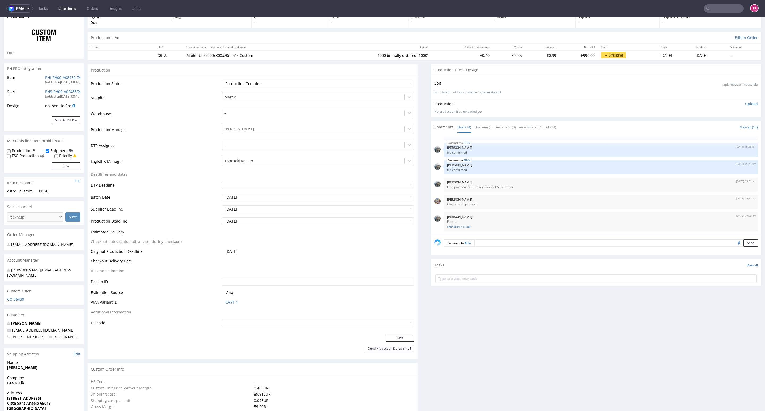
scroll to position [0, 0]
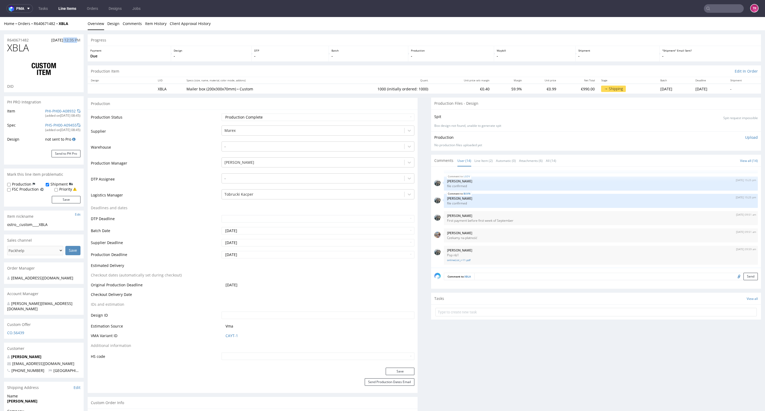
drag, startPoint x: 76, startPoint y: 31, endPoint x: 60, endPoint y: 35, distance: 17.1
drag, startPoint x: 61, startPoint y: 35, endPoint x: 65, endPoint y: 31, distance: 5.9
click at [62, 35] on div "R640671482 13.08.2025 12:35 PM" at bounding box center [44, 38] width 80 height 8
click at [69, 27] on div "Home Orders R640671482 XBLA Overview Design Comments Item History Client Approv…" at bounding box center [382, 23] width 765 height 13
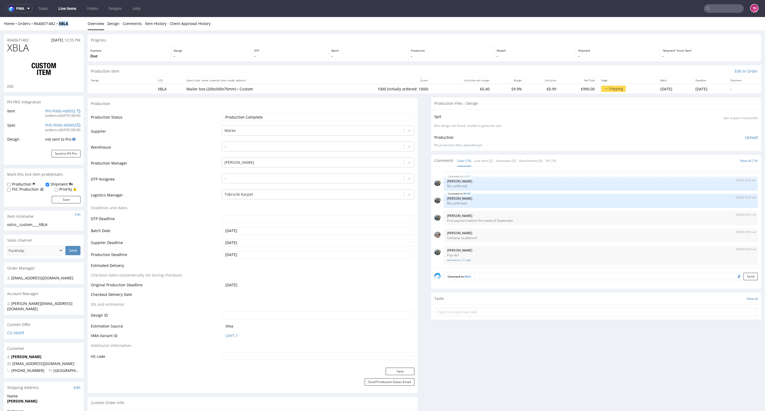
drag, startPoint x: 69, startPoint y: 25, endPoint x: 55, endPoint y: 29, distance: 14.1
click at [55, 29] on div "Home Orders R640671482 XBLA Overview Design Comments Item History Client Approv…" at bounding box center [382, 23] width 765 height 13
copy strong "XBLA"
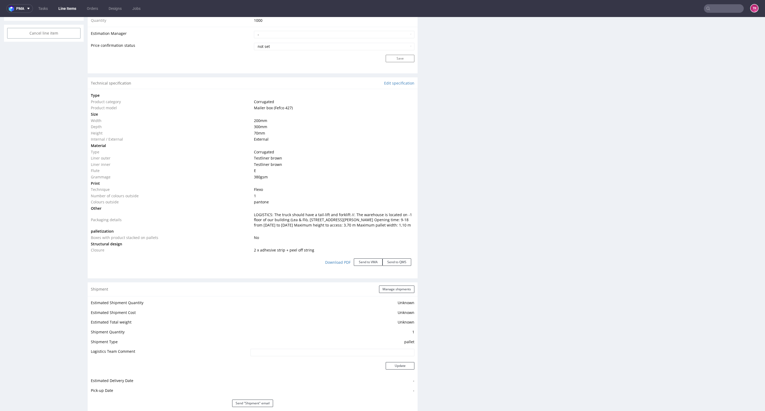
scroll to position [359, 0]
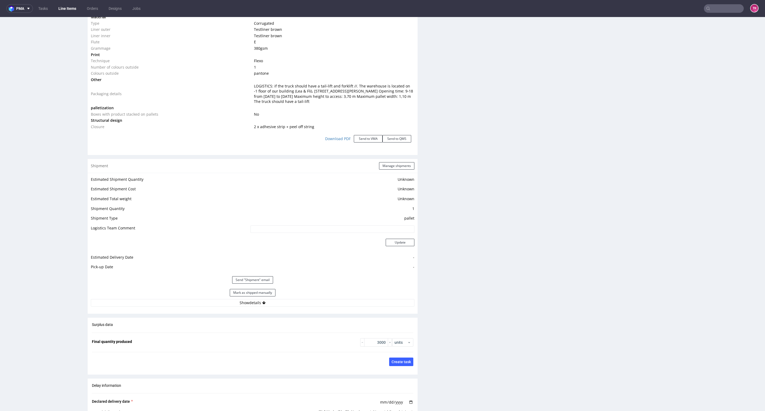
scroll to position [598, 0]
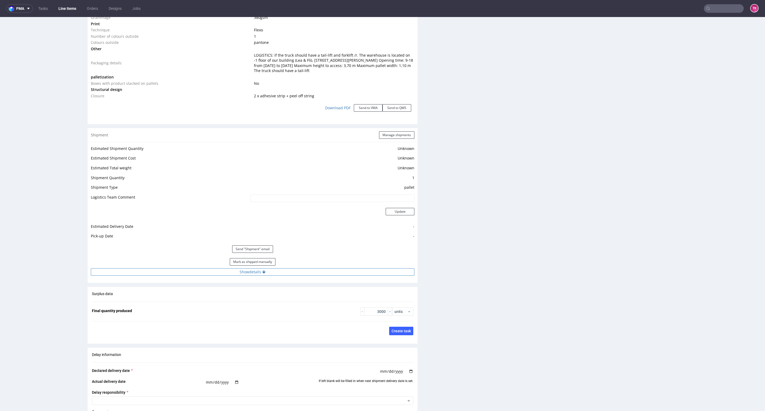
click at [317, 269] on div "Estimated Shipment Quantity Unknown Estimated Shipment Cost Unknown Estimated T…" at bounding box center [253, 210] width 330 height 137
click at [316, 270] on button "Show details" at bounding box center [253, 271] width 324 height 7
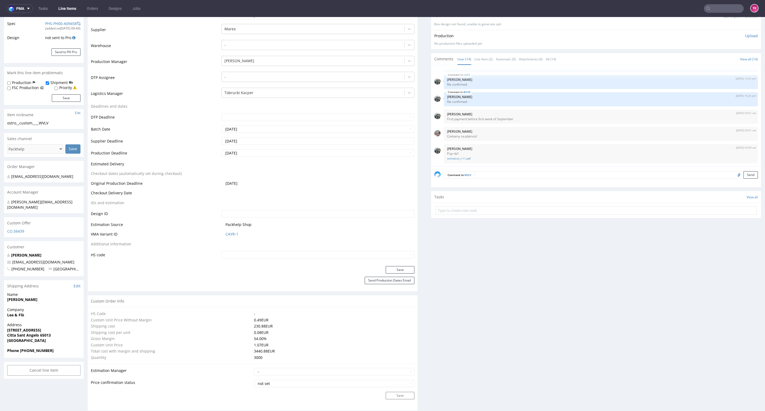
scroll to position [0, 0]
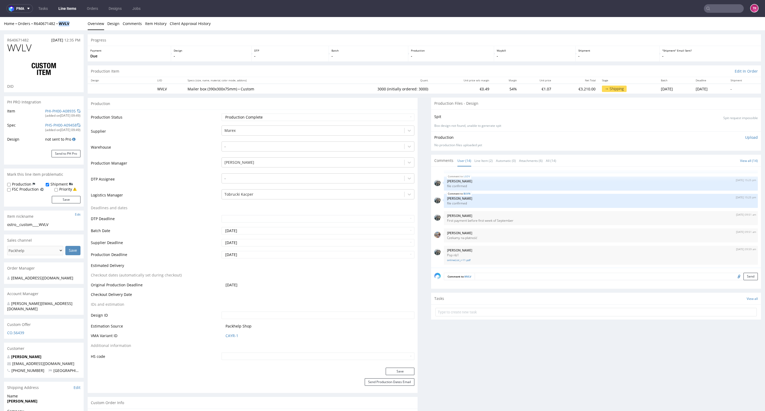
drag, startPoint x: 74, startPoint y: 23, endPoint x: 57, endPoint y: 29, distance: 17.3
click at [57, 29] on div "Home Orders R640671482 WVLV Overview Design Comments Item History Client Approv…" at bounding box center [382, 23] width 765 height 13
copy strong "WVLV"
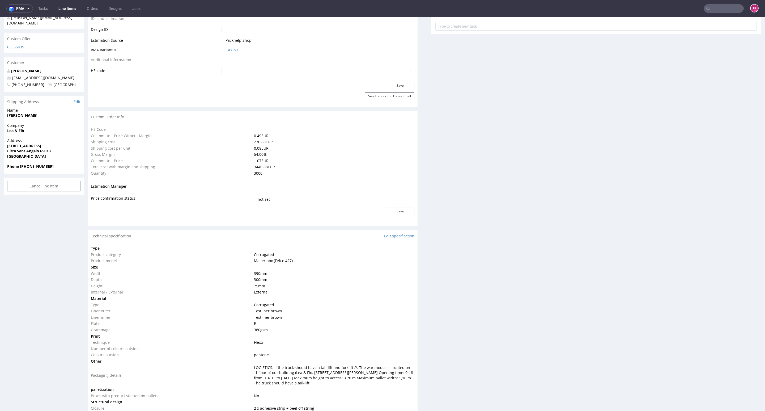
scroll to position [279, 0]
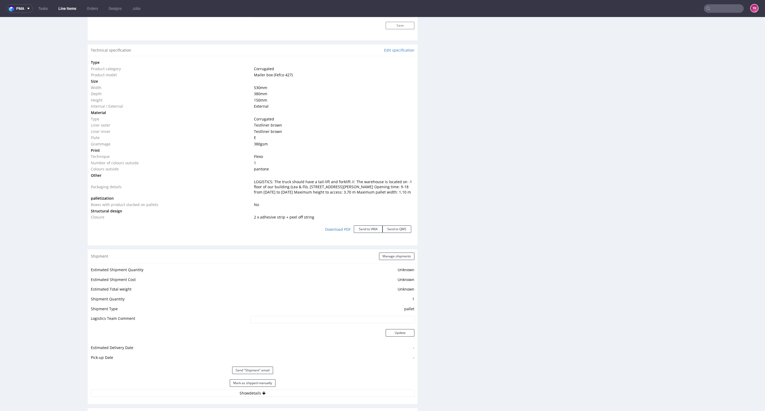
scroll to position [558, 0]
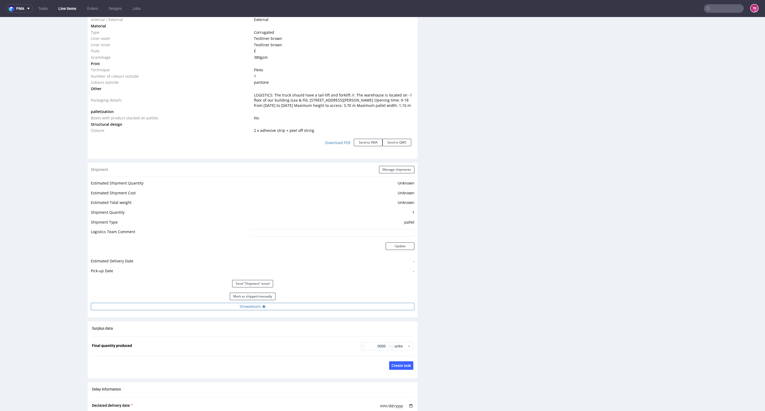
drag, startPoint x: 344, startPoint y: 320, endPoint x: 346, endPoint y: 315, distance: 6.1
click at [344, 317] on div "Shipment Manage shipments Estimated Shipment Quantity Unknown Estimated Shipmen…" at bounding box center [253, 240] width 330 height 155
click at [347, 310] on button "Show details" at bounding box center [253, 306] width 324 height 7
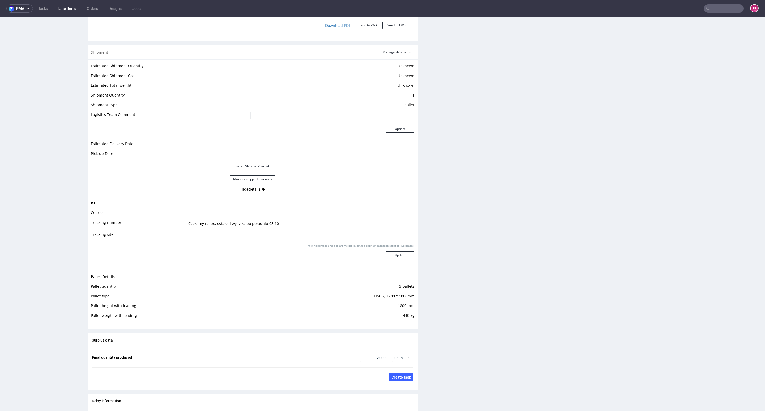
scroll to position [598, 0]
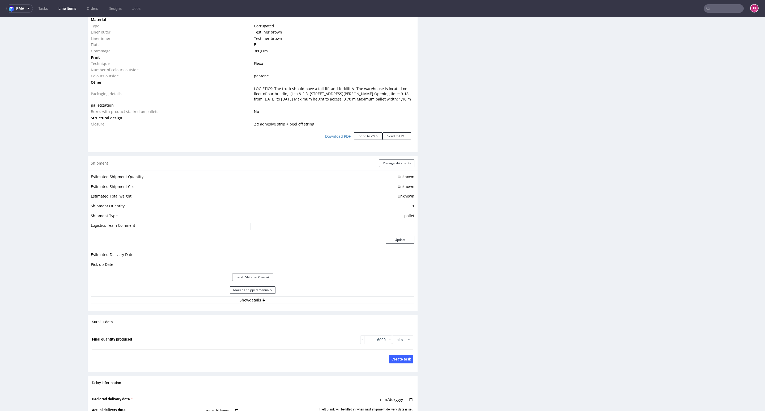
scroll to position [637, 0]
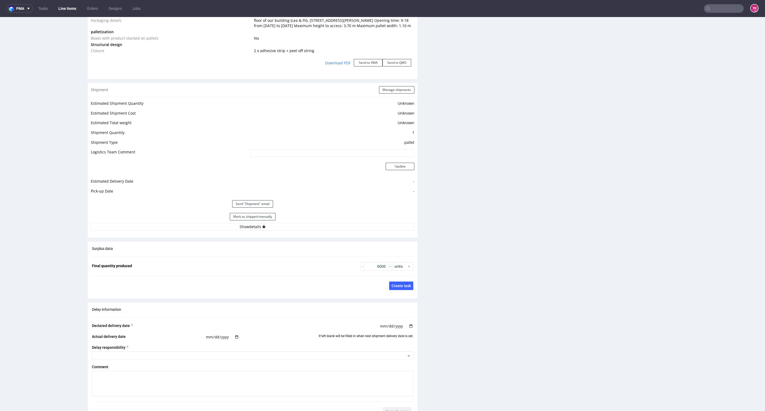
drag, startPoint x: 274, startPoint y: 231, endPoint x: 278, endPoint y: 237, distance: 7.4
click at [274, 230] on button "Show details" at bounding box center [253, 226] width 324 height 7
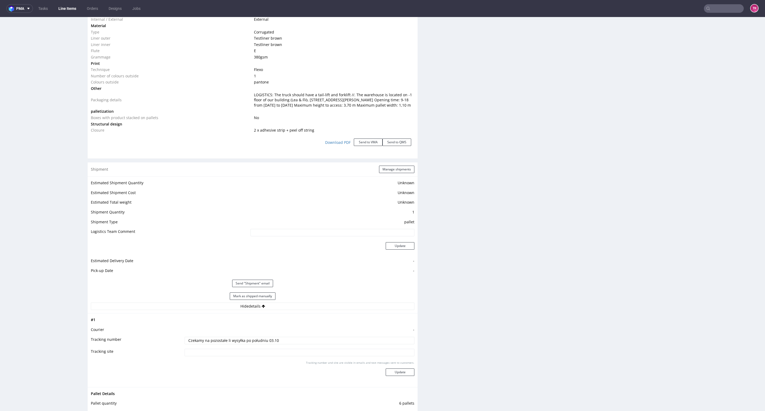
scroll to position [558, 0]
drag, startPoint x: 276, startPoint y: 100, endPoint x: 374, endPoint y: 119, distance: 99.8
click at [374, 119] on tbody "Type Product category Corrugated Product model Mailer box (Fefco 427) Size Widt…" at bounding box center [253, 53] width 324 height 161
click at [394, 121] on td "No" at bounding box center [334, 118] width 162 height 6
drag, startPoint x: 250, startPoint y: 98, endPoint x: 299, endPoint y: 111, distance: 50.8
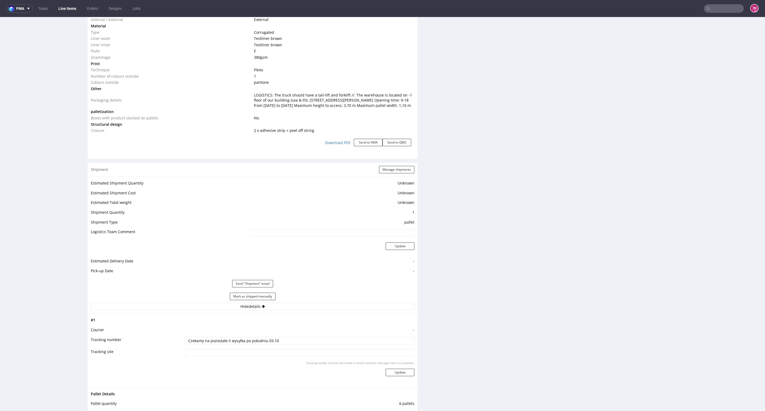
click at [294, 109] on td "LOGISTICS: The truck should have a tail-lift and forklift //. The warehouse is …" at bounding box center [334, 100] width 162 height 17
click at [303, 109] on td "LOGISTICS: The truck should have a tail-lift and forklift //. The warehouse is …" at bounding box center [334, 100] width 162 height 17
drag, startPoint x: 343, startPoint y: 93, endPoint x: 377, endPoint y: 117, distance: 41.8
click at [371, 109] on td "LOGISTICS: The truck should have a tail-lift and forklift //. The warehouse is …" at bounding box center [334, 100] width 162 height 17
click at [377, 115] on td at bounding box center [334, 111] width 162 height 6
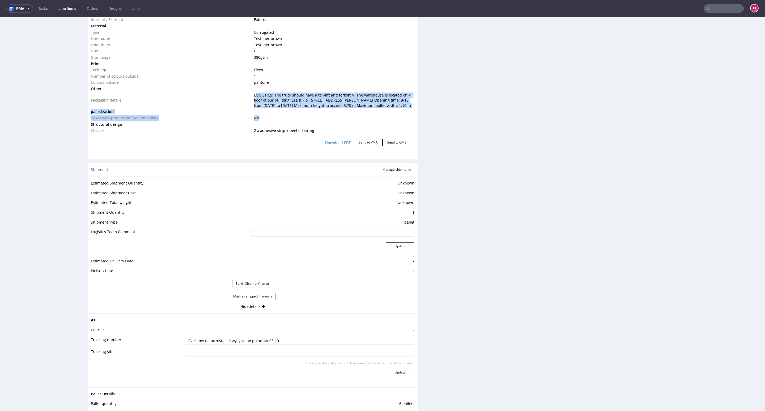
drag, startPoint x: 253, startPoint y: 97, endPoint x: 325, endPoint y: 122, distance: 75.3
click at [323, 122] on tbody "Type Product category Corrugated Product model Mailer box (Fefco 427) Size Widt…" at bounding box center [253, 53] width 324 height 161
click at [325, 121] on td "No" at bounding box center [334, 118] width 162 height 6
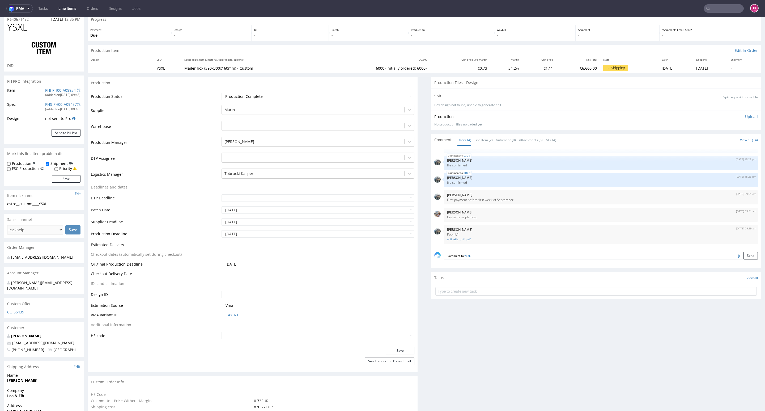
scroll to position [0, 0]
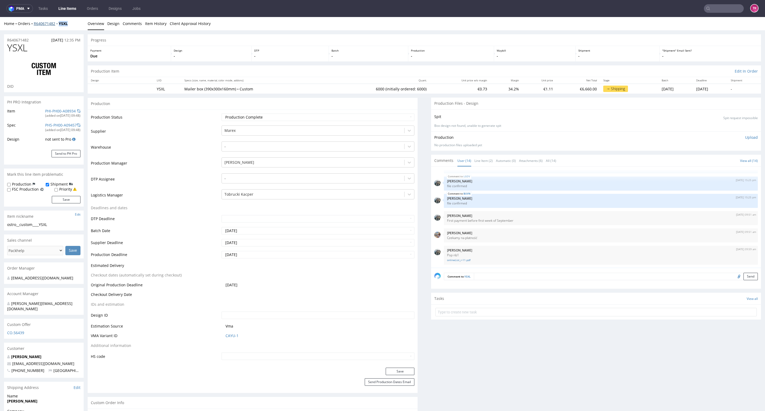
drag, startPoint x: 70, startPoint y: 22, endPoint x: 56, endPoint y: 26, distance: 14.0
click at [57, 26] on div "Home Orders R640671482 YSXL" at bounding box center [44, 23] width 80 height 5
copy strong "YSXL"
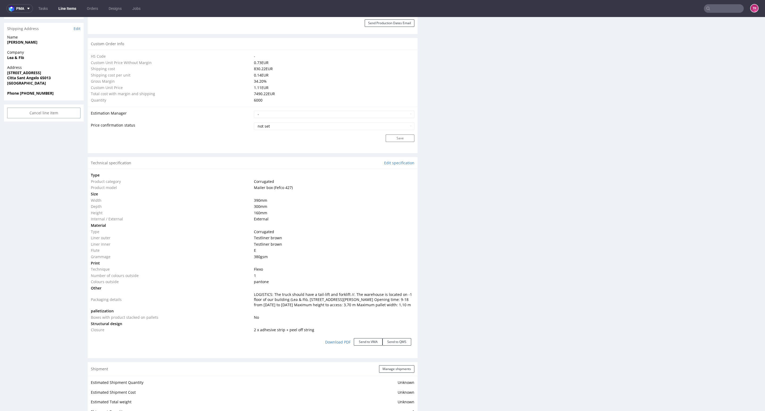
scroll to position [319, 0]
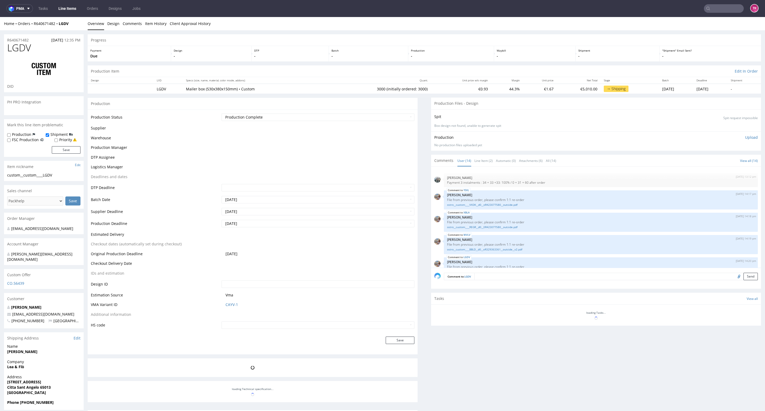
scroll to position [177, 0]
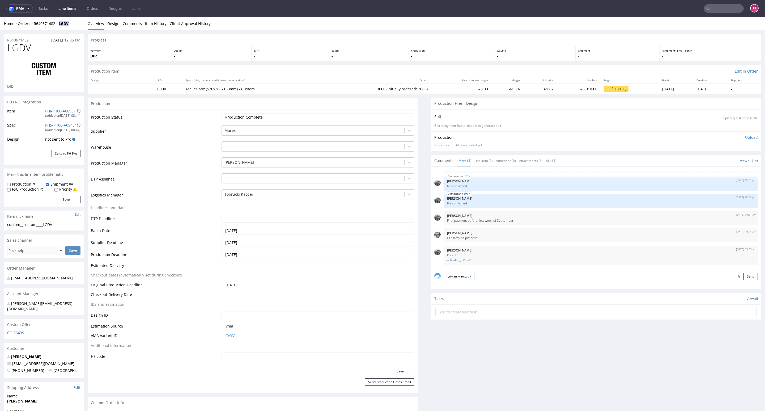
drag, startPoint x: 75, startPoint y: 29, endPoint x: 58, endPoint y: 27, distance: 16.5
click at [58, 27] on div "Home Orders R640671482 LGDV Overview Design Comments Item History Client Approv…" at bounding box center [382, 23] width 765 height 13
copy strong "LGDV"
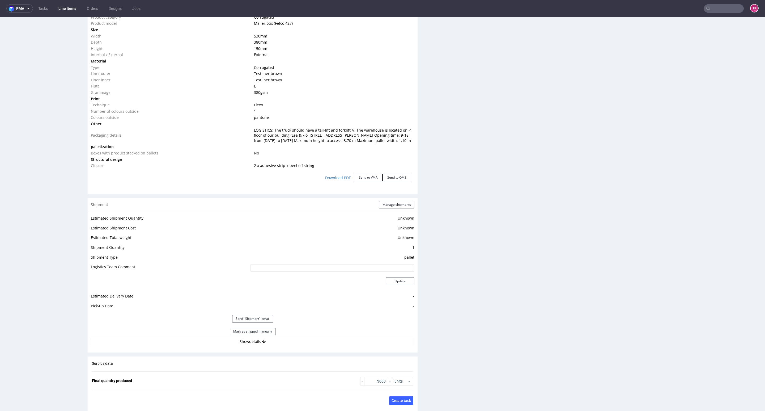
scroll to position [558, 0]
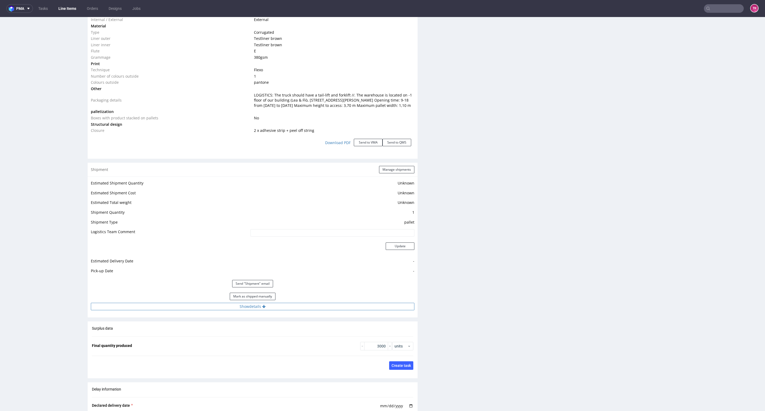
click at [286, 310] on button "Show details" at bounding box center [253, 306] width 324 height 7
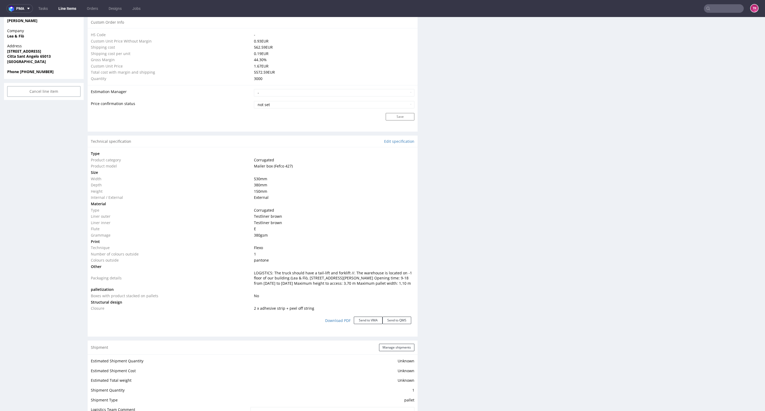
scroll to position [239, 0]
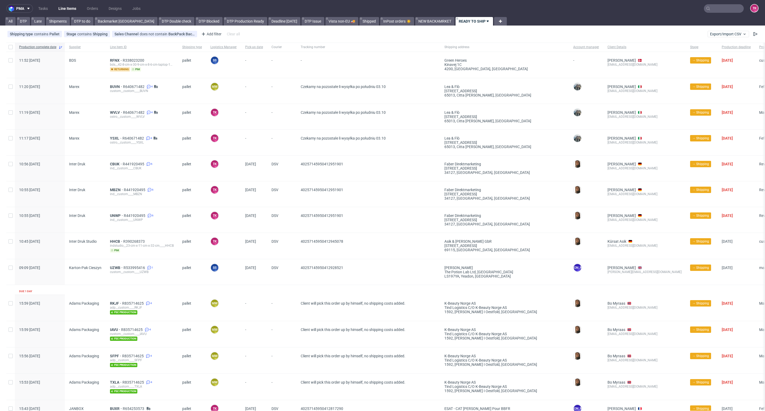
click at [62, 12] on link "Line Items" at bounding box center [67, 8] width 24 height 8
click at [62, 10] on link "Line Items" at bounding box center [67, 8] width 24 height 8
click at [64, 6] on link "Line Items" at bounding box center [67, 8] width 24 height 8
click at [66, 1] on nav "pma Tasks Line Items Orders Designs Jobs TK" at bounding box center [382, 8] width 765 height 17
click at [69, 10] on link "Line Items" at bounding box center [67, 8] width 24 height 8
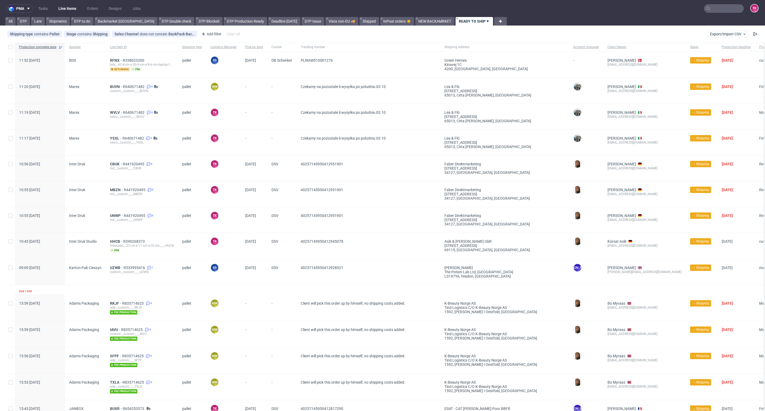
click at [66, 7] on link "Line Items" at bounding box center [67, 8] width 24 height 8
drag, startPoint x: 68, startPoint y: 2, endPoint x: 69, endPoint y: 7, distance: 5.9
click at [68, 3] on nav "pma Tasks Line Items Orders Designs Jobs TK" at bounding box center [382, 8] width 765 height 17
click at [69, 7] on link "Line Items" at bounding box center [67, 8] width 24 height 8
drag, startPoint x: 62, startPoint y: 0, endPoint x: 67, endPoint y: 7, distance: 8.8
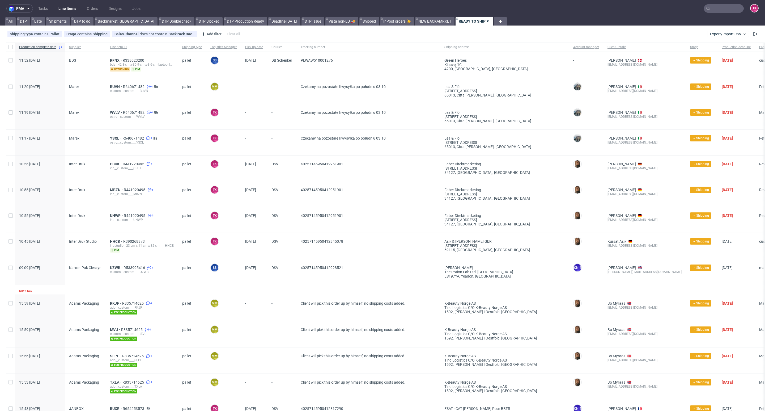
click at [63, 0] on nav "pma Tasks Line Items Orders Designs Jobs TK" at bounding box center [382, 8] width 765 height 17
click at [68, 8] on link "Line Items" at bounding box center [67, 8] width 24 height 8
click at [62, 7] on link "Line Items" at bounding box center [67, 8] width 24 height 8
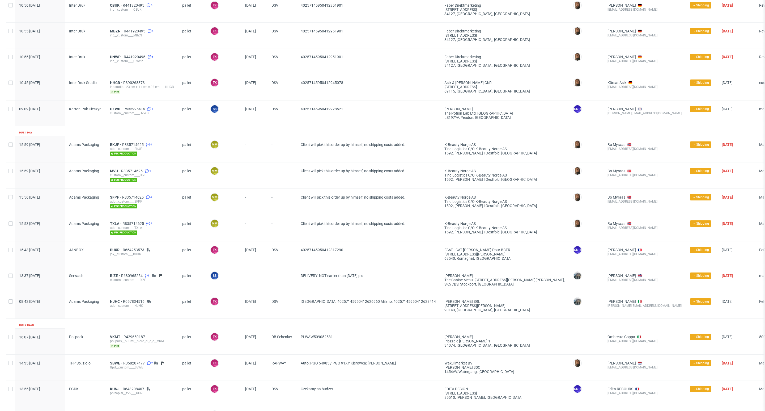
scroll to position [159, 0]
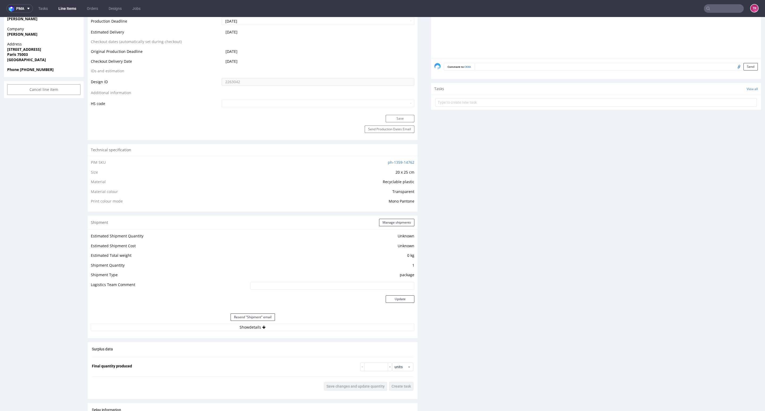
scroll to position [359, 0]
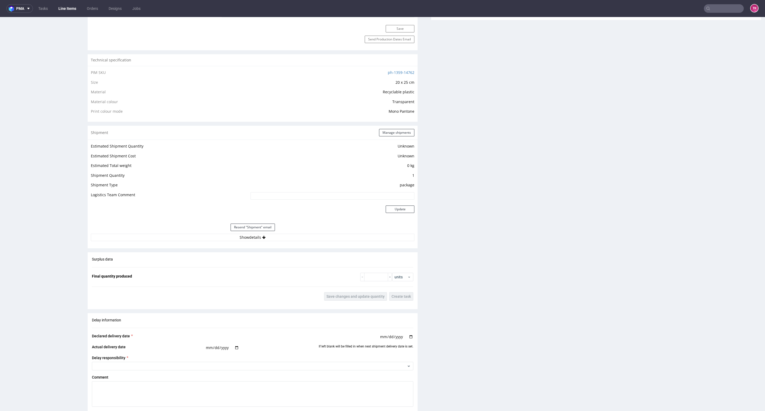
click at [283, 242] on div "Estimated Shipment Quantity Unknown Estimated Shipment Cost Unknown Estimated T…" at bounding box center [253, 191] width 330 height 105
click at [284, 239] on button "Show details" at bounding box center [253, 236] width 324 height 7
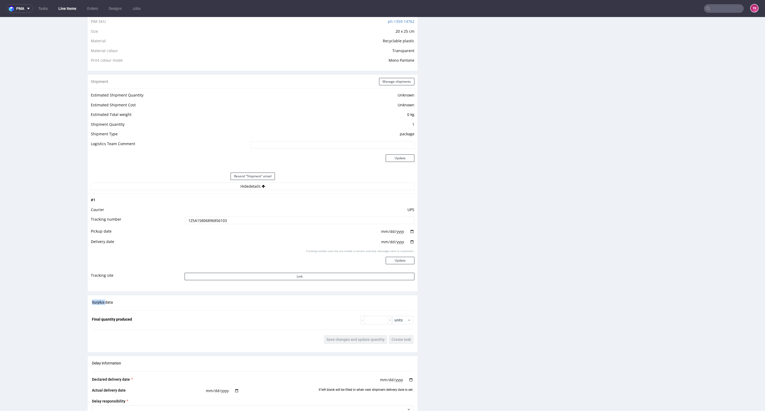
scroll to position [438, 0]
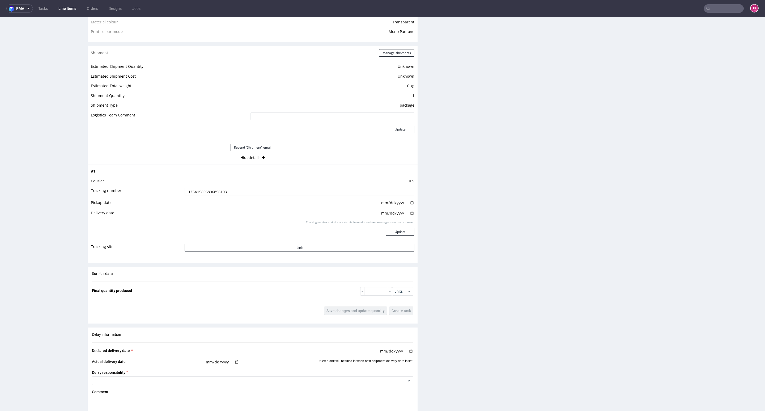
click at [213, 184] on td "UPS" at bounding box center [298, 183] width 231 height 10
click at [212, 191] on input "1Z5A15806896856103" at bounding box center [300, 191] width 230 height 7
click at [212, 190] on input "1Z5A15806896856103" at bounding box center [300, 191] width 230 height 7
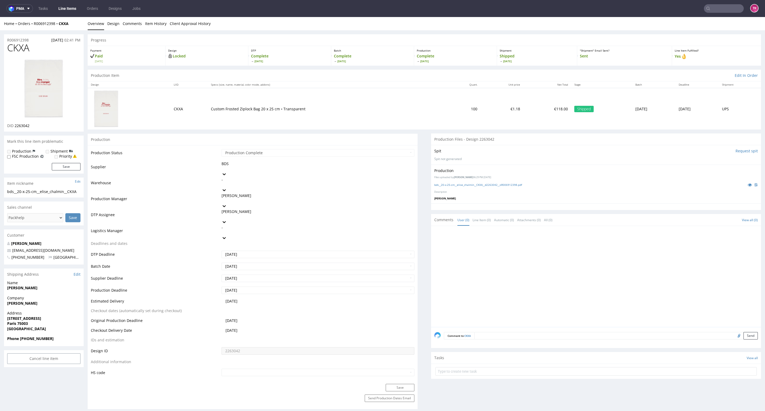
drag, startPoint x: 77, startPoint y: 6, endPoint x: 87, endPoint y: 2, distance: 10.7
click at [76, 6] on link "Line Items" at bounding box center [67, 8] width 24 height 8
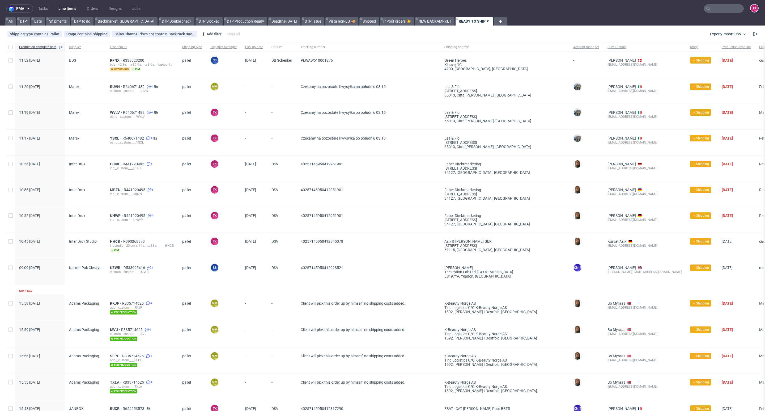
click at [65, 9] on link "Line Items" at bounding box center [67, 8] width 24 height 8
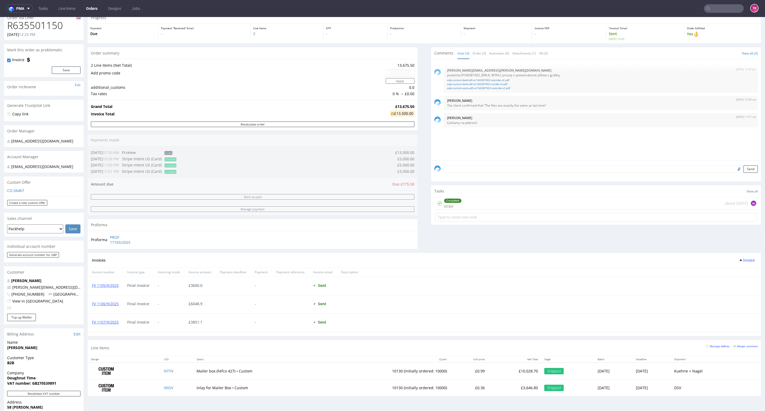
scroll to position [80, 0]
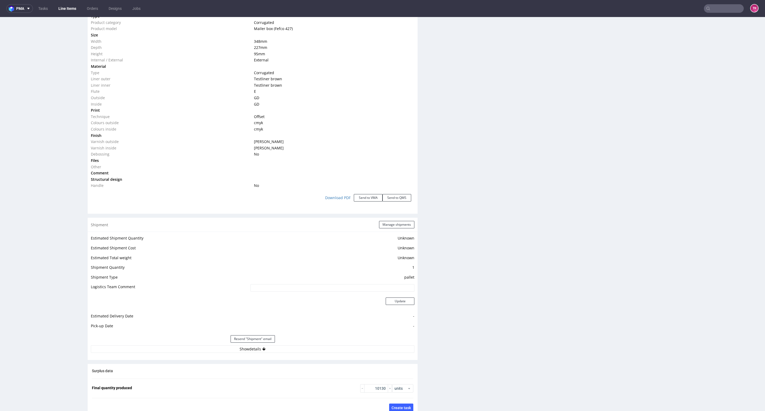
scroll to position [598, 0]
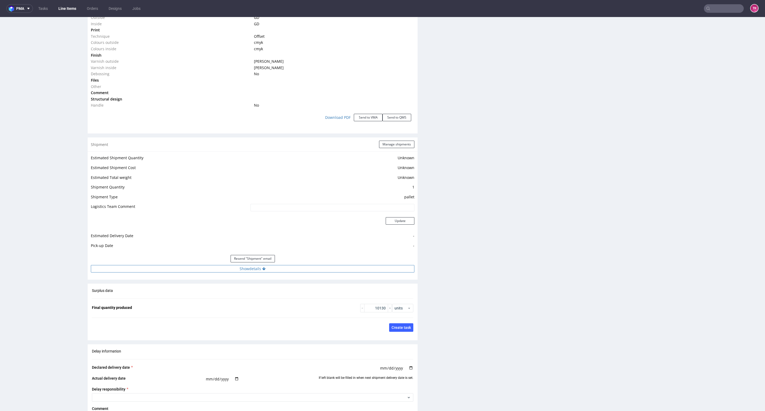
click at [295, 267] on button "Show details" at bounding box center [253, 268] width 324 height 7
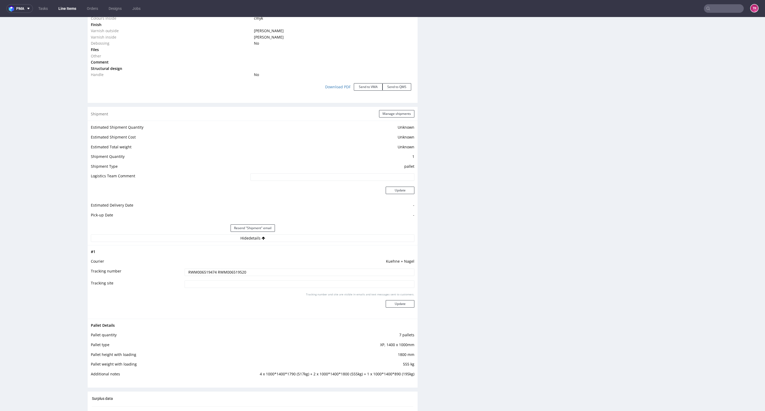
scroll to position [637, 0]
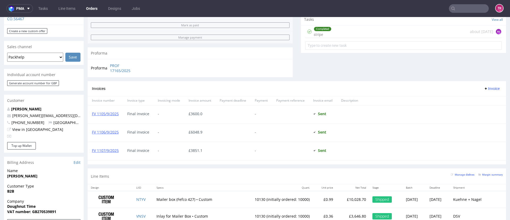
scroll to position [138, 0]
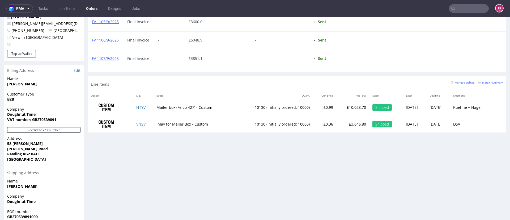
scroll to position [337, 0]
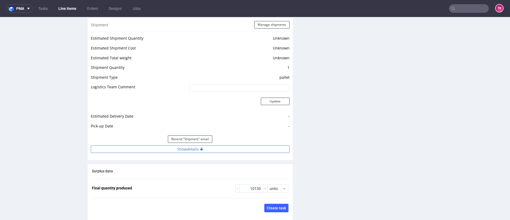
click at [155, 148] on button "Show details" at bounding box center [190, 148] width 199 height 7
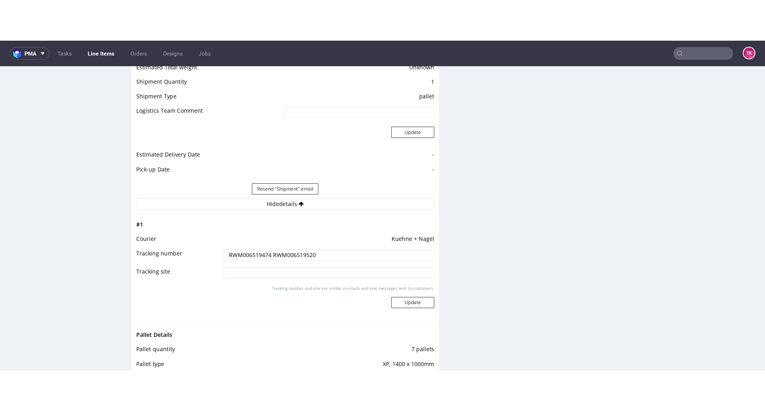
scroll to position [837, 0]
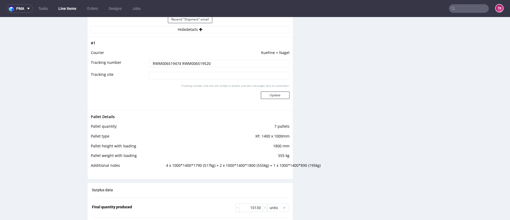
drag, startPoint x: 210, startPoint y: 61, endPoint x: 183, endPoint y: 50, distance: 29.5
click at [98, 63] on tr "Tracking number RWM006519474 RWM006519520" at bounding box center [190, 65] width 199 height 12
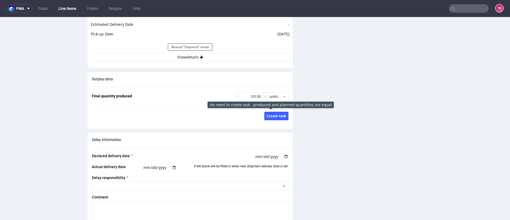
scroll to position [797, 0]
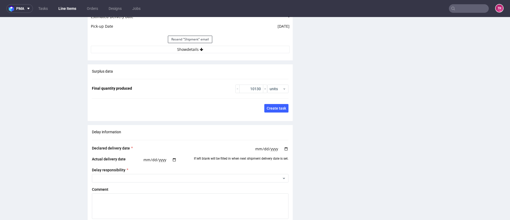
click at [250, 45] on div "Resend "Shipment" email" at bounding box center [190, 39] width 199 height 13
click at [250, 46] on button "Show details" at bounding box center [190, 49] width 199 height 7
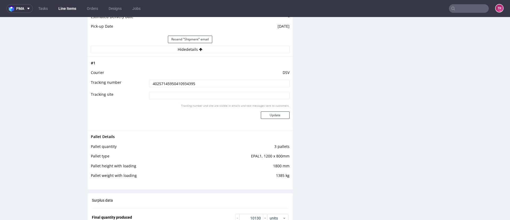
click at [169, 84] on input "40257145950410934395" at bounding box center [219, 83] width 141 height 7
